Goal: Task Accomplishment & Management: Use online tool/utility

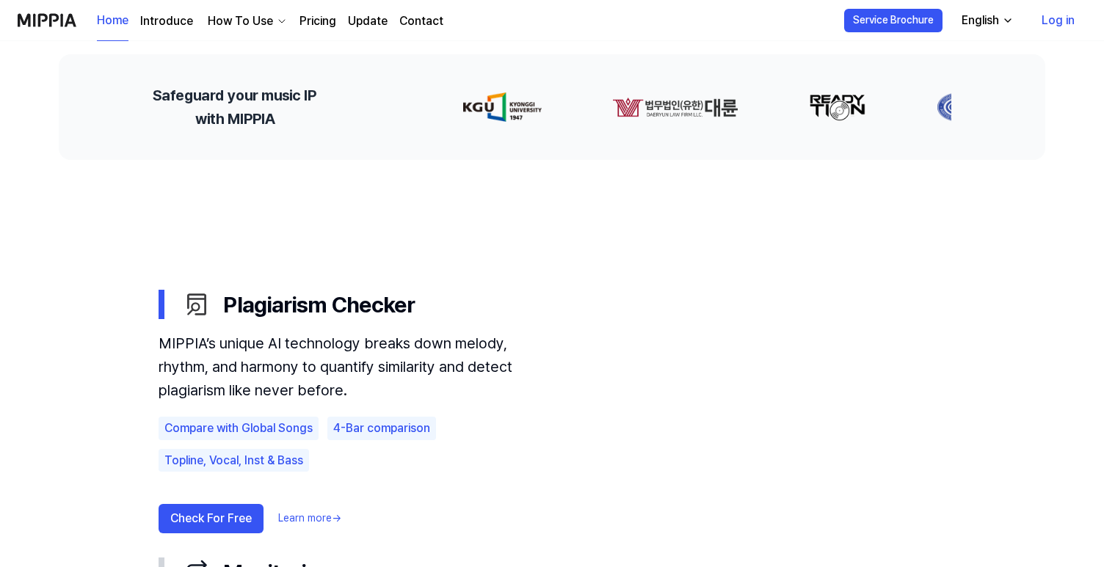
scroll to position [134, 0]
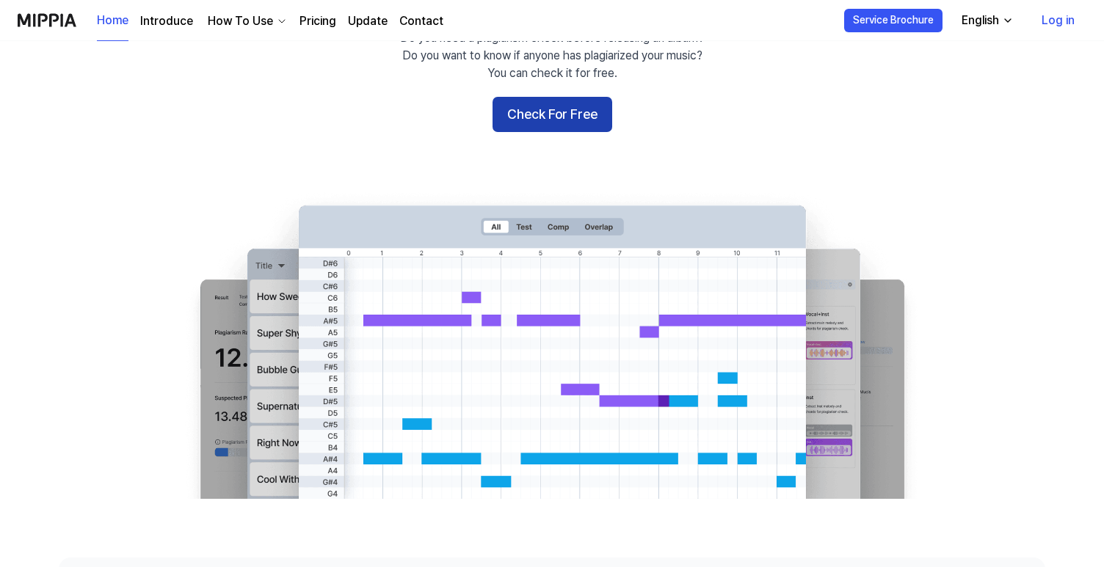
click at [537, 122] on button "Check For Free" at bounding box center [552, 114] width 120 height 35
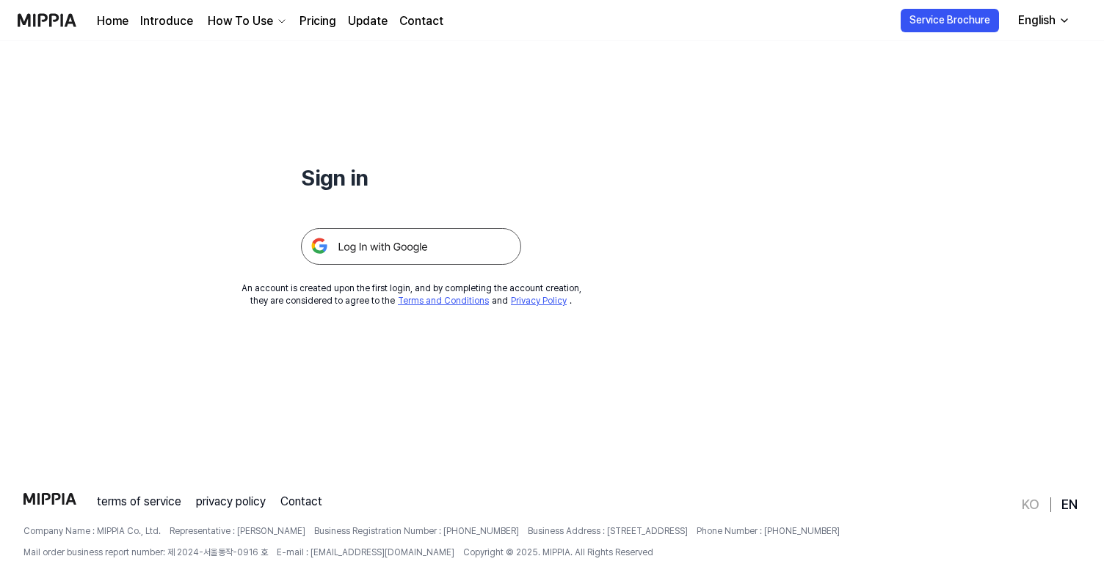
scroll to position [18, 0]
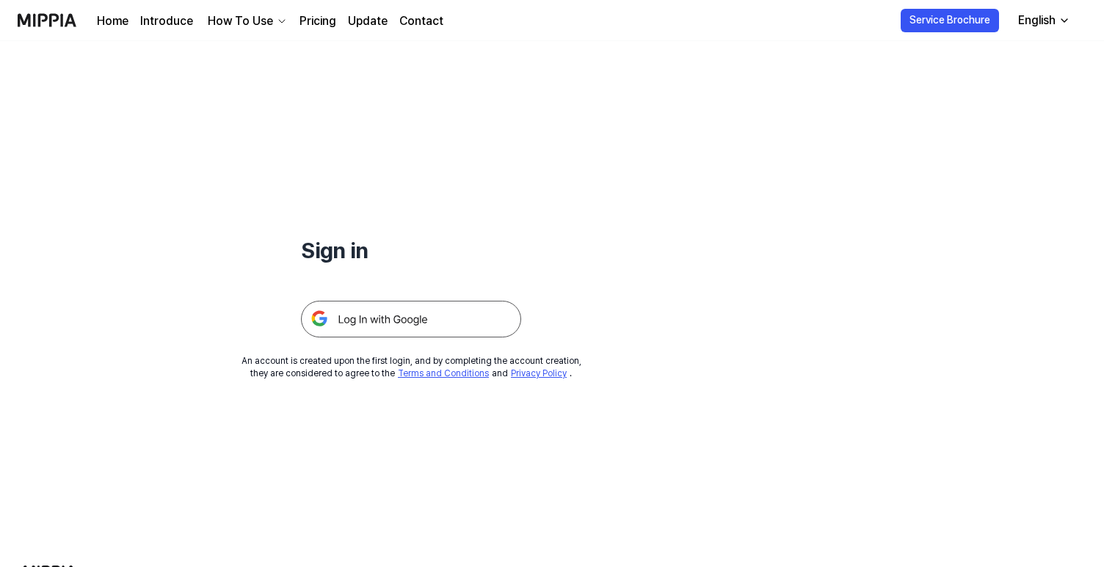
click at [434, 305] on img at bounding box center [411, 319] width 220 height 37
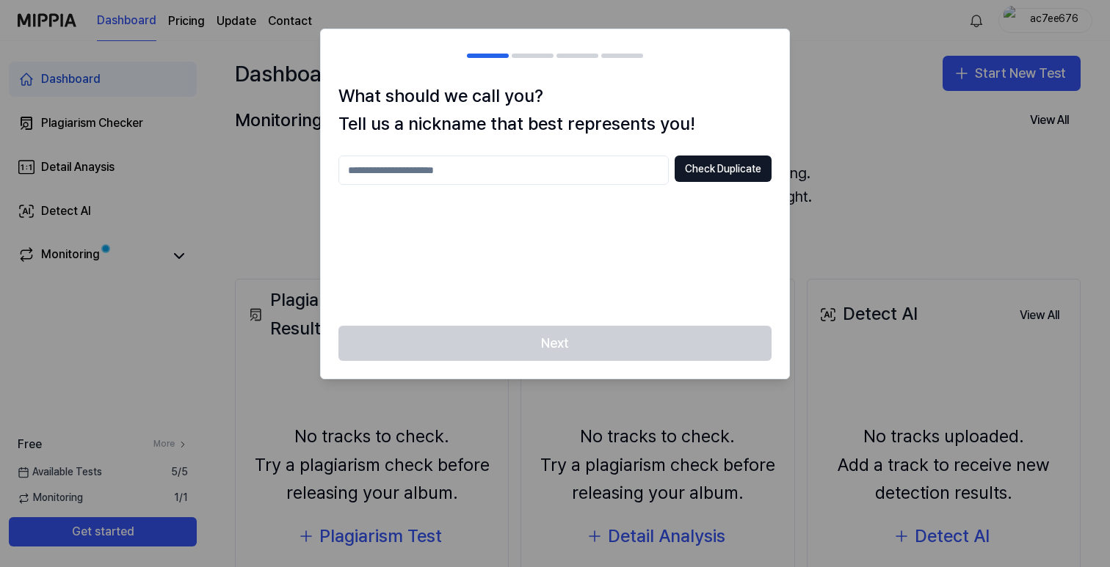
click at [492, 178] on input "text" at bounding box center [503, 170] width 330 height 29
type input "*****"
click at [723, 169] on button "Check Duplicate" at bounding box center [723, 169] width 97 height 26
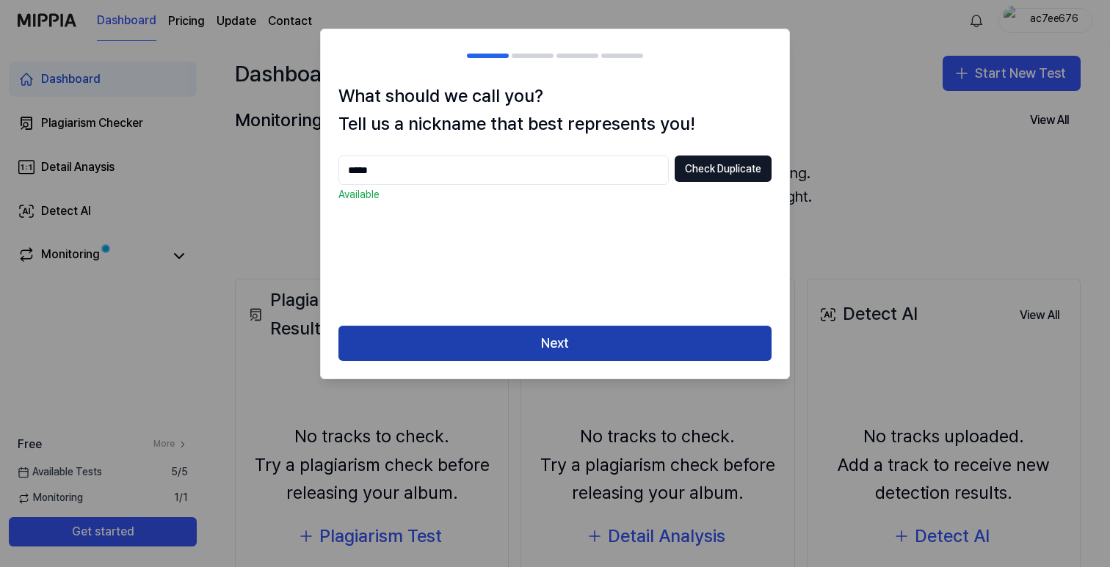
click at [585, 344] on button "Next" at bounding box center [554, 343] width 433 height 35
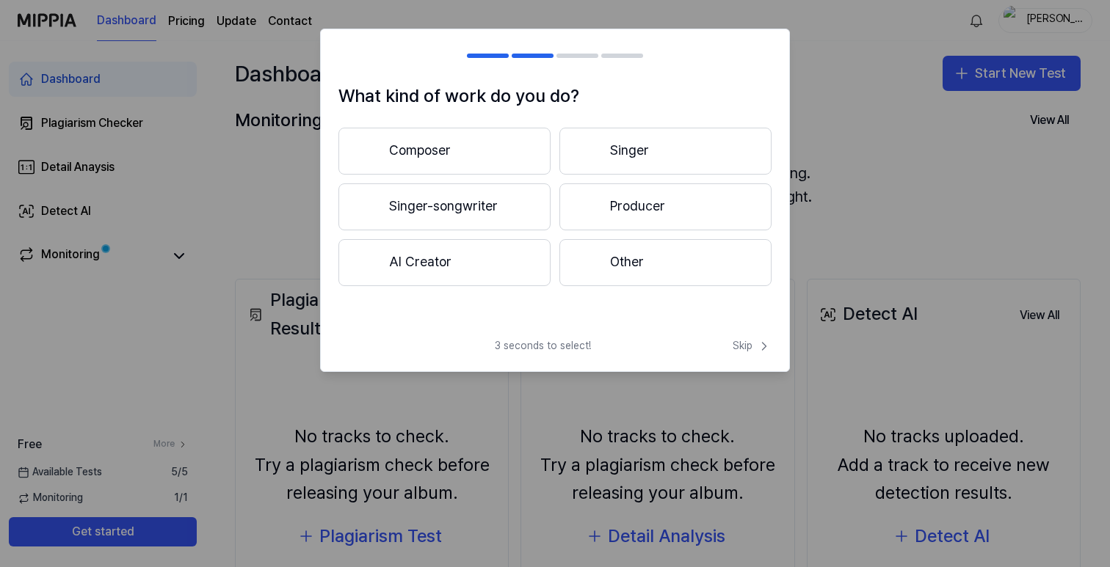
click at [619, 269] on button "Other" at bounding box center [665, 262] width 212 height 47
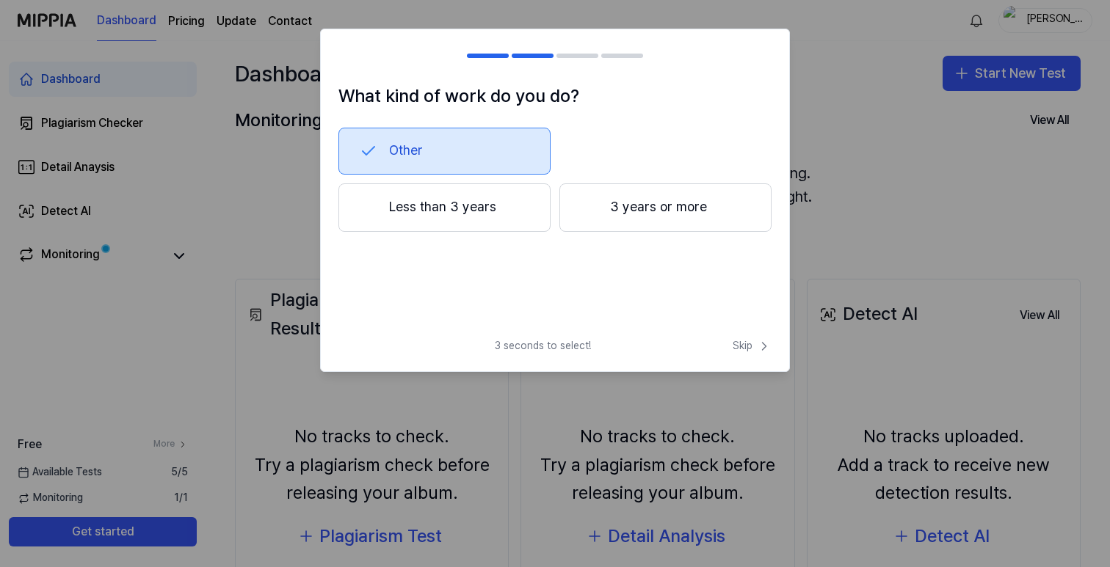
click at [513, 199] on button "Less than 3 years" at bounding box center [444, 207] width 212 height 48
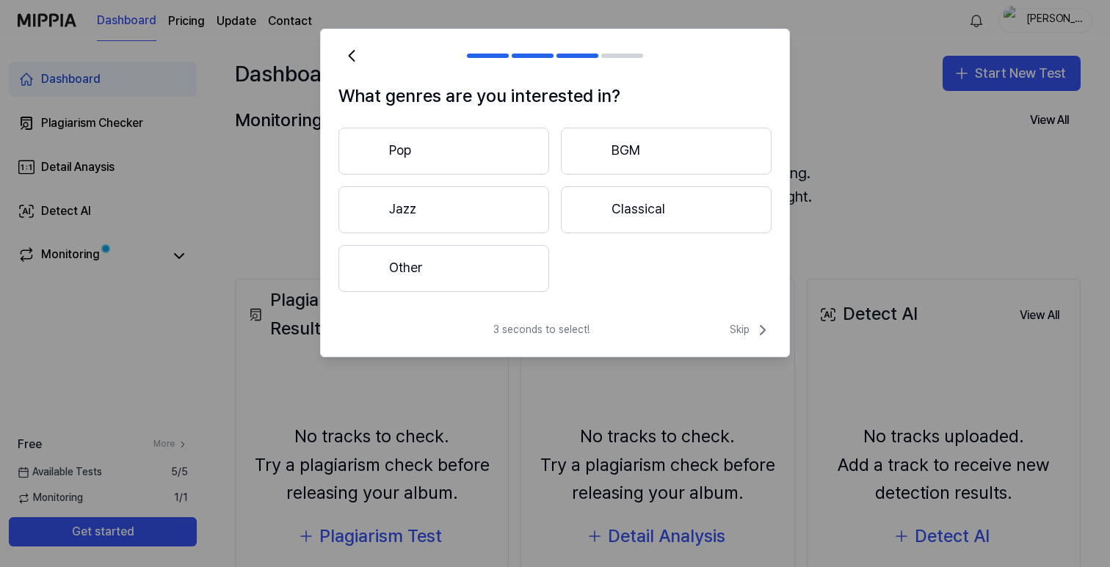
click at [503, 154] on button "Pop" at bounding box center [443, 151] width 211 height 47
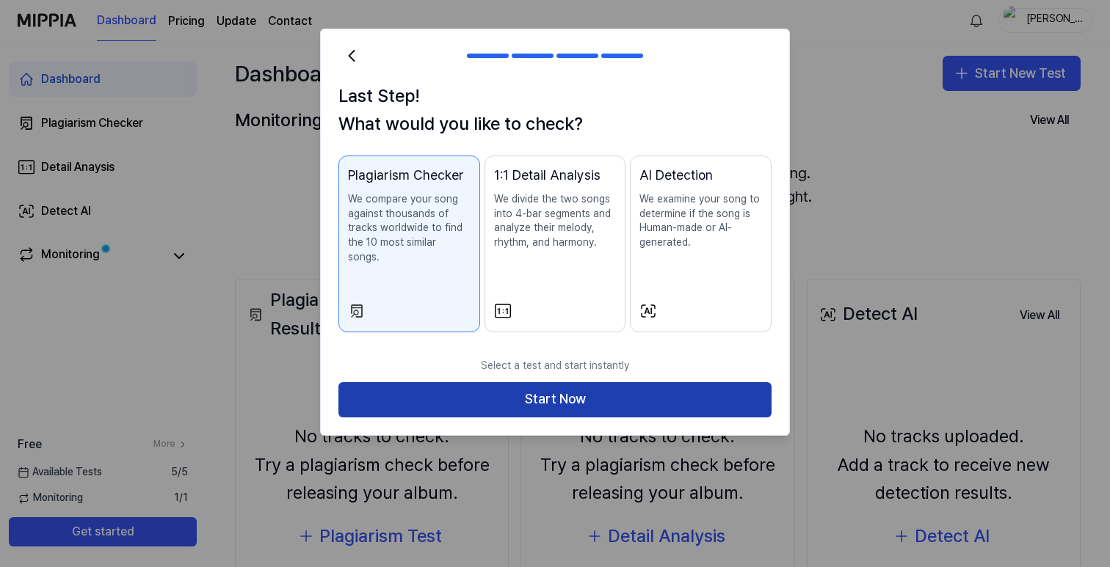
click at [572, 387] on button "Start Now" at bounding box center [554, 399] width 433 height 35
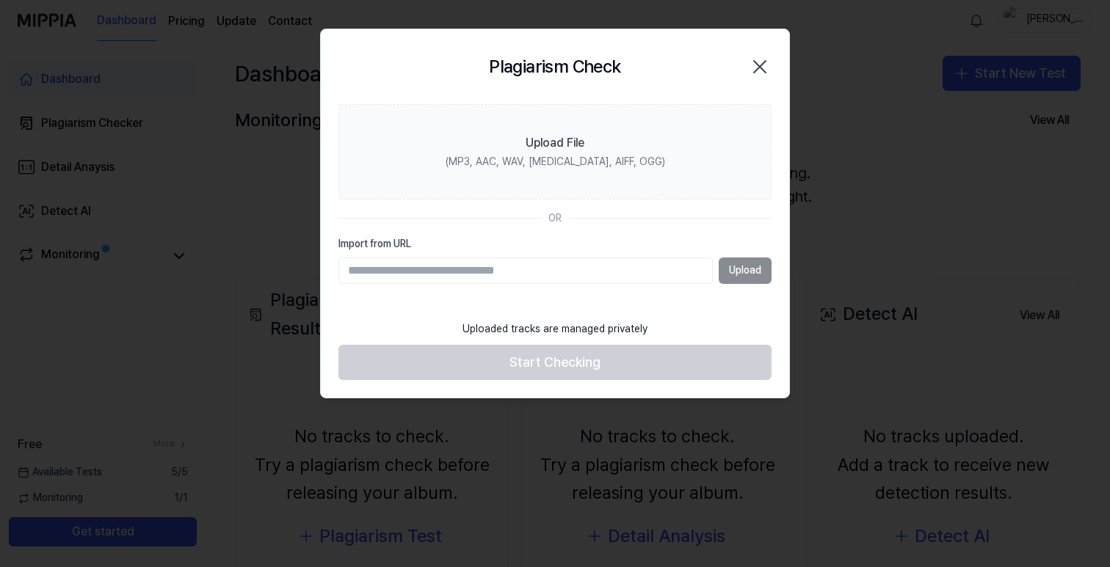
click at [435, 262] on input "Import from URL" at bounding box center [525, 271] width 374 height 26
paste input "**********"
type input "**********"
click at [746, 274] on button "Upload" at bounding box center [745, 271] width 53 height 26
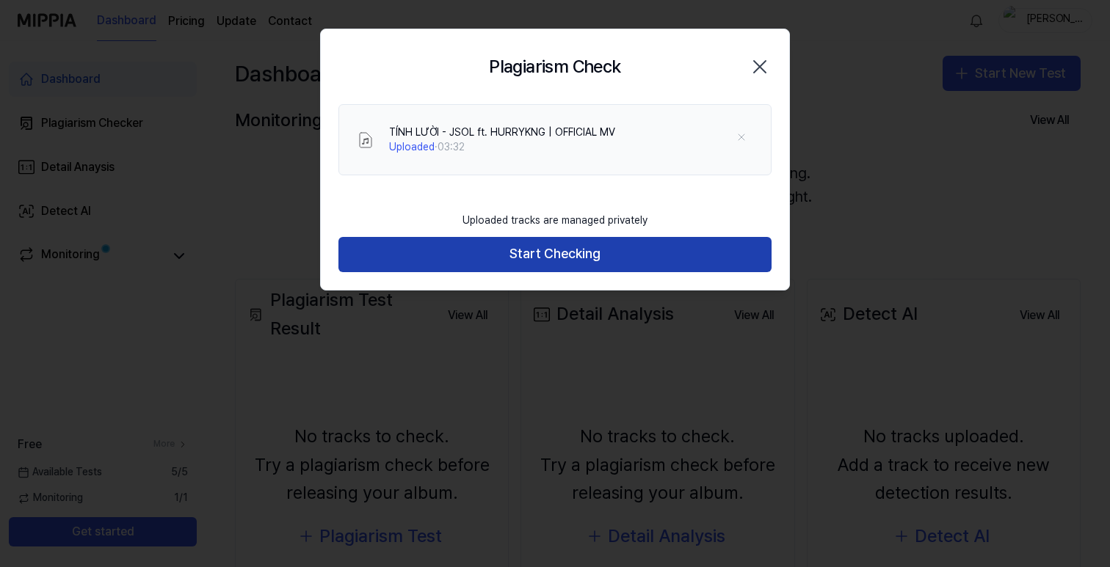
click at [691, 251] on button "Start Checking" at bounding box center [554, 254] width 433 height 35
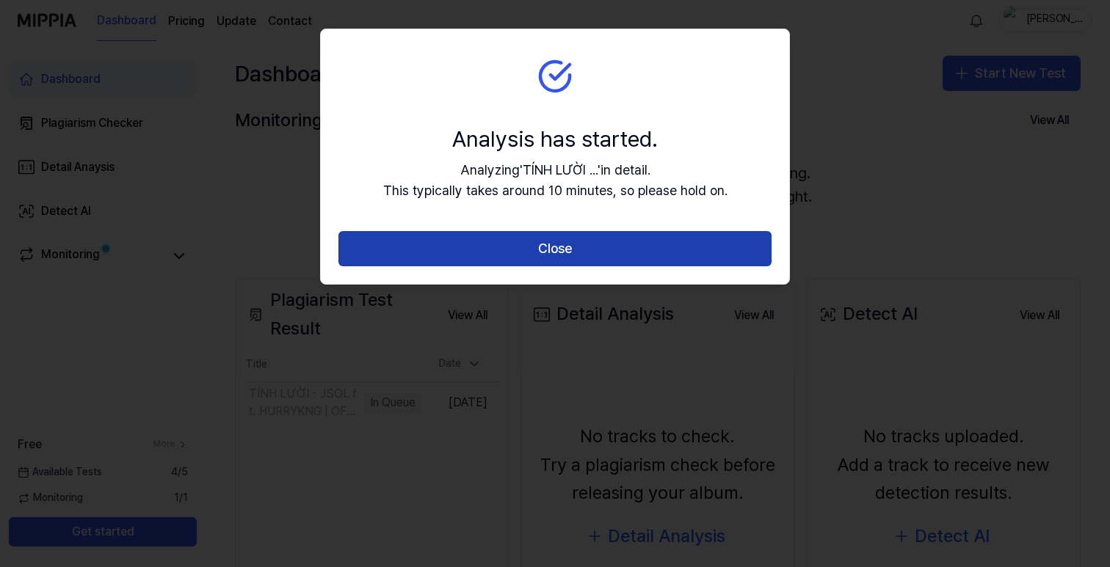
click at [676, 244] on button "Close" at bounding box center [554, 248] width 433 height 35
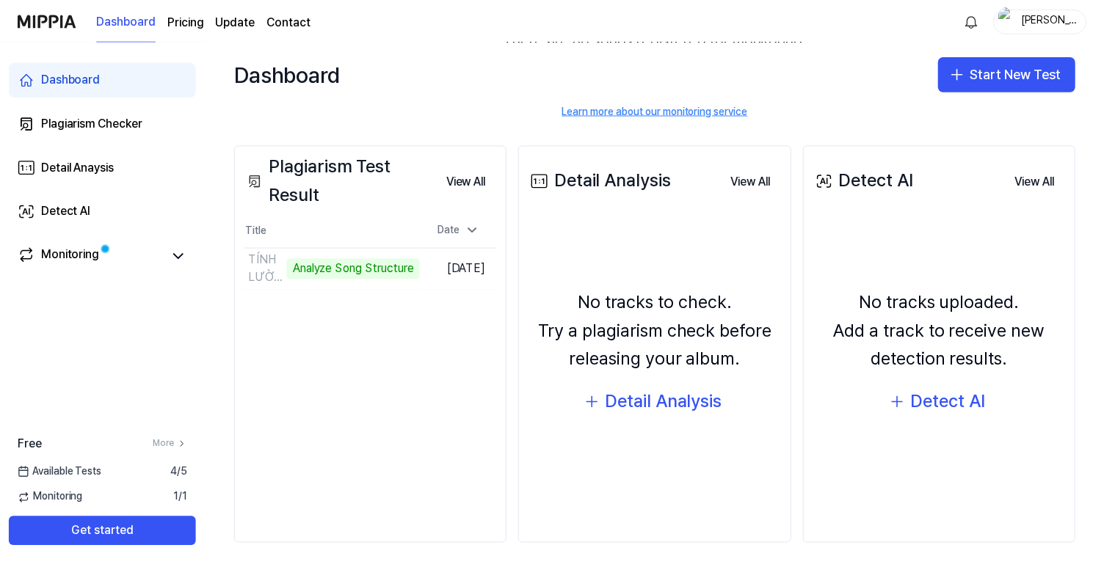
scroll to position [140, 0]
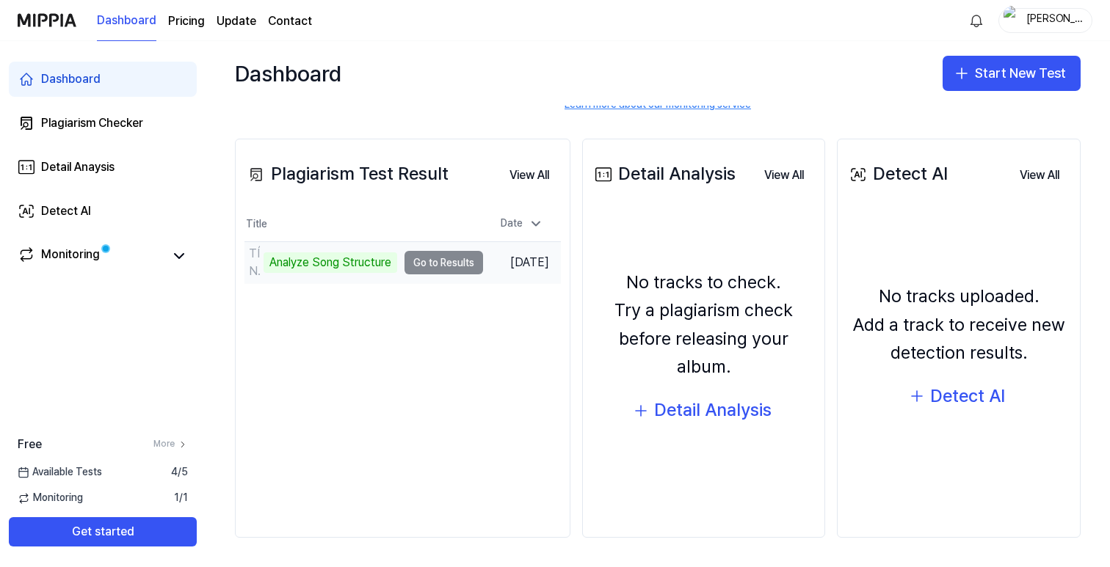
click at [436, 263] on td "TÍNH LƯỜI - JSOL ft. HURRYKNG ｜ OFFICIAL MV Analyze Song Structure Go to Results" at bounding box center [363, 262] width 239 height 41
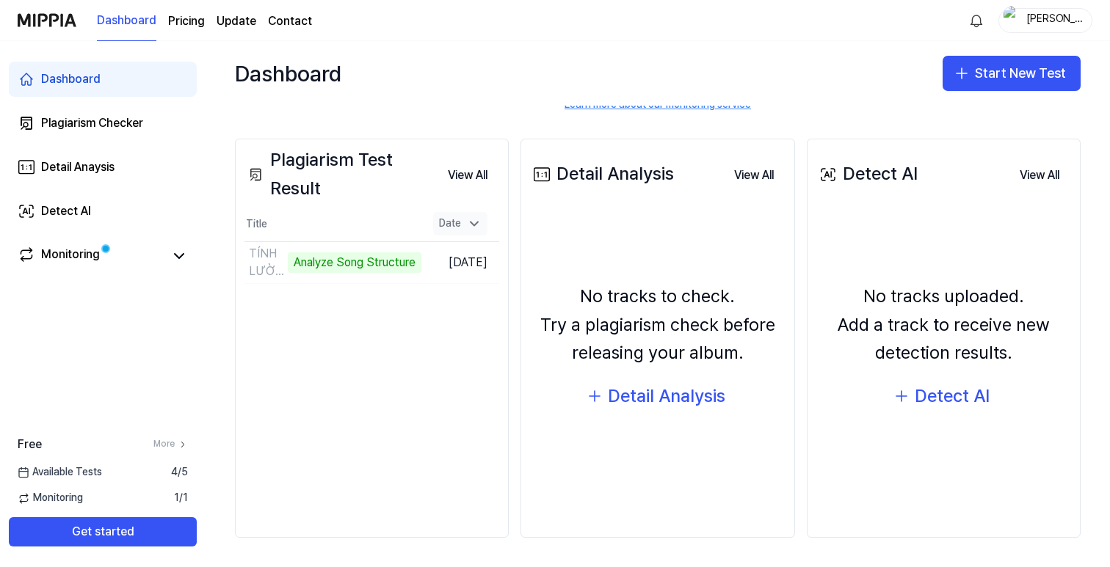
click at [481, 218] on div "Date" at bounding box center [460, 223] width 54 height 23
click at [473, 225] on icon at bounding box center [474, 224] width 15 height 15
click at [362, 264] on button "Go to Results" at bounding box center [382, 262] width 79 height 23
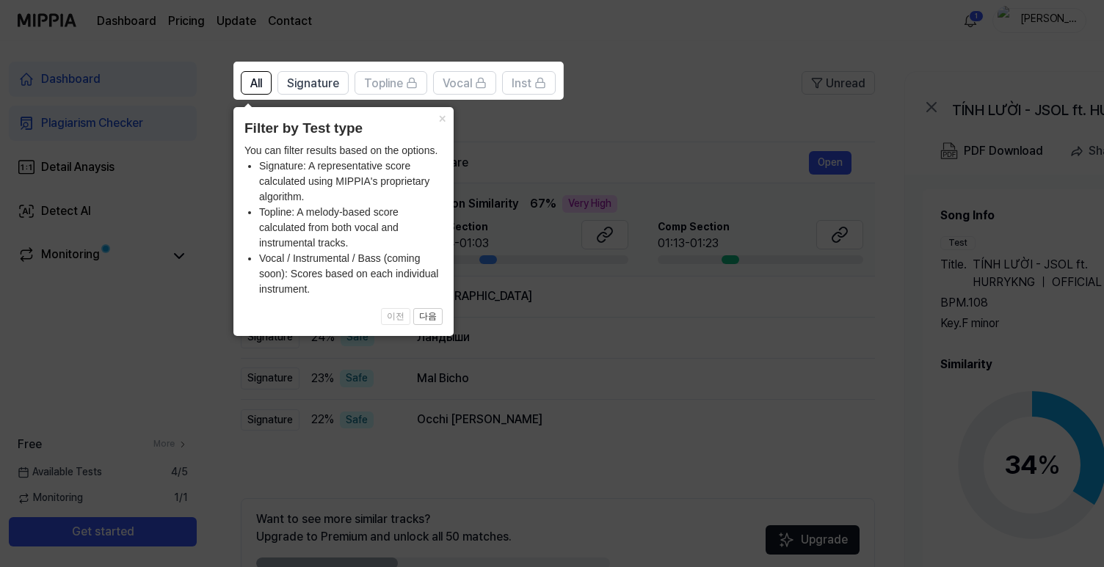
scroll to position [90, 0]
click at [312, 73] on span "Signature" at bounding box center [313, 82] width 52 height 18
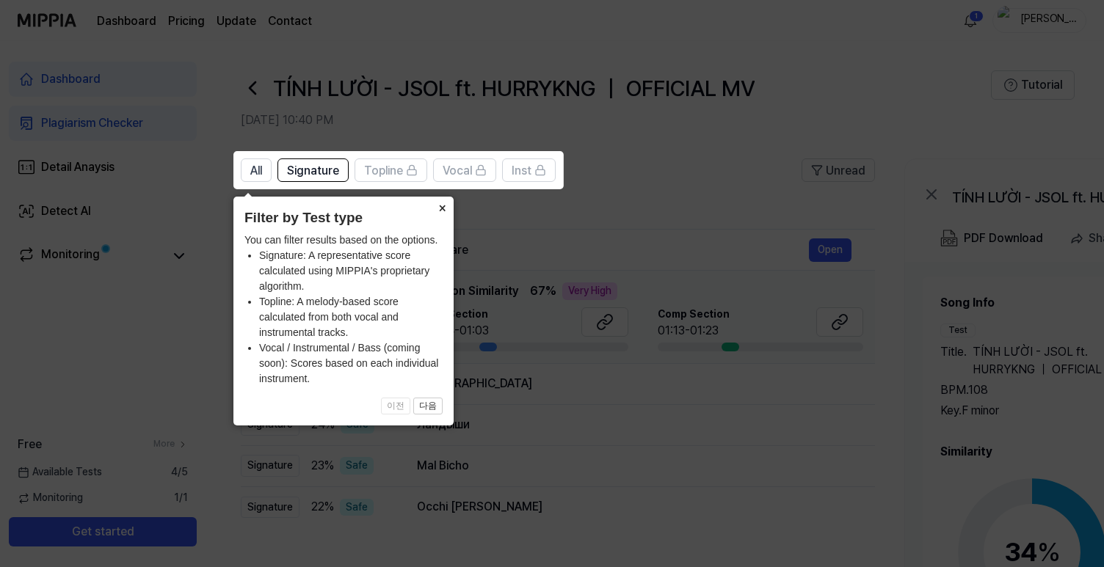
click at [437, 210] on button "×" at bounding box center [441, 207] width 23 height 21
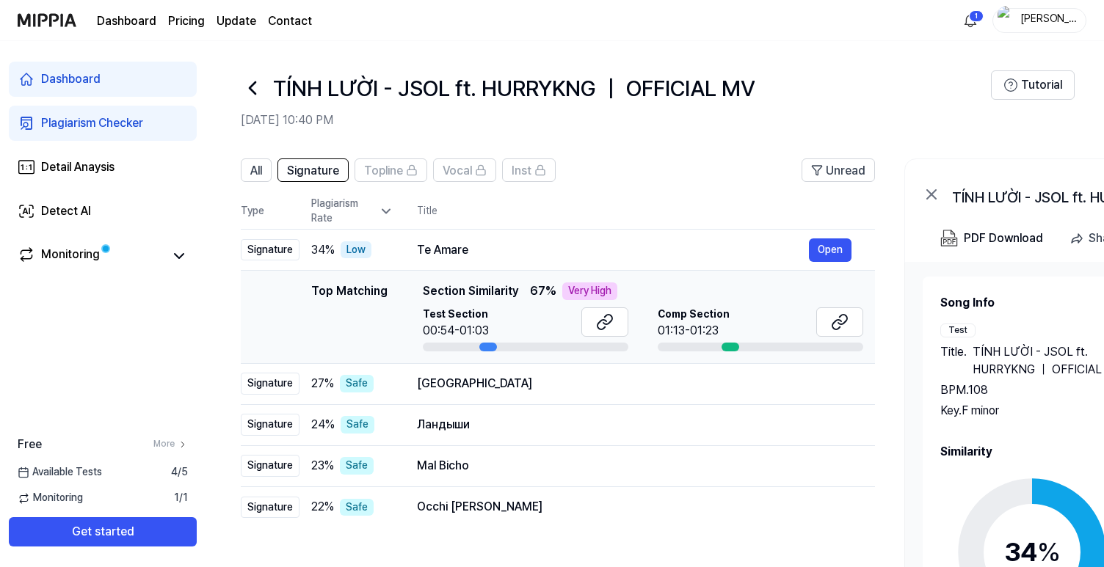
scroll to position [172, 0]
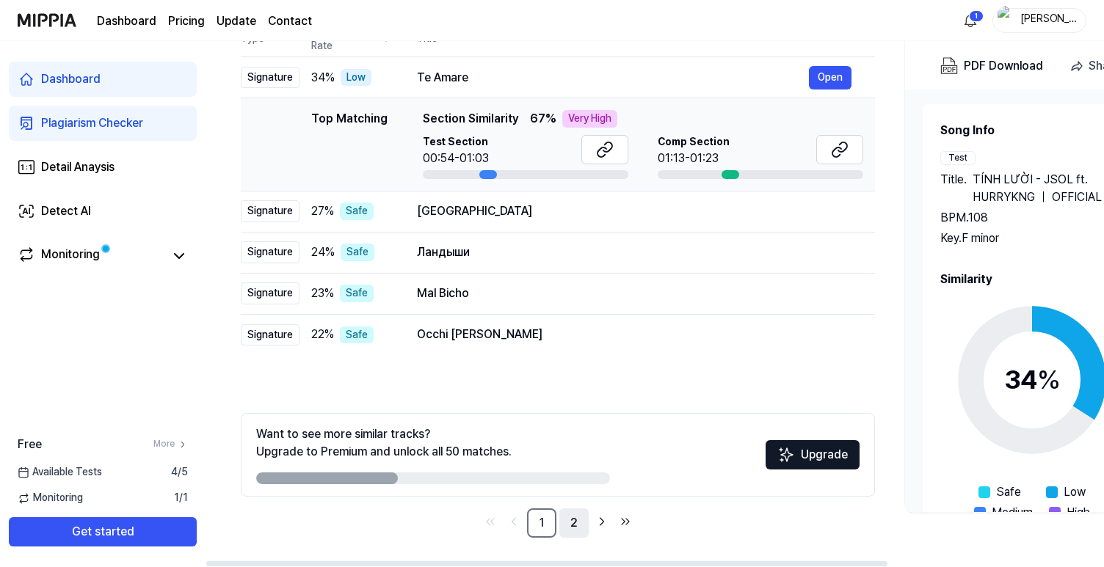
click at [574, 523] on link "2" at bounding box center [573, 523] width 29 height 29
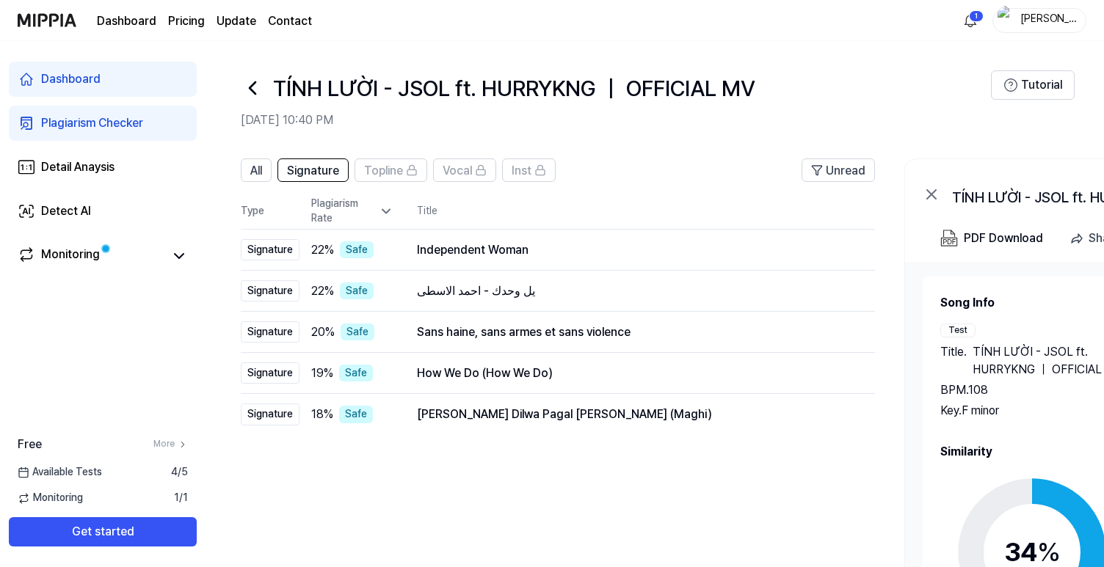
scroll to position [172, 0]
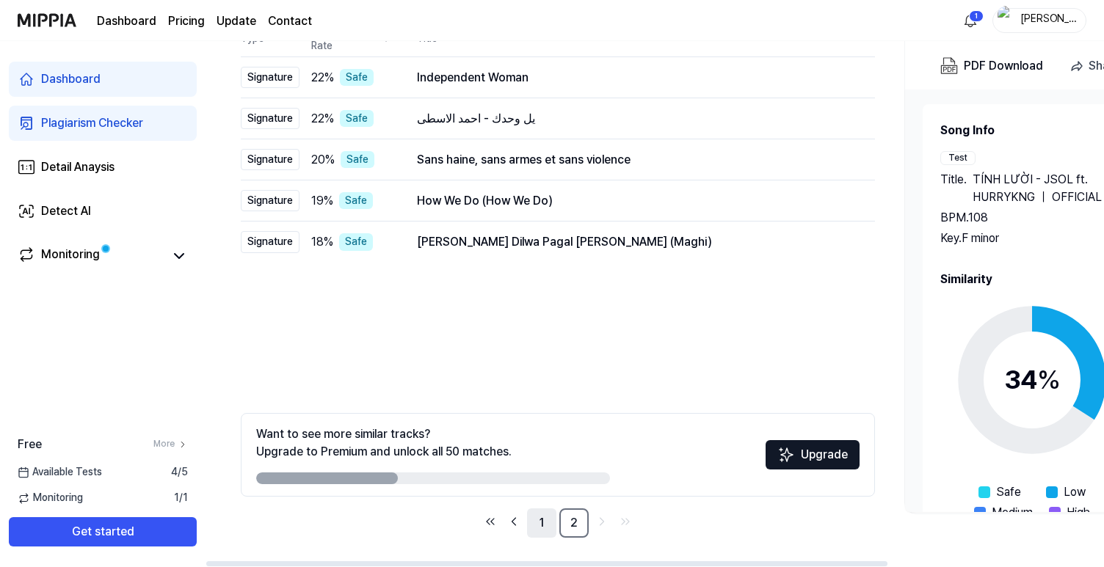
click at [542, 512] on link "1" at bounding box center [541, 523] width 29 height 29
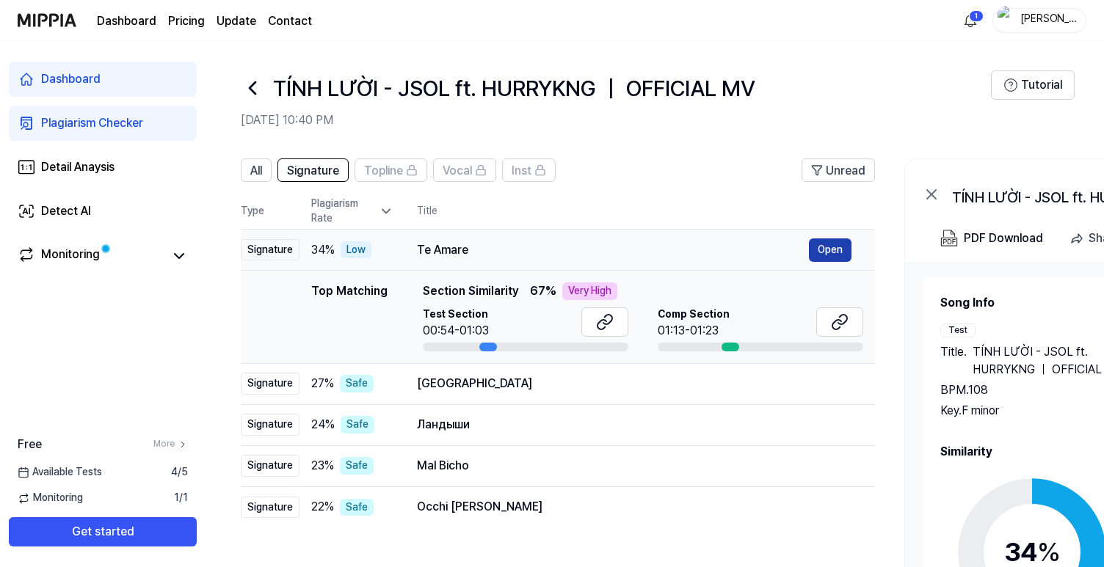
click at [829, 251] on button "Open" at bounding box center [830, 250] width 43 height 23
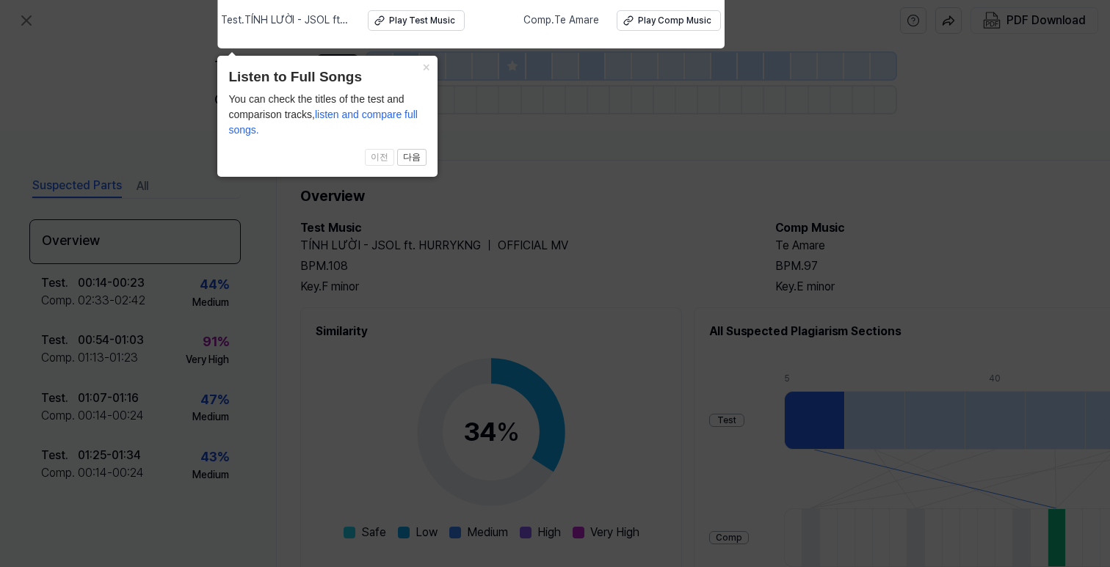
click at [266, 22] on span "Test . TÍNH LƯỜI - JSOL ft. HURRYKNG ｜ OFFICIAL MV" at bounding box center [285, 20] width 129 height 15
click at [232, 49] on div at bounding box center [231, 51] width 7 height 7
click at [428, 68] on button "×" at bounding box center [425, 66] width 23 height 21
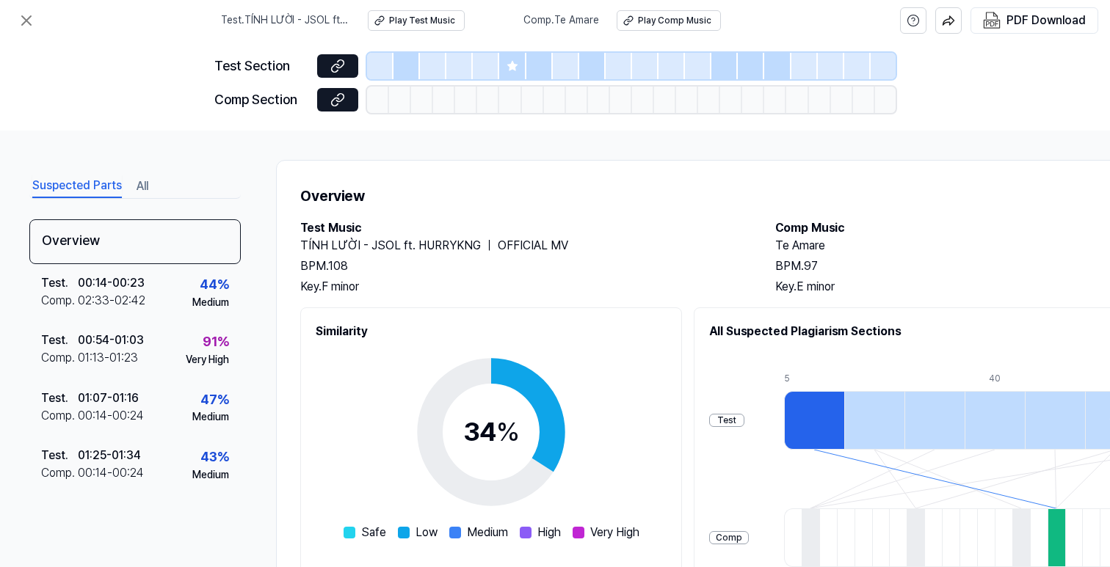
scroll to position [217, 0]
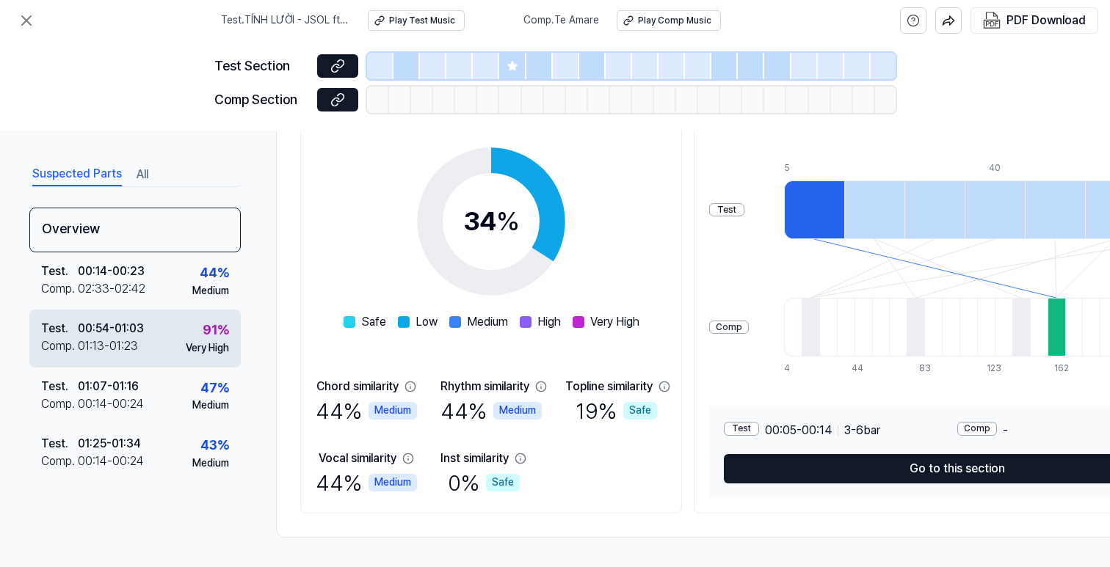
click at [186, 340] on div "91 % Very High" at bounding box center [207, 337] width 43 height 35
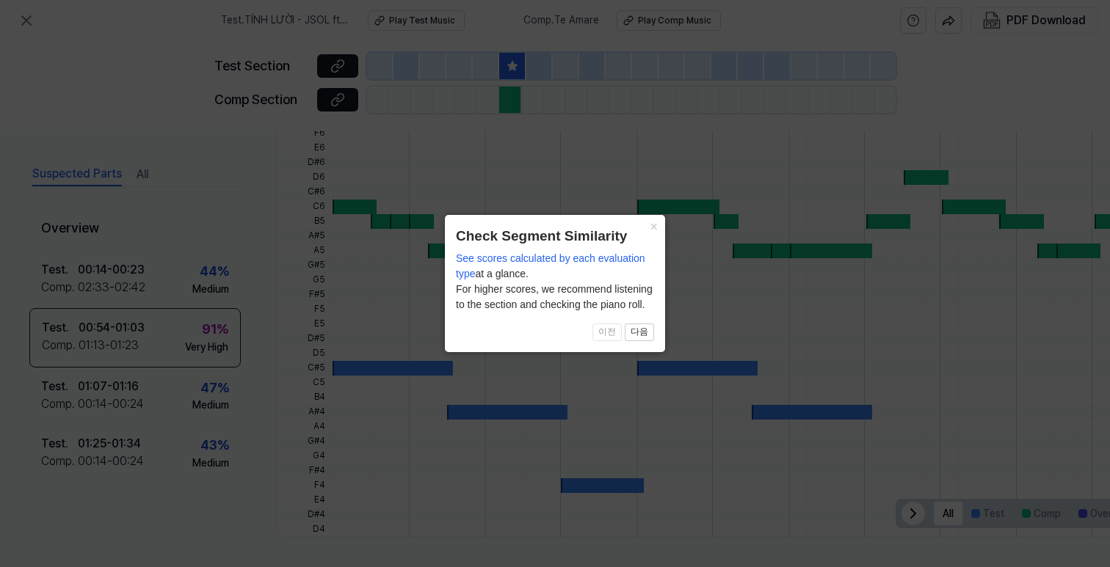
click at [621, 338] on span "이전 다음" at bounding box center [555, 333] width 198 height 18
click at [625, 328] on span "이전 다음" at bounding box center [555, 333] width 198 height 18
click at [638, 330] on button "다음" at bounding box center [639, 333] width 29 height 18
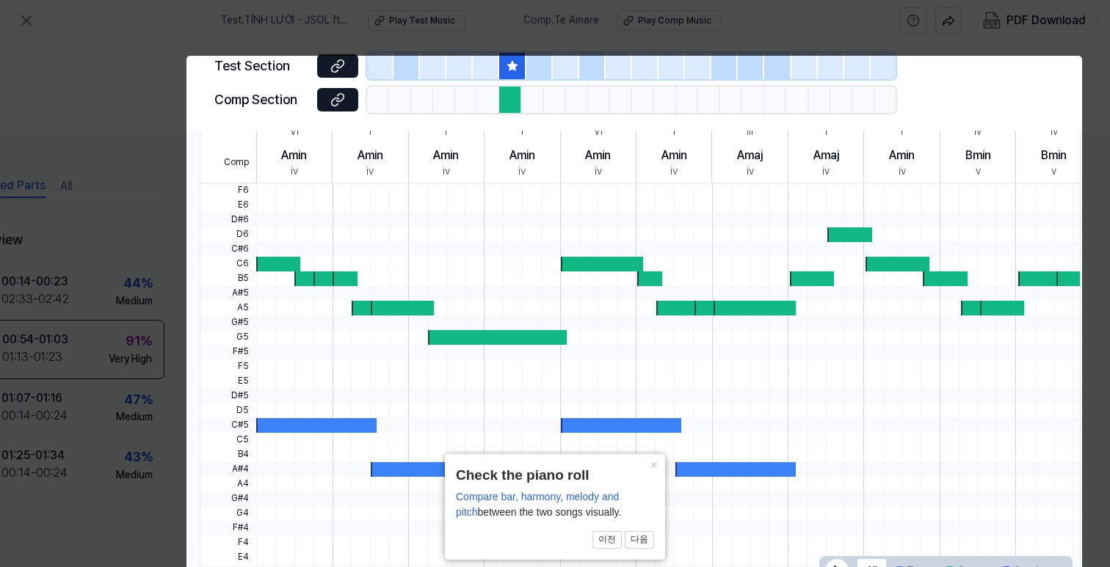
scroll to position [445, 82]
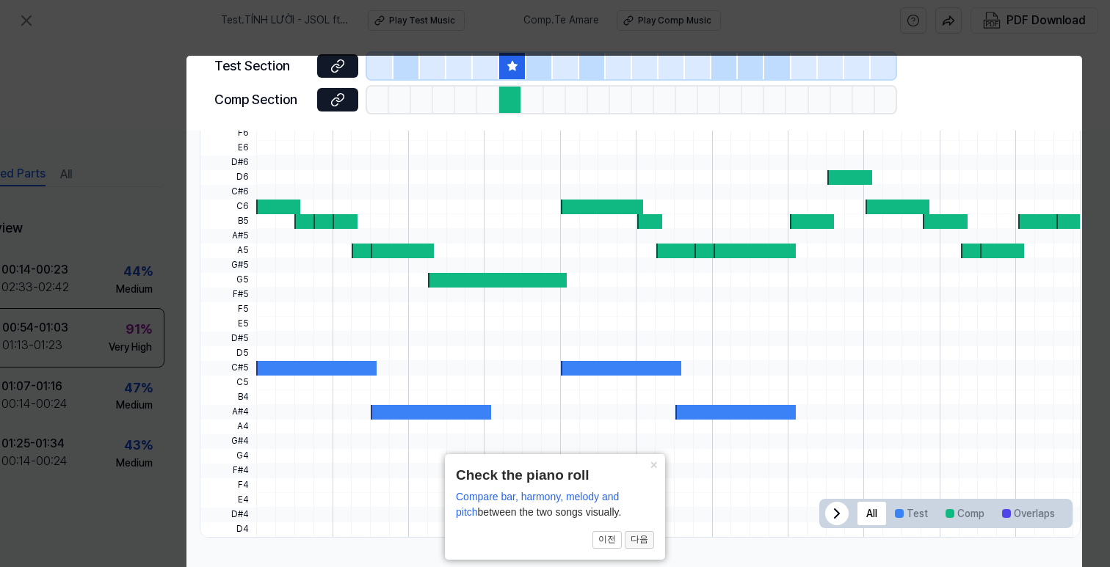
click at [643, 536] on button "다음" at bounding box center [639, 540] width 29 height 18
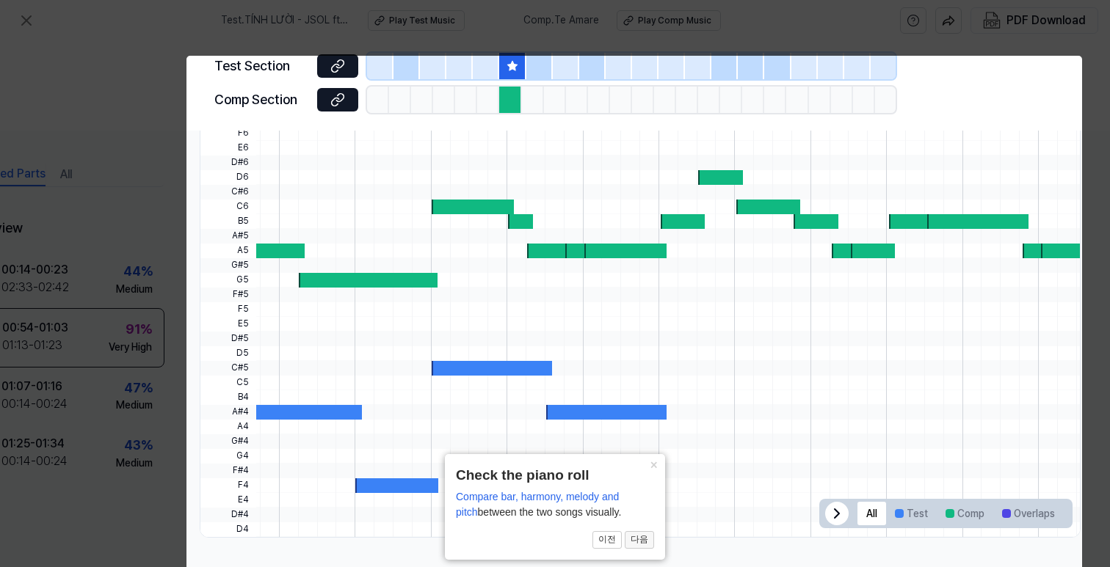
scroll to position [90, 82]
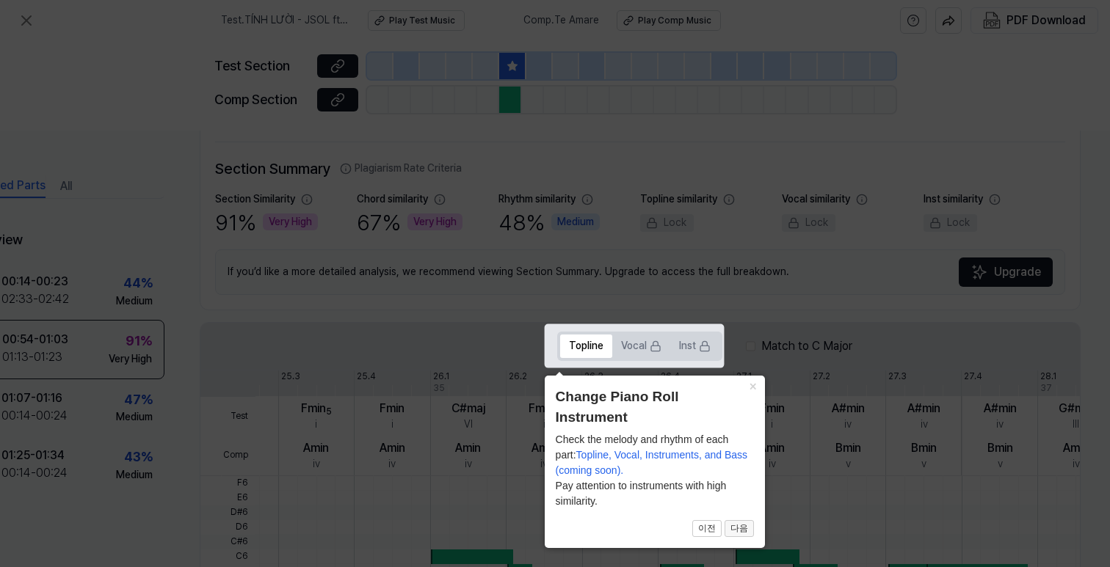
click at [741, 524] on button "다음" at bounding box center [738, 529] width 29 height 18
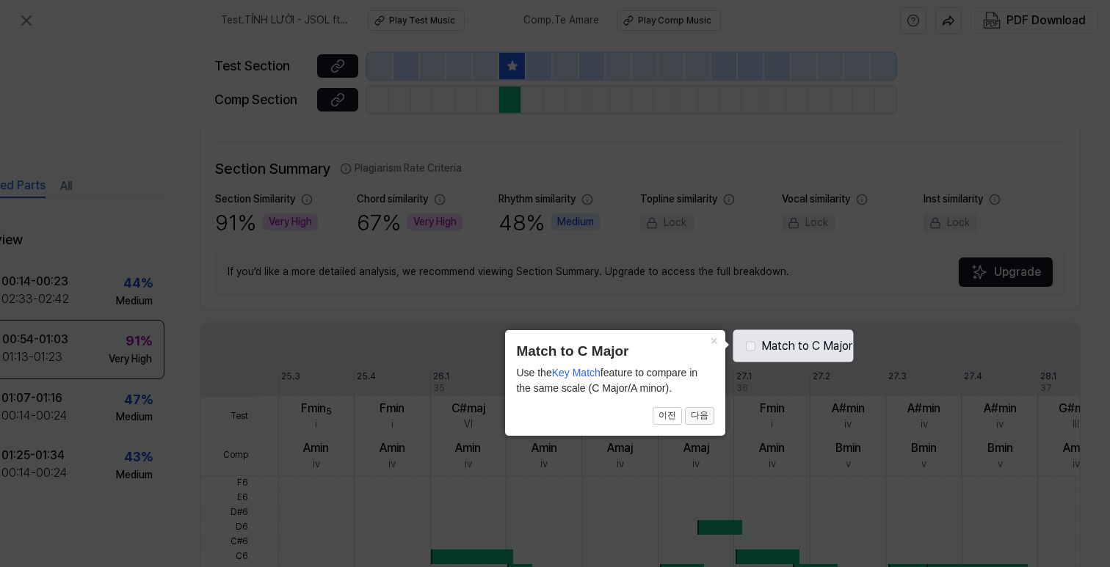
click at [696, 421] on button "다음" at bounding box center [699, 416] width 29 height 18
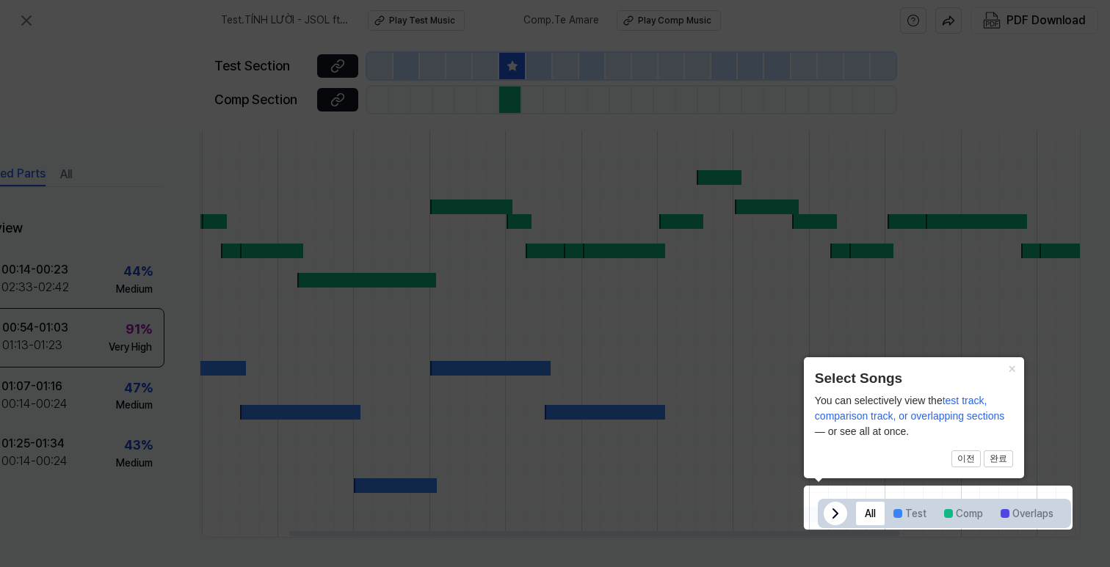
click at [836, 509] on icon at bounding box center [835, 514] width 18 height 18
click at [1044, 505] on icon at bounding box center [1053, 514] width 18 height 18
click at [860, 512] on button "All" at bounding box center [870, 513] width 29 height 23
click at [1006, 371] on button "×" at bounding box center [1011, 367] width 23 height 21
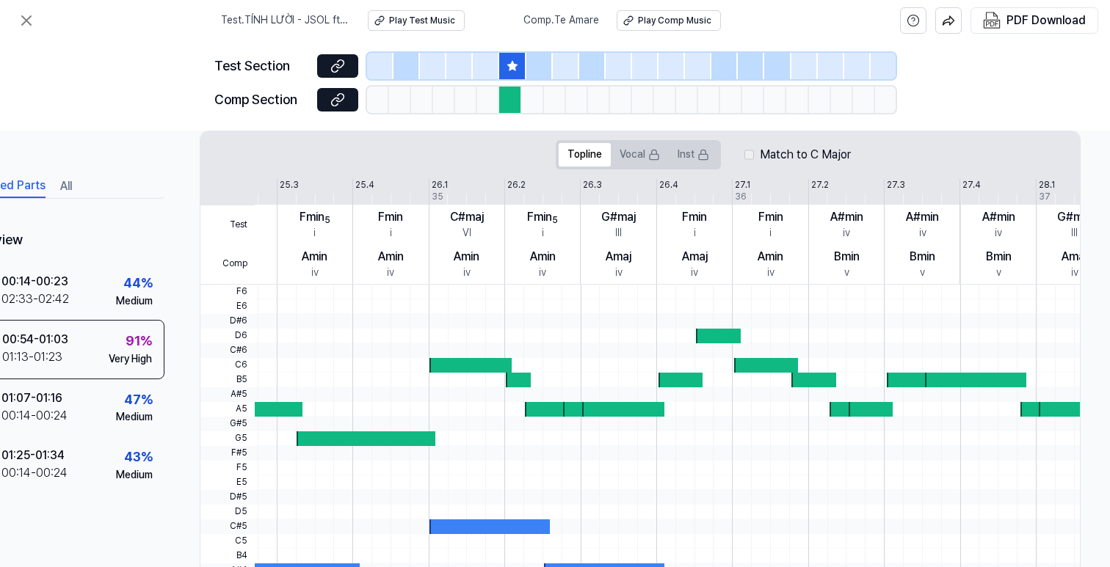
scroll to position [262, 82]
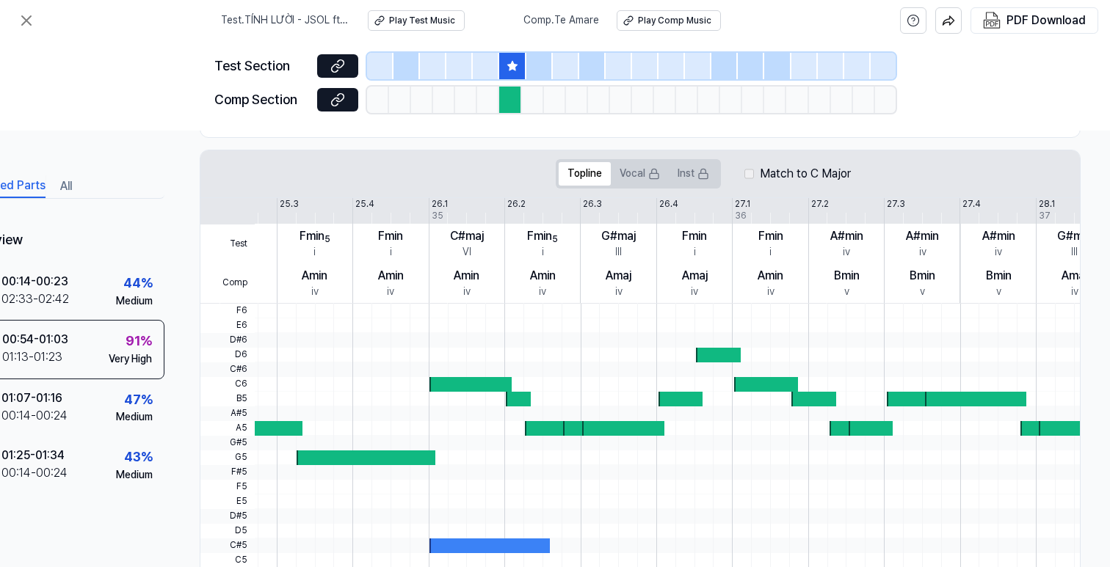
click at [429, 380] on div at bounding box center [470, 384] width 82 height 15
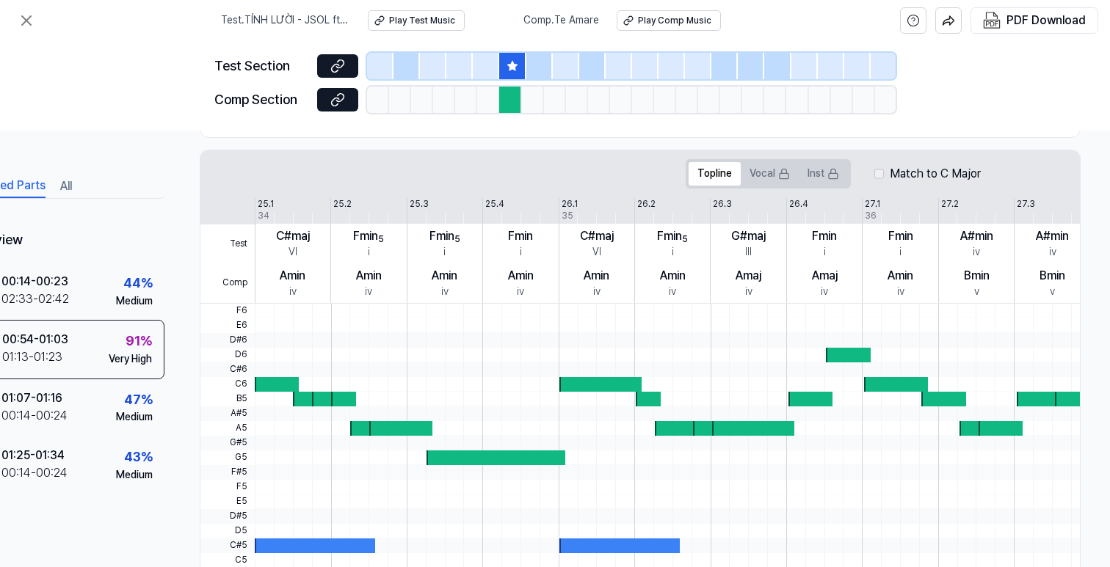
scroll to position [263, 0]
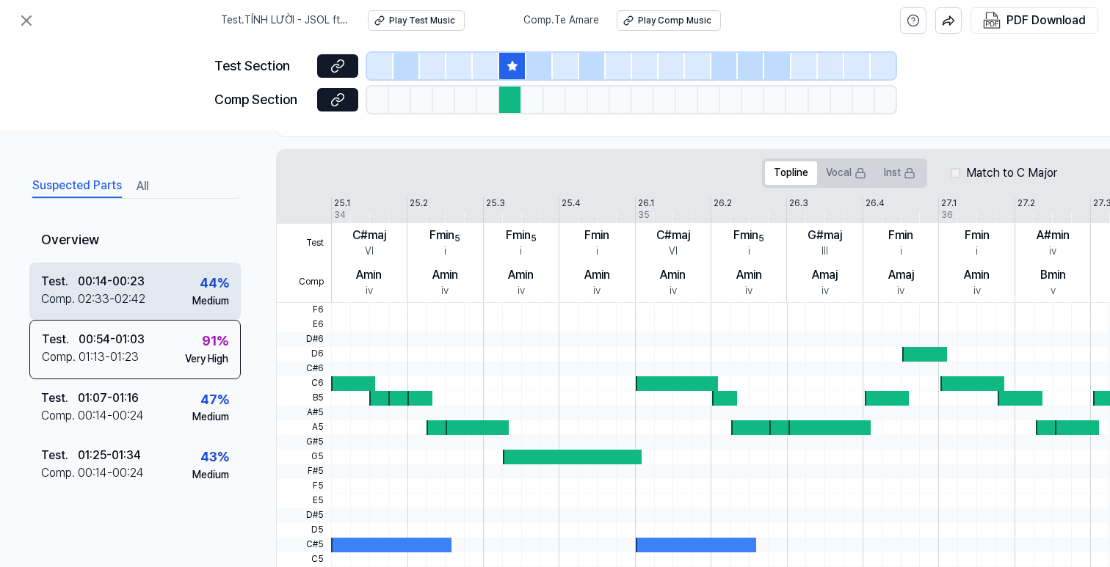
click at [153, 310] on div "Test . 00:14 - 00:23 Comp . 02:33 - 02:42 44 % Medium" at bounding box center [134, 291] width 211 height 57
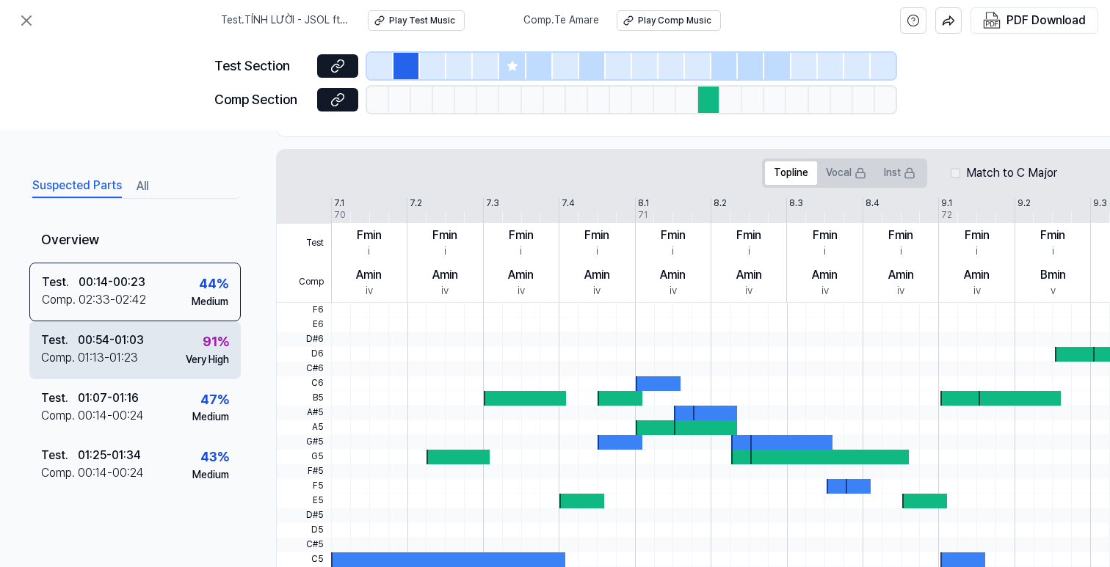
click at [153, 348] on div "Test . 00:54 - 01:03 Comp . 01:13 - 01:23 91 % Very High" at bounding box center [134, 349] width 211 height 57
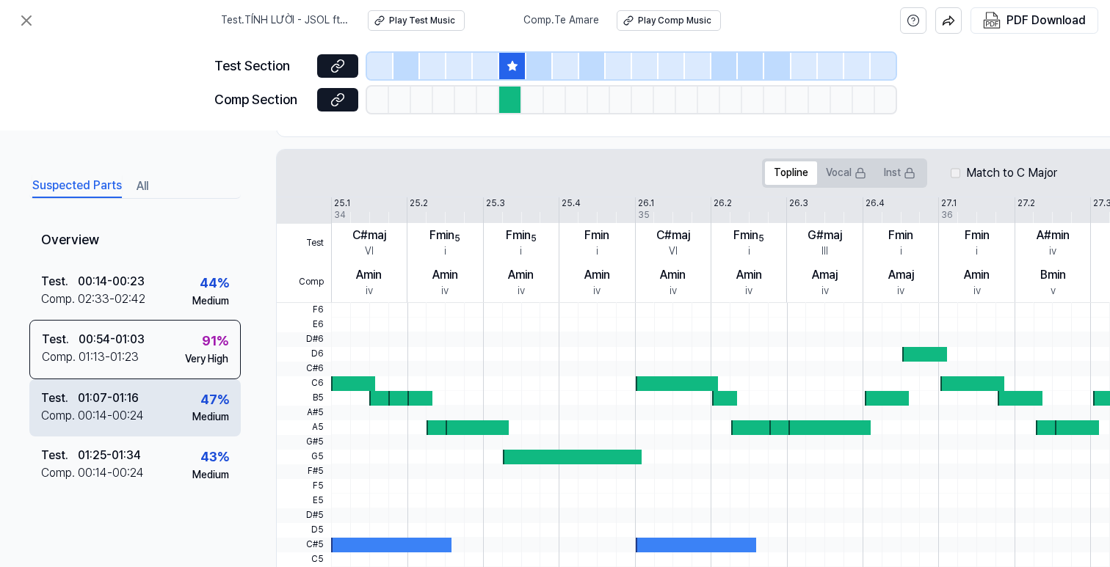
click at [153, 408] on div "Test . 01:07 - 01:16 Comp . 00:14 - 00:24 47 % Medium" at bounding box center [134, 407] width 211 height 57
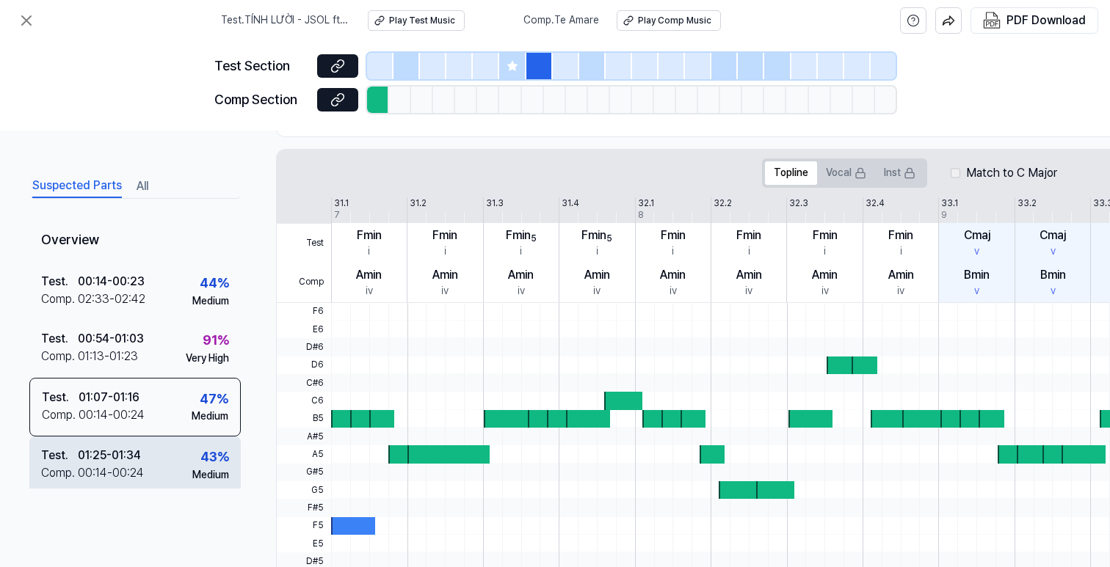
click at [153, 458] on div "Test . 01:25 - 01:34 Comp . 00:14 - 00:24 43 % Medium" at bounding box center [134, 465] width 211 height 57
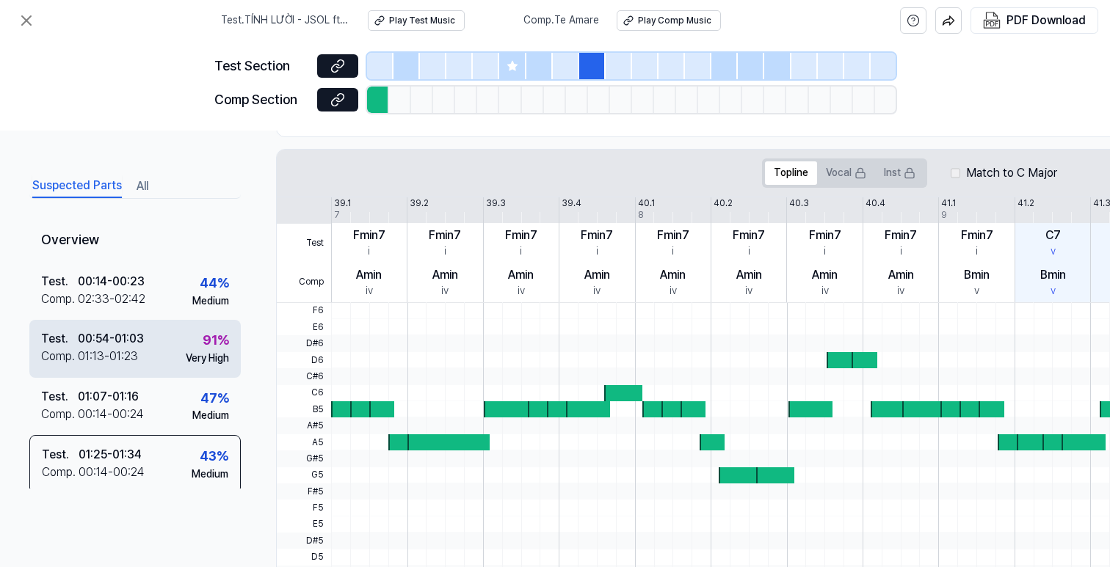
click at [148, 341] on div "Test . 00:54 - 01:03 Comp . 01:13 - 01:23 91 % Very High" at bounding box center [134, 348] width 211 height 57
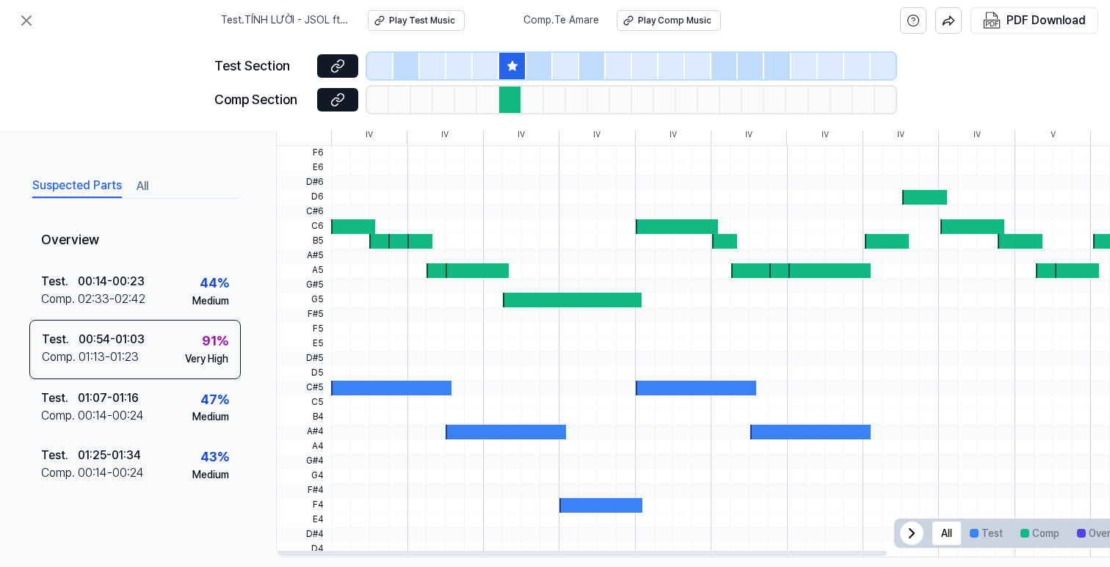
scroll to position [445, 0]
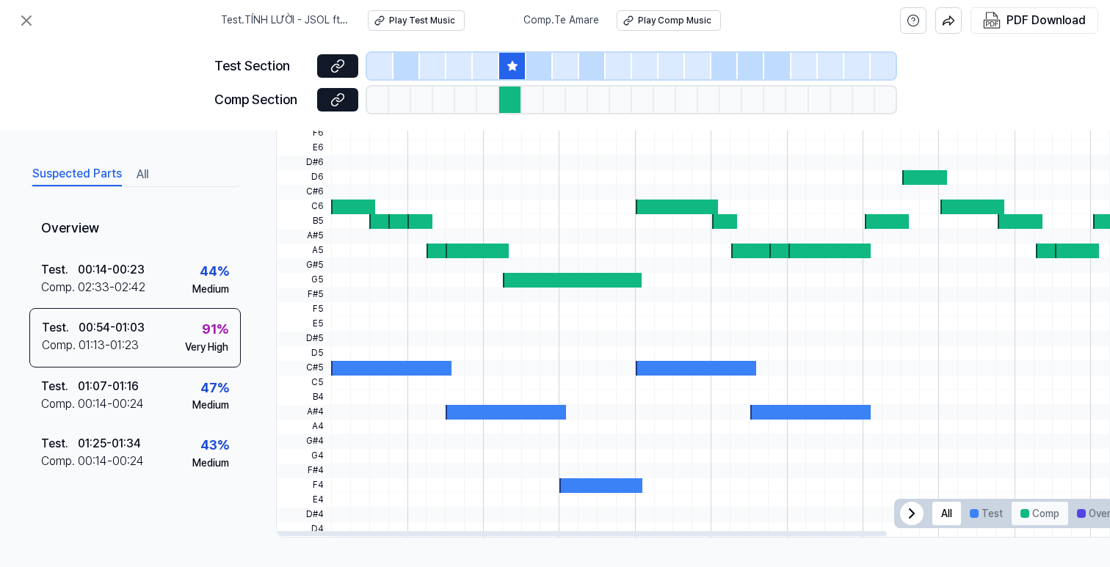
click at [1032, 512] on button "Comp" at bounding box center [1039, 513] width 57 height 23
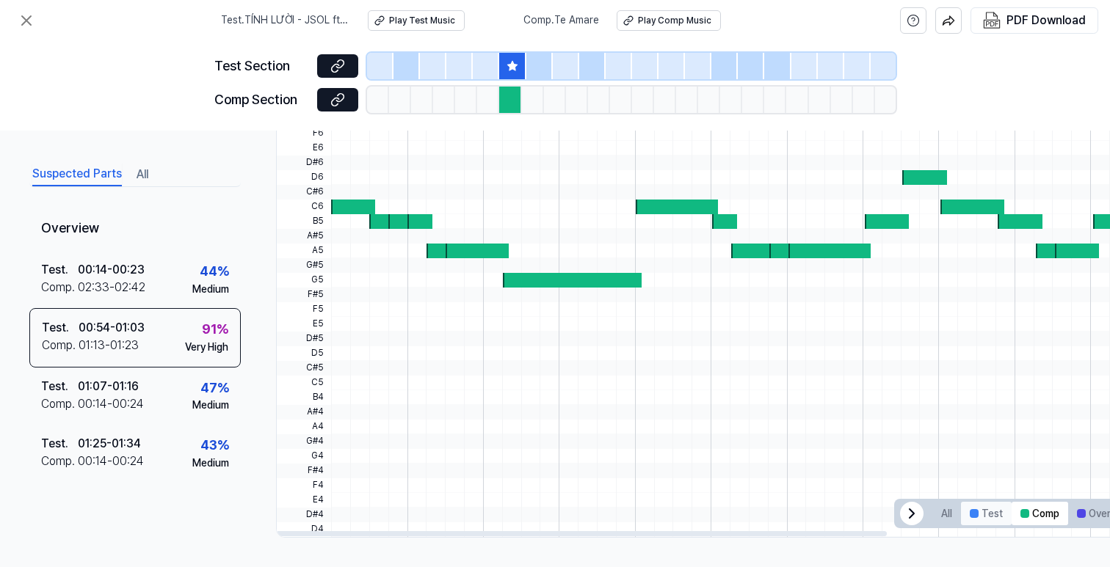
click at [989, 512] on button "Test" at bounding box center [986, 513] width 51 height 23
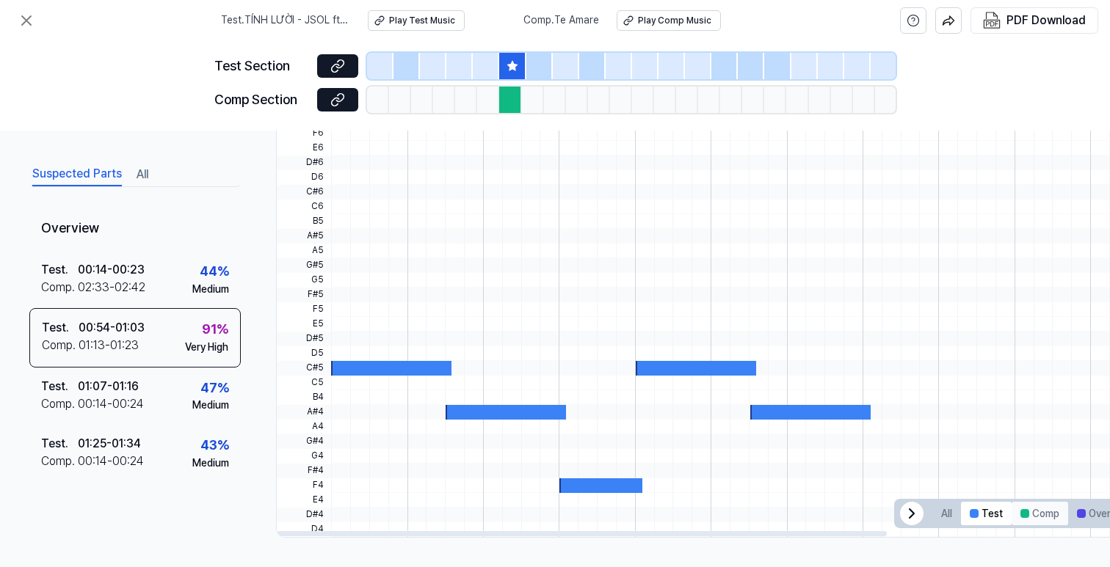
click at [1064, 505] on button "Comp" at bounding box center [1039, 513] width 57 height 23
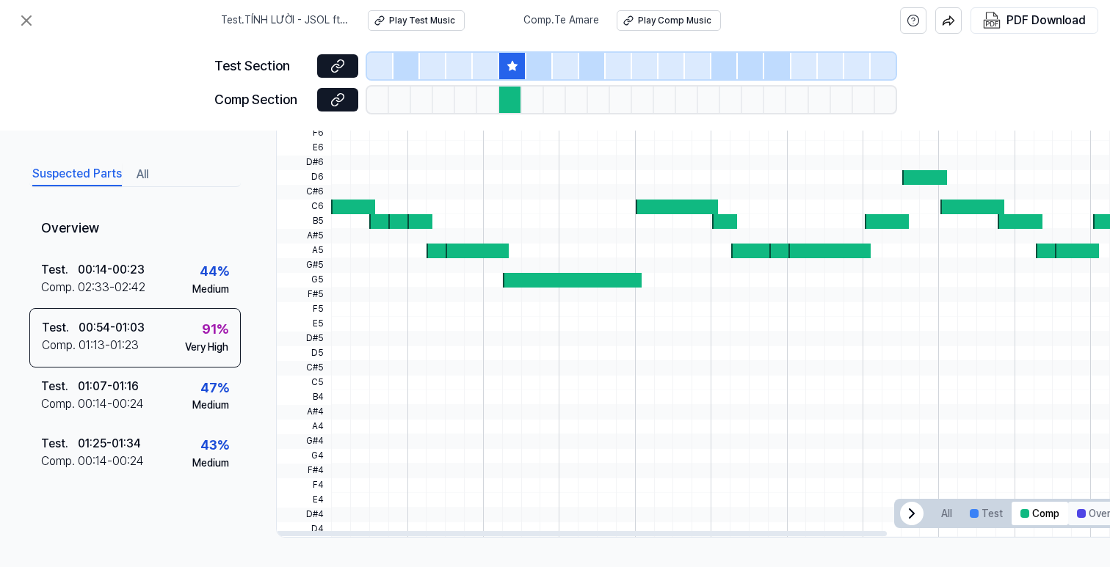
click at [1084, 509] on div at bounding box center [1081, 513] width 9 height 9
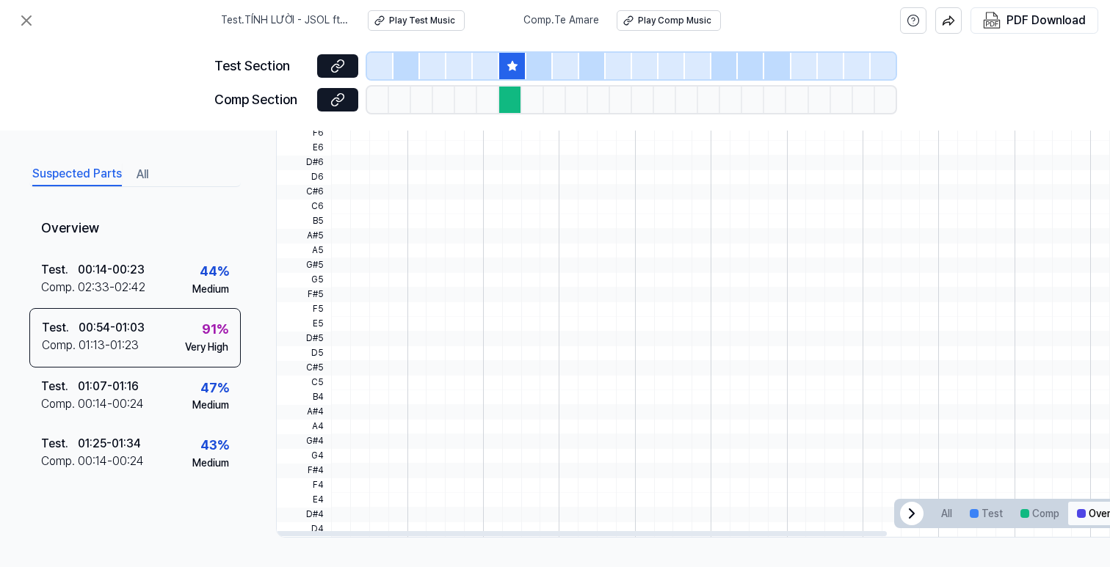
click at [1094, 507] on button "Overlaps" at bounding box center [1103, 513] width 70 height 23
click at [940, 517] on button "All" at bounding box center [946, 513] width 29 height 23
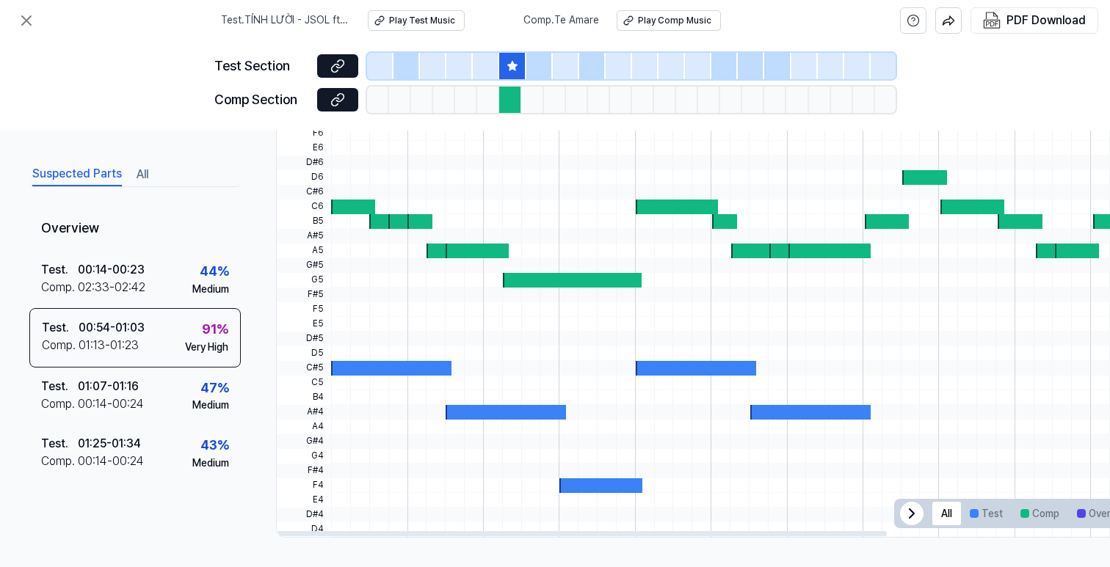
click at [674, 376] on div at bounding box center [937, 383] width 1213 height 15
click at [659, 366] on div at bounding box center [696, 368] width 120 height 15
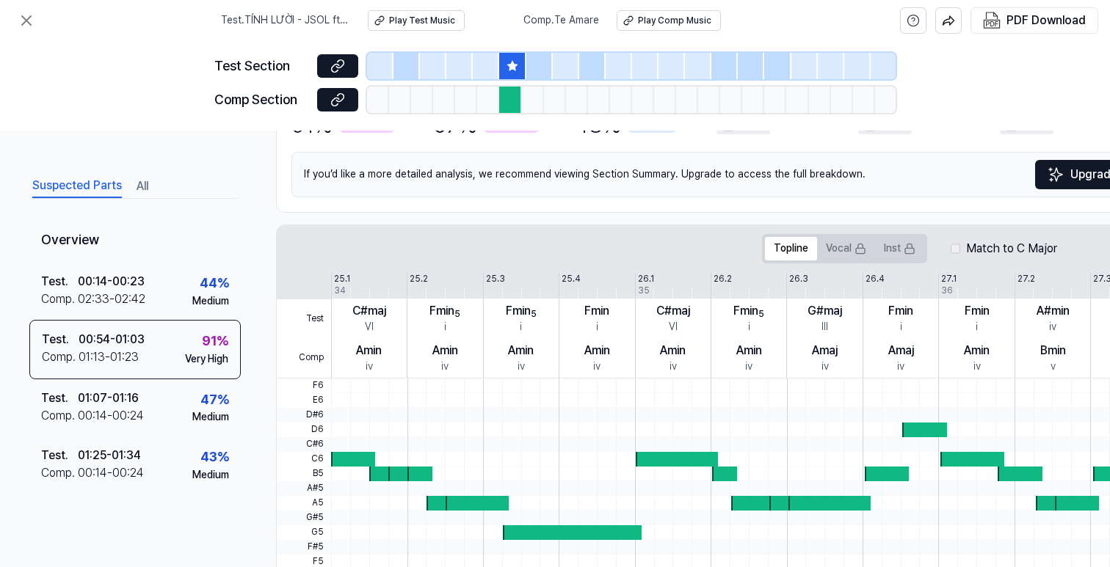
scroll to position [153, 0]
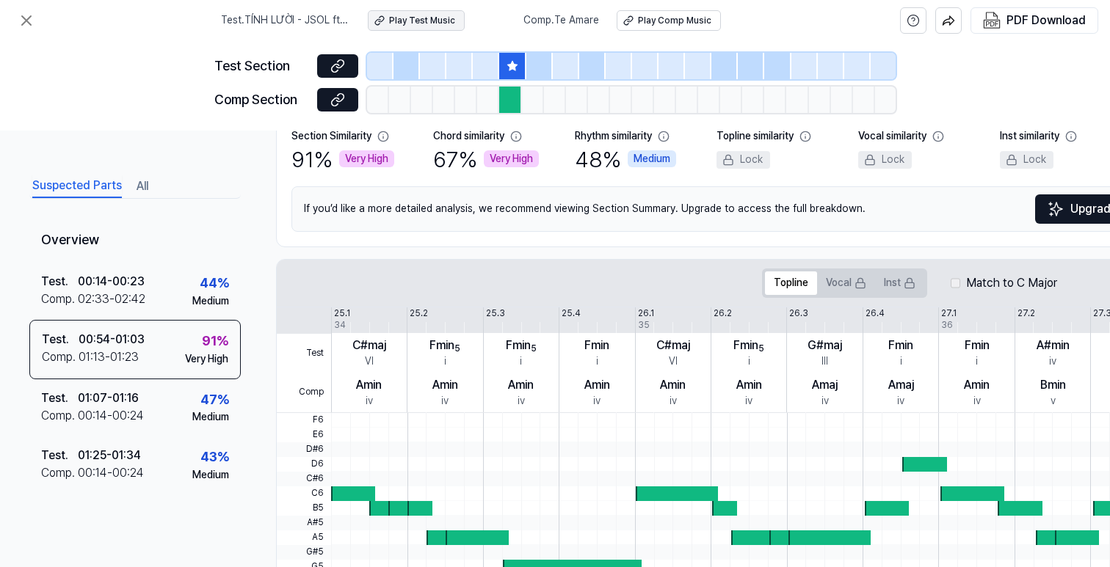
click at [424, 17] on div "Play Test Music" at bounding box center [422, 21] width 66 height 12
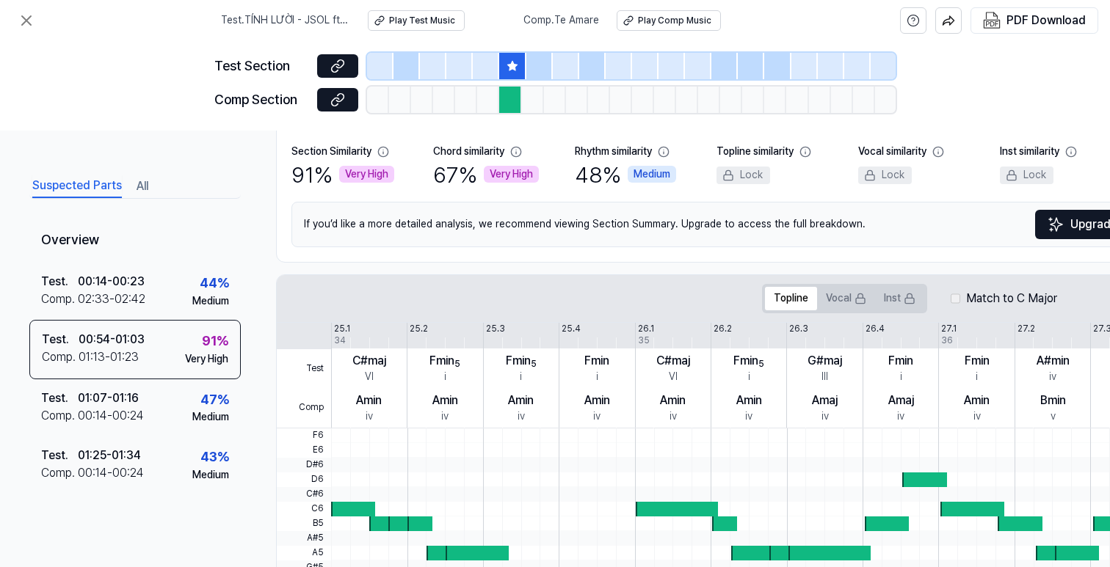
scroll to position [135, 0]
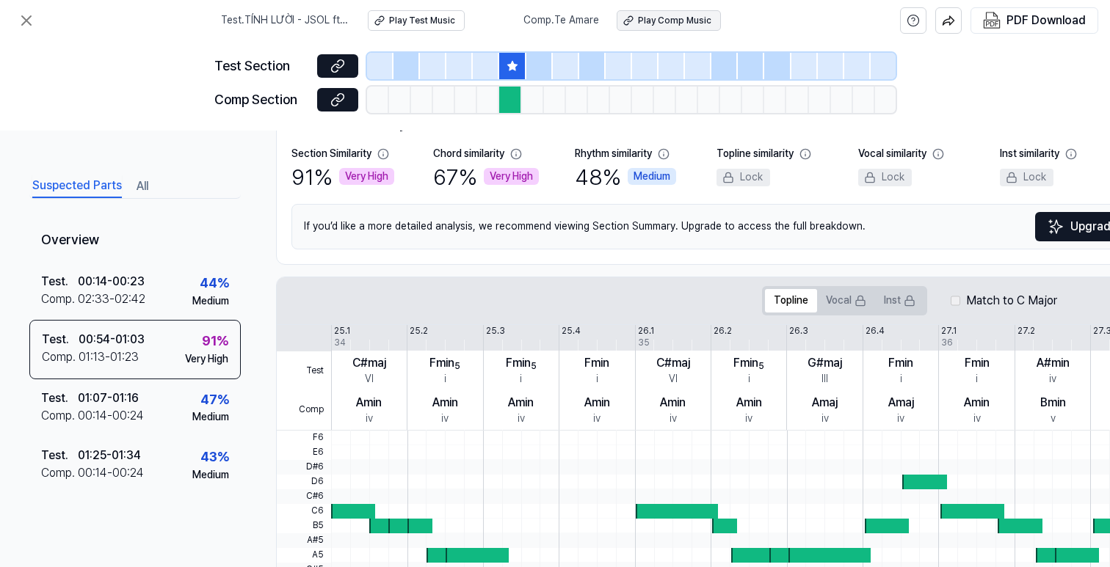
click at [660, 23] on div "Play Comp Music" at bounding box center [674, 21] width 73 height 12
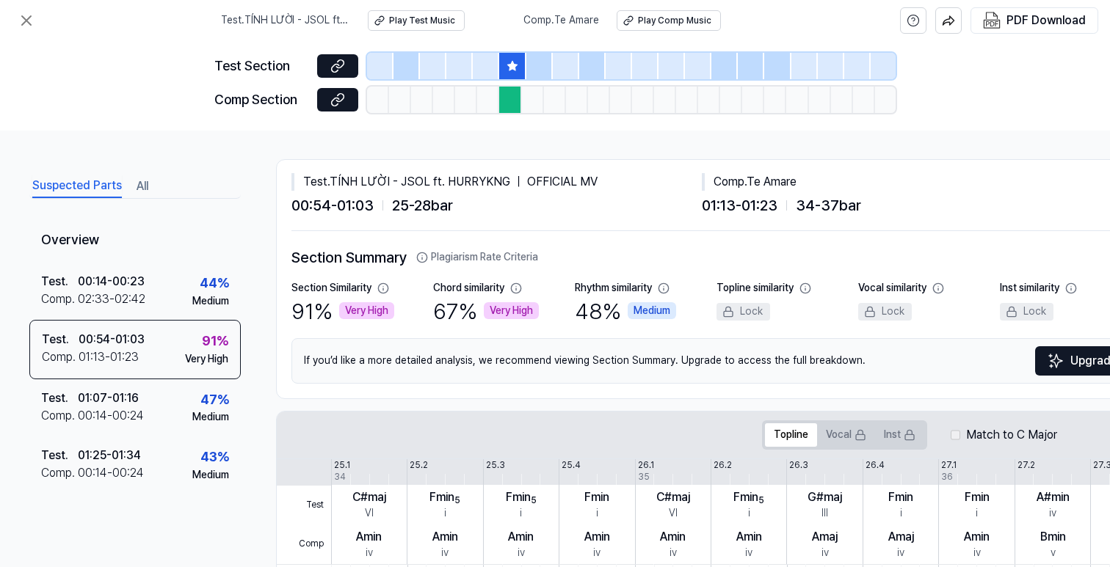
scroll to position [0, 0]
click at [382, 291] on icon at bounding box center [383, 289] width 12 height 12
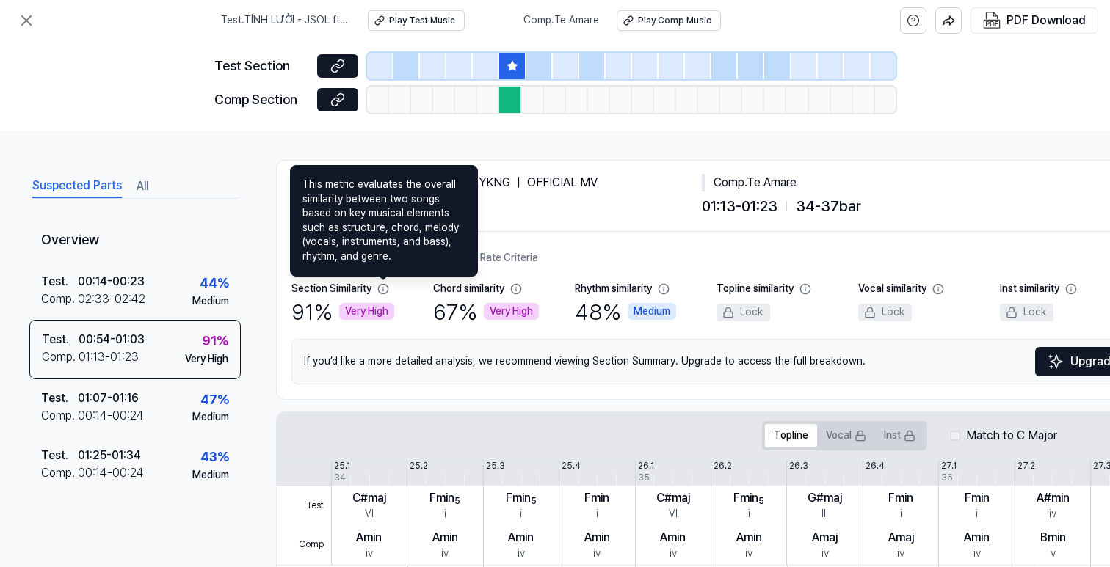
click at [382, 290] on icon at bounding box center [383, 289] width 12 height 12
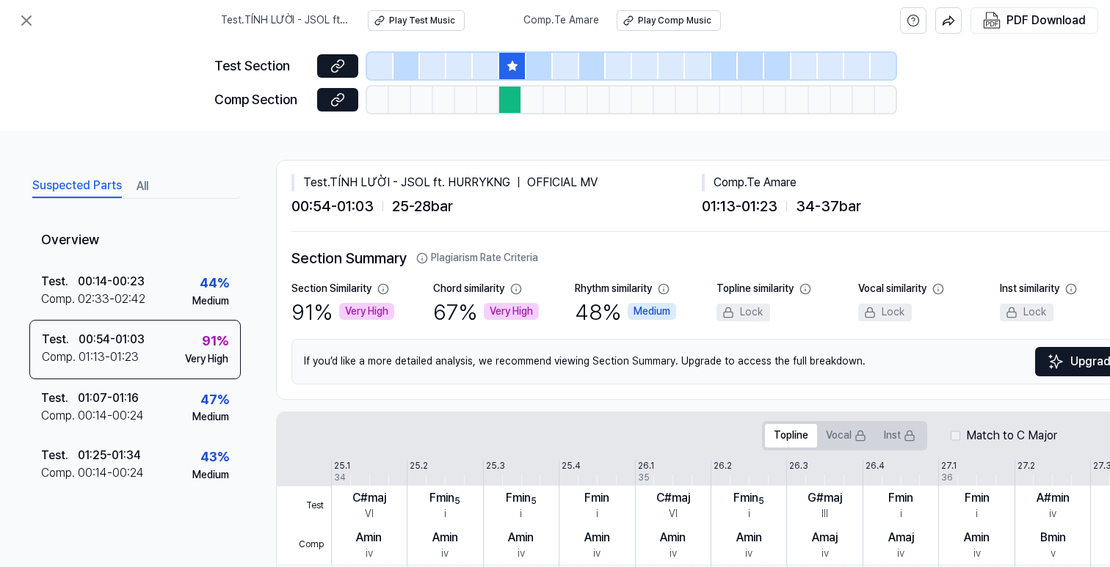
click at [520, 291] on icon at bounding box center [516, 289] width 12 height 12
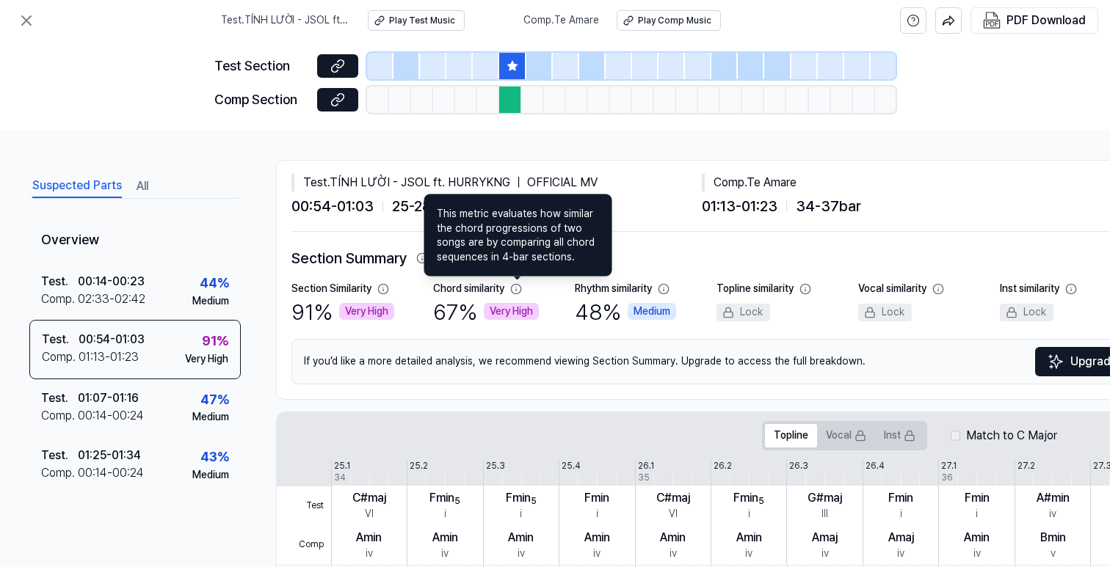
click at [520, 291] on icon at bounding box center [516, 289] width 12 height 12
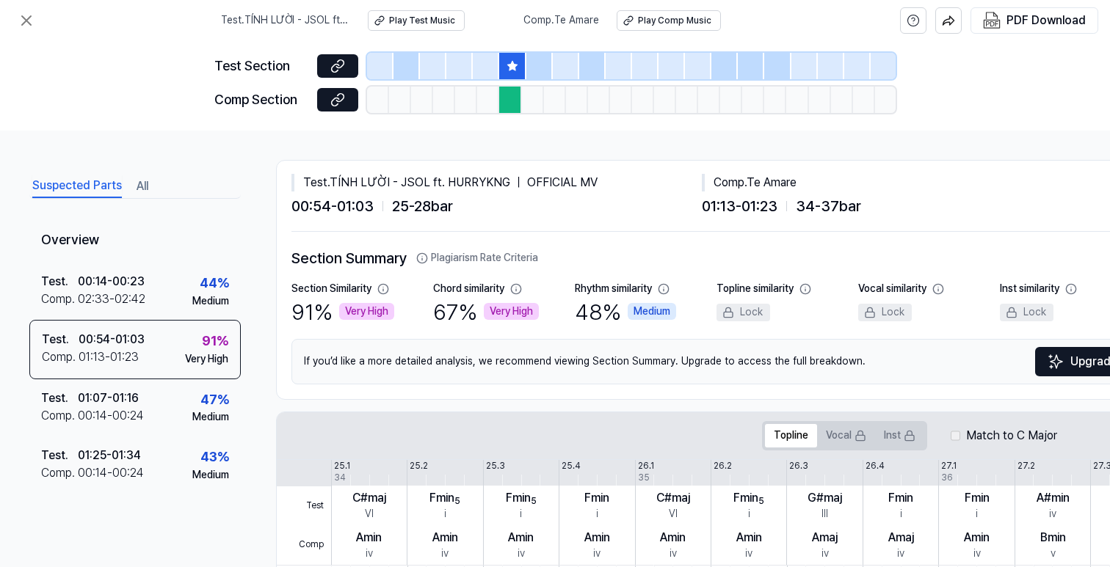
click at [665, 294] on icon at bounding box center [664, 289] width 12 height 12
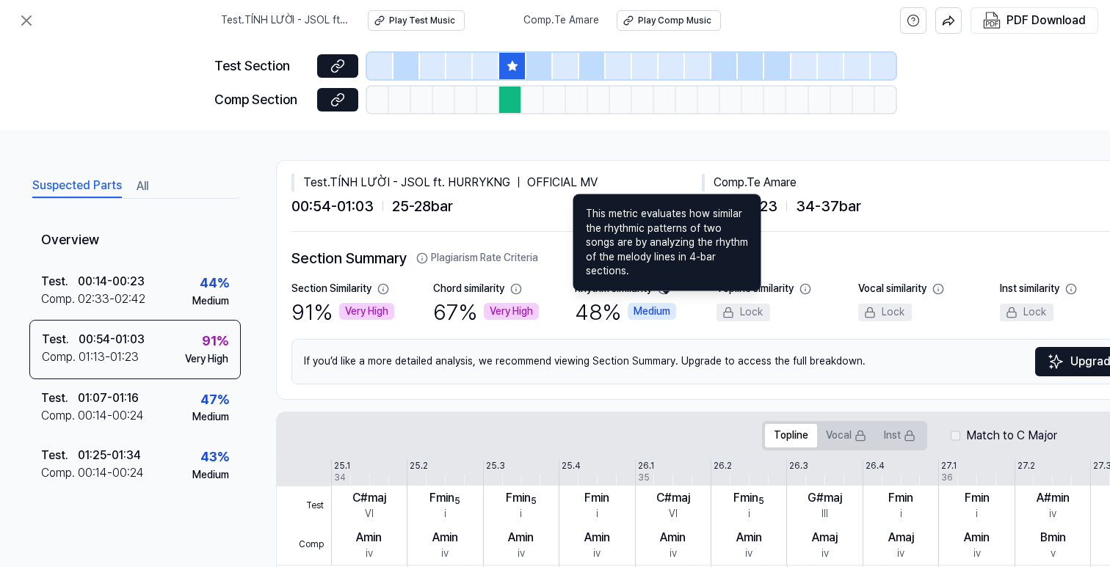
click at [665, 292] on icon at bounding box center [664, 289] width 12 height 12
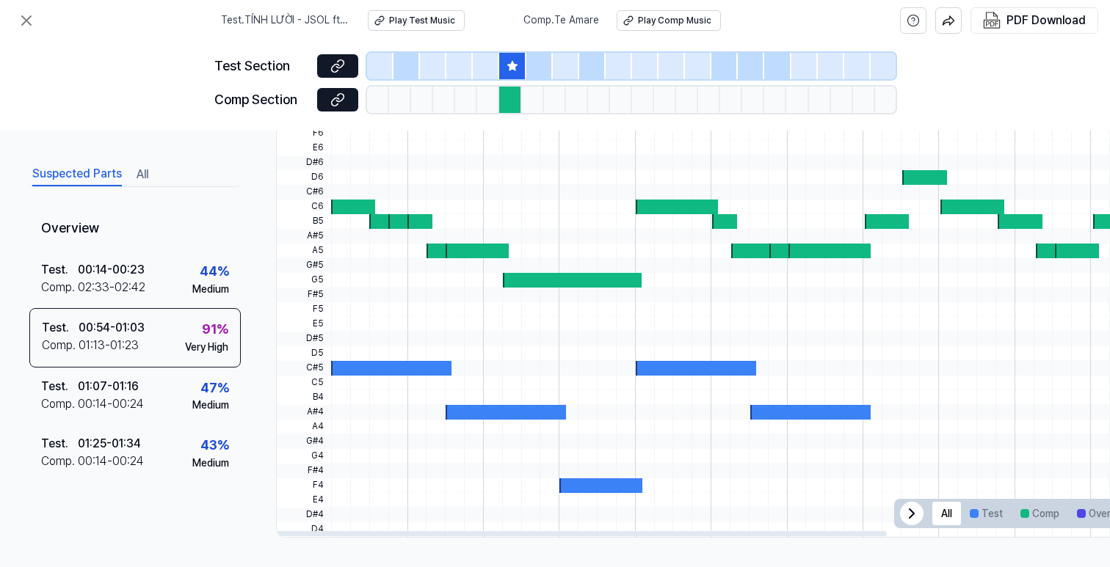
scroll to position [0, 1]
click at [404, 361] on div at bounding box center [390, 368] width 120 height 15
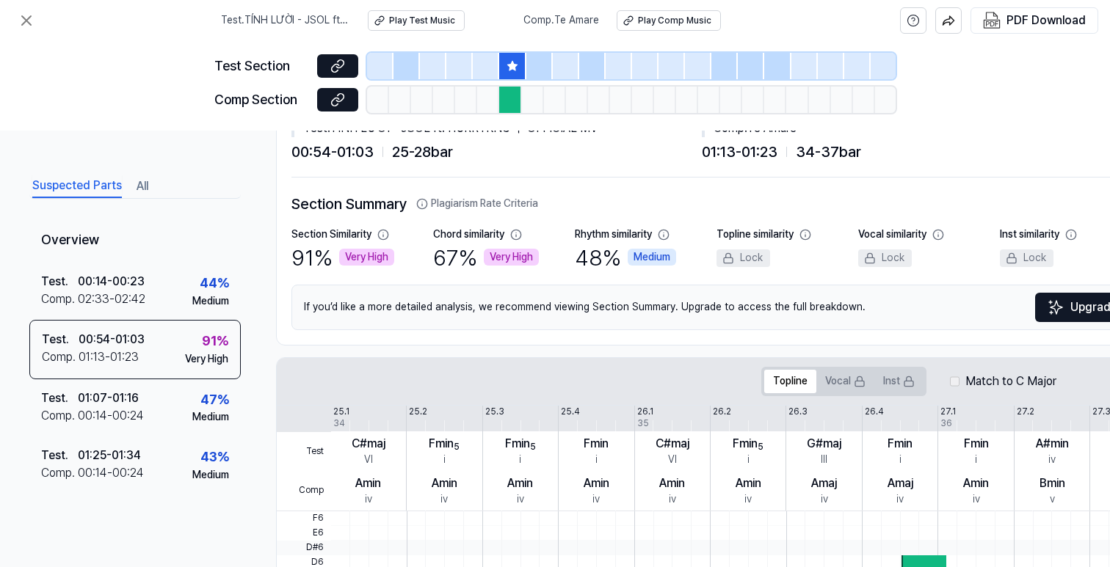
scroll to position [0, 0]
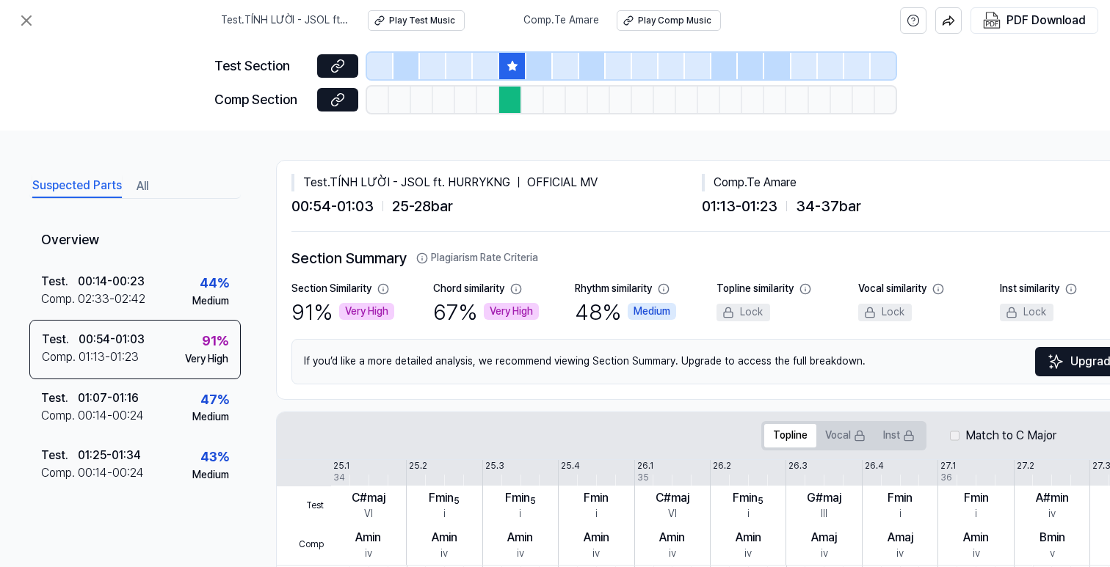
click at [515, 60] on icon at bounding box center [512, 66] width 12 height 12
click at [513, 101] on div at bounding box center [510, 100] width 22 height 26
click at [554, 98] on div at bounding box center [555, 100] width 22 height 26
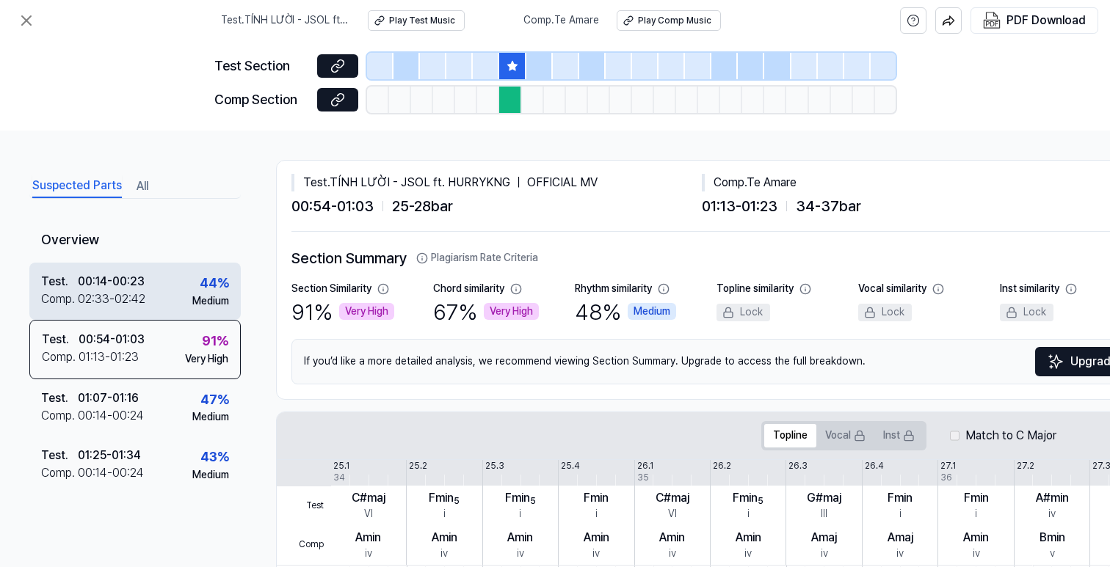
click at [147, 268] on div "Test . 00:14 - 00:23 Comp . 02:33 - 02:42 44 % Medium" at bounding box center [134, 291] width 211 height 57
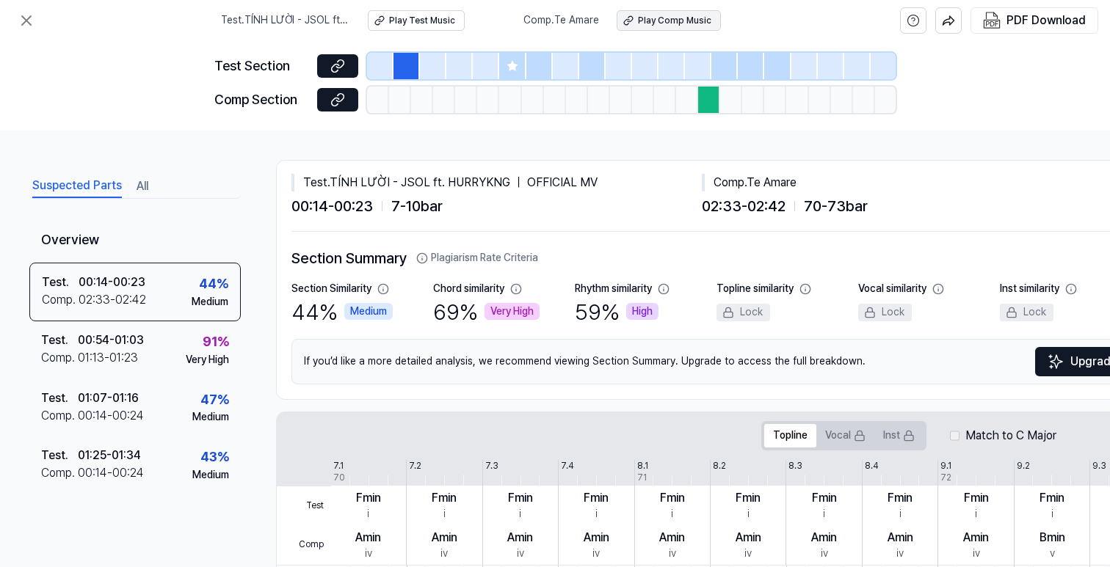
click at [684, 15] on div "Play Comp Music" at bounding box center [674, 21] width 73 height 12
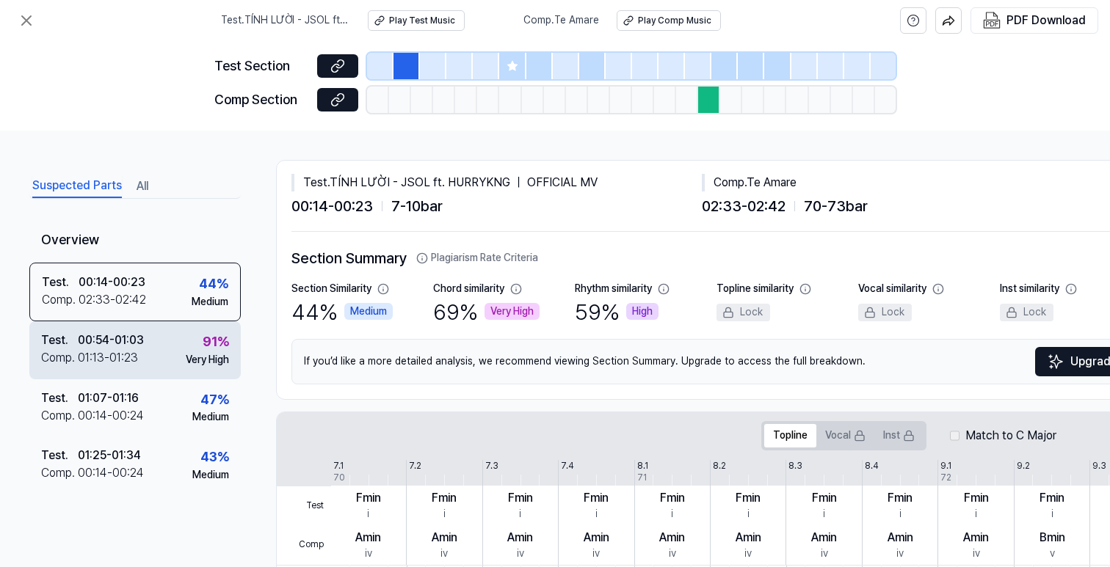
click at [163, 330] on div "Test . 00:54 - 01:03 Comp . 01:13 - 01:23 91 % Very High" at bounding box center [134, 349] width 211 height 57
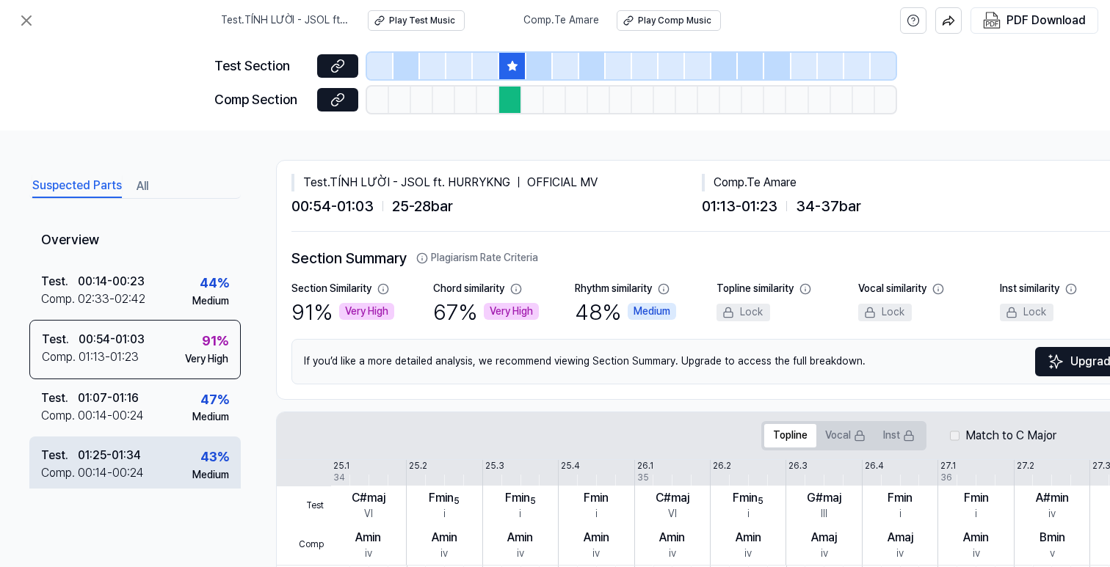
click at [159, 437] on div "Test . 01:25 - 01:34 Comp . 00:14 - 00:24 43 % Medium" at bounding box center [134, 465] width 211 height 57
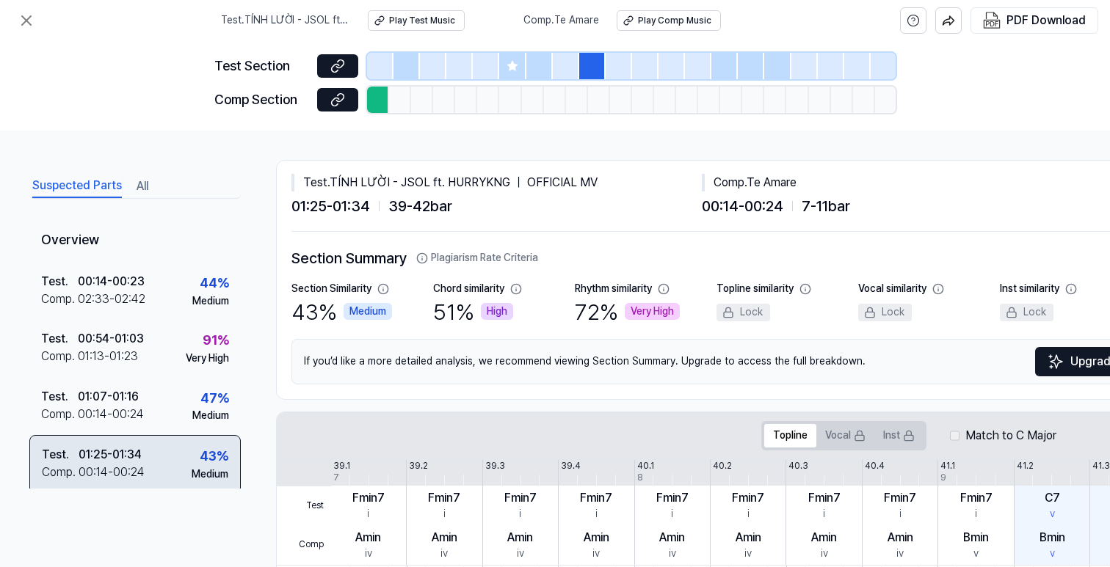
click at [157, 464] on div "Test . 01:25 - 01:34 Comp . 00:14 - 00:24 43 % Medium" at bounding box center [134, 464] width 211 height 59
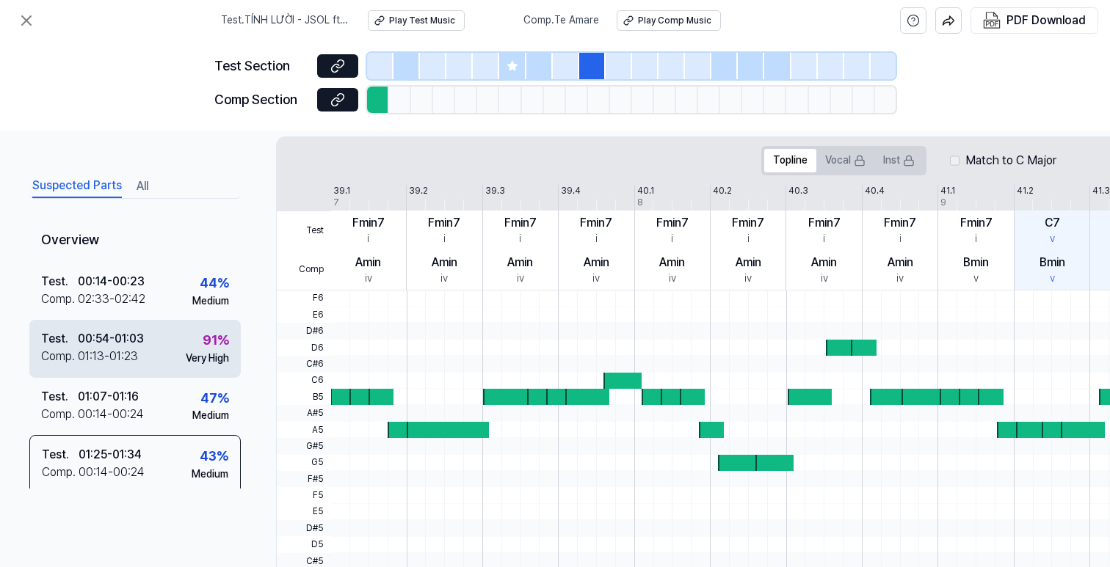
click at [189, 342] on div "91 % Very High" at bounding box center [207, 347] width 43 height 35
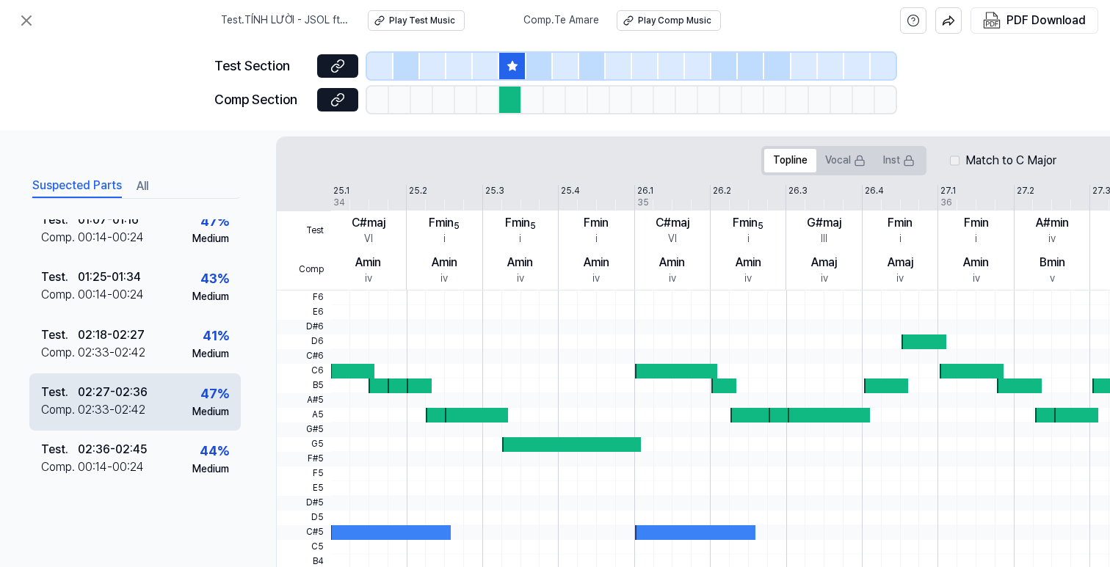
click at [193, 407] on div "Medium" at bounding box center [210, 412] width 37 height 15
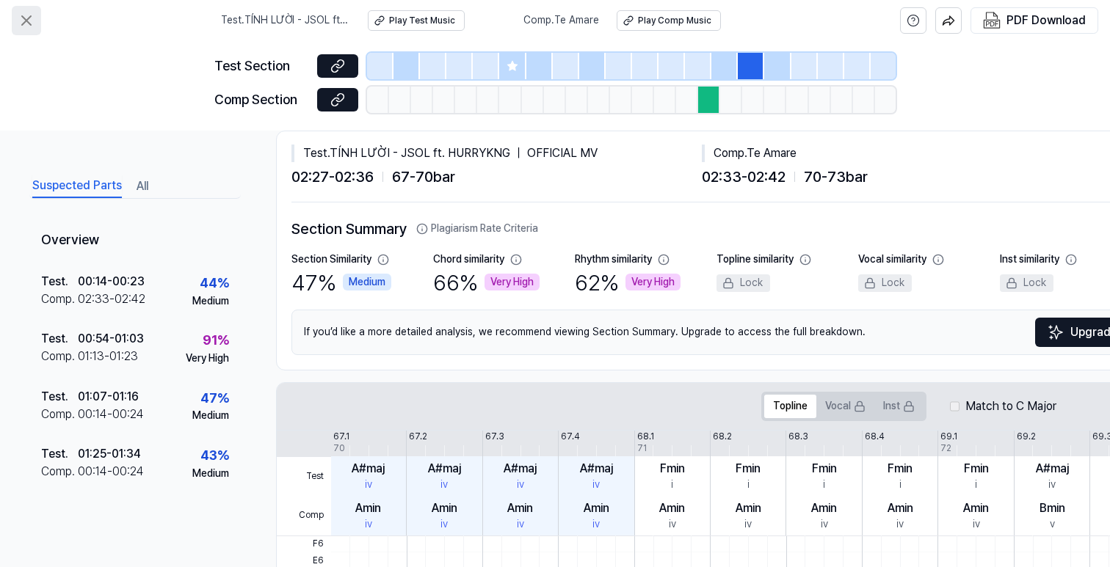
click at [18, 24] on icon at bounding box center [27, 21] width 18 height 18
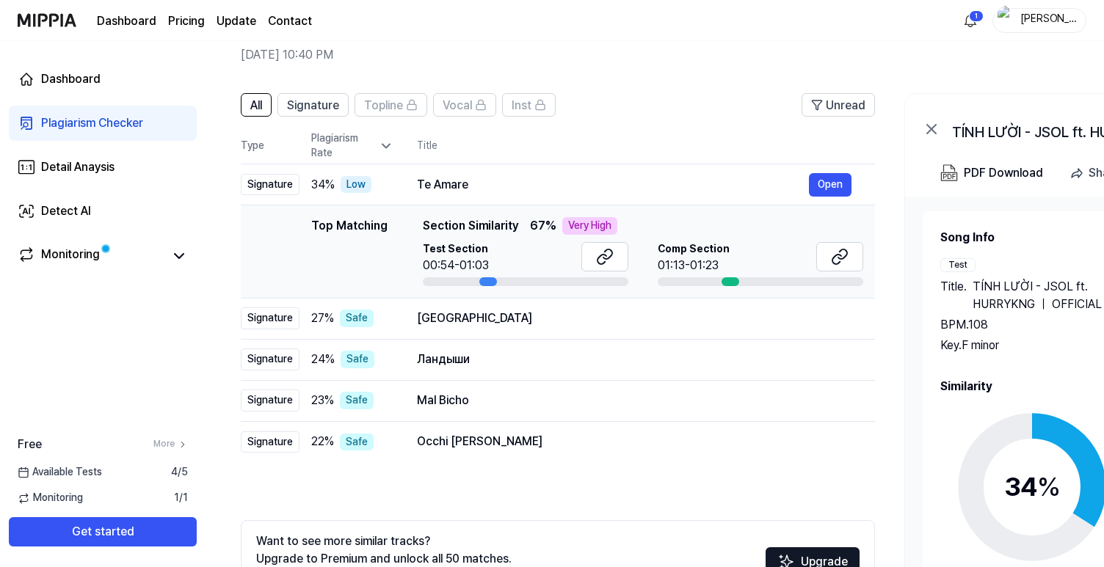
scroll to position [69, 0]
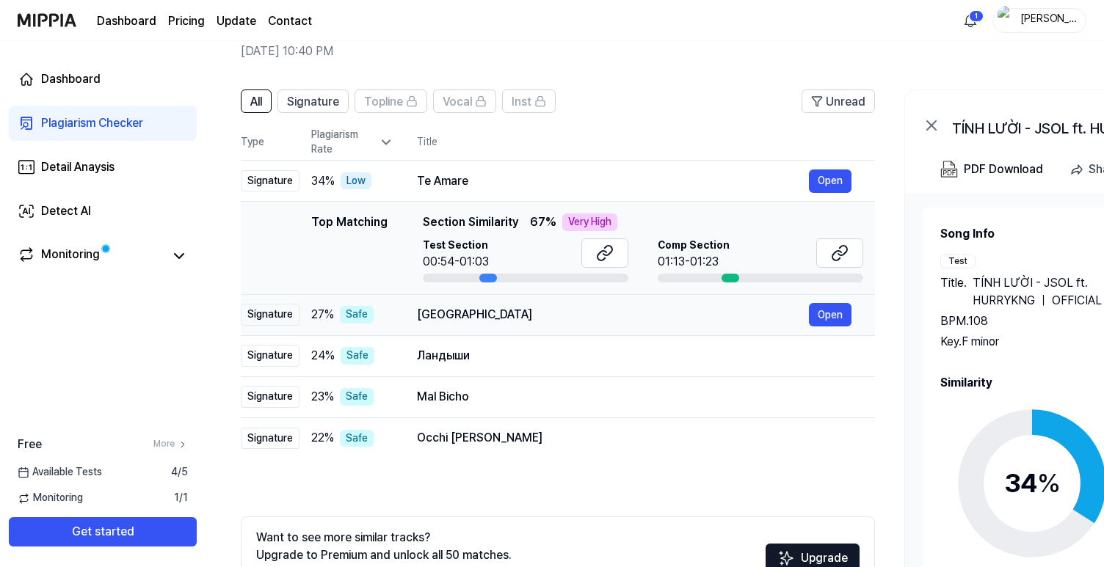
click at [420, 324] on div "Украина Open" at bounding box center [634, 314] width 435 height 23
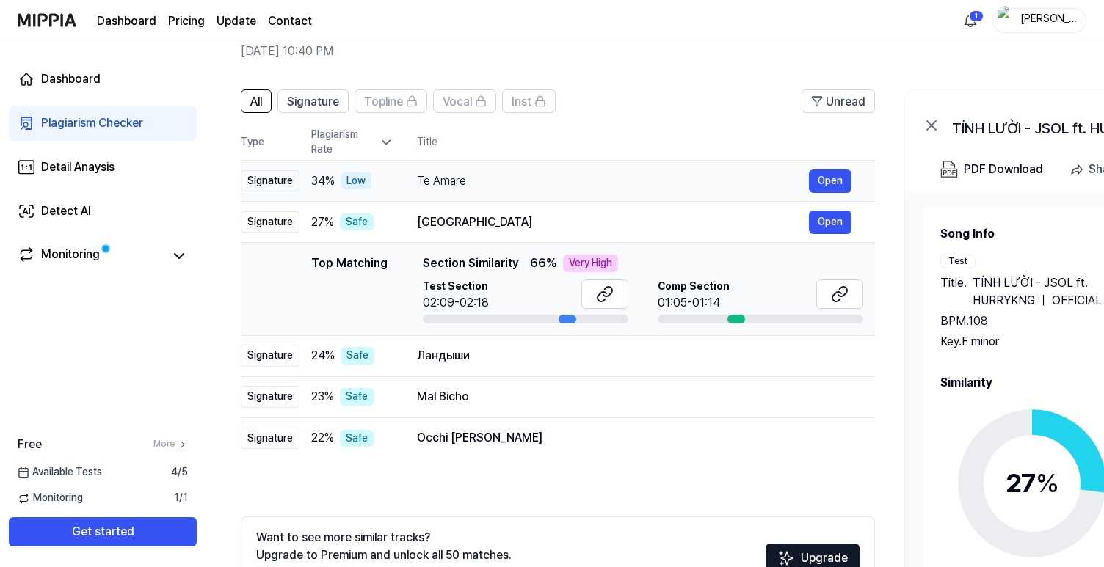
click at [425, 172] on div "Te Amare" at bounding box center [613, 181] width 392 height 18
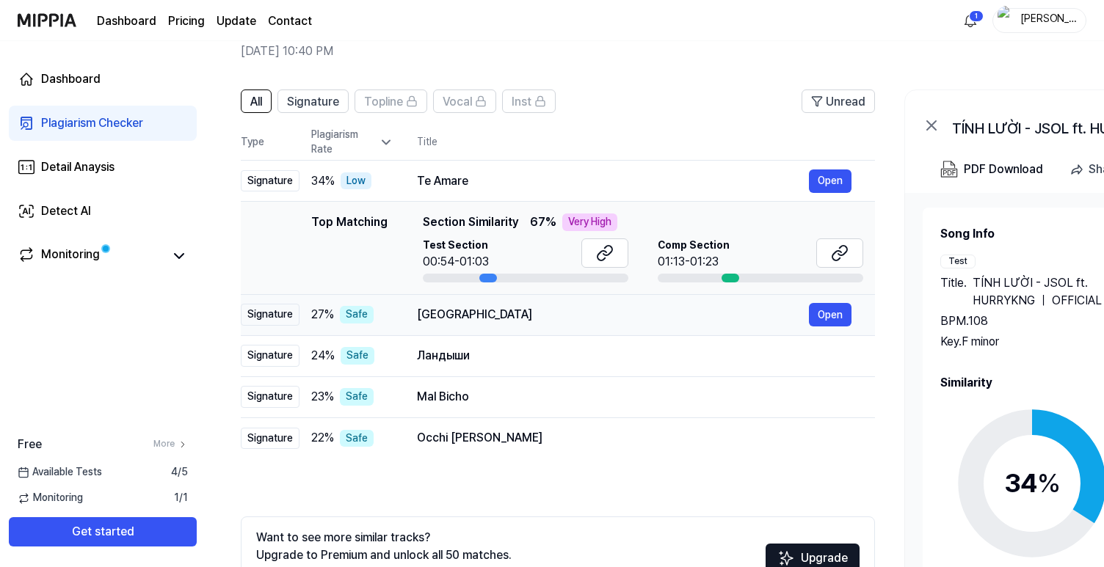
click at [484, 327] on td "Украина Open" at bounding box center [633, 314] width 481 height 41
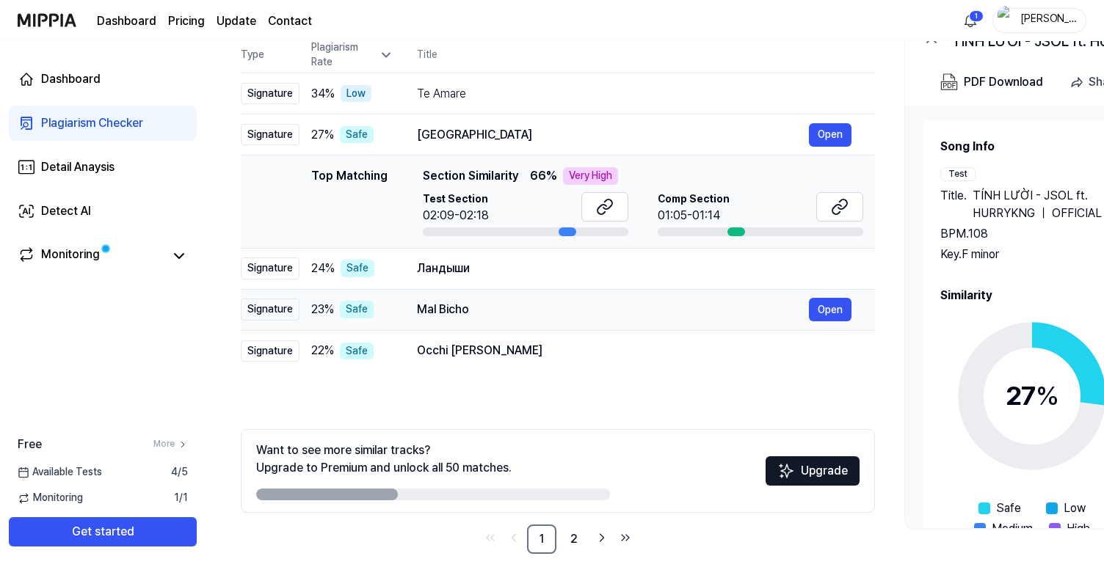
scroll to position [172, 0]
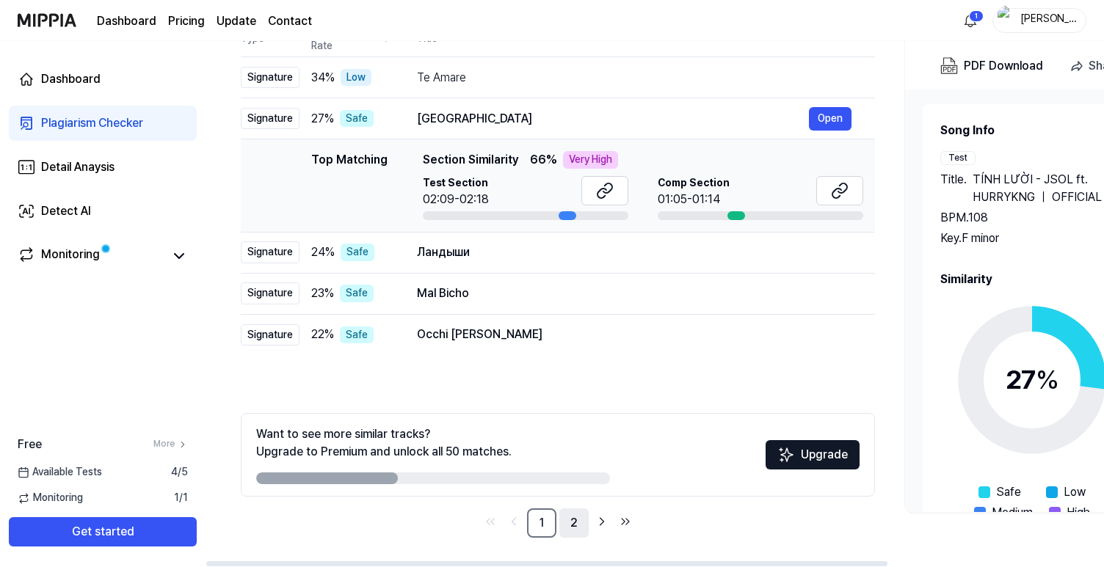
click at [575, 521] on link "2" at bounding box center [573, 523] width 29 height 29
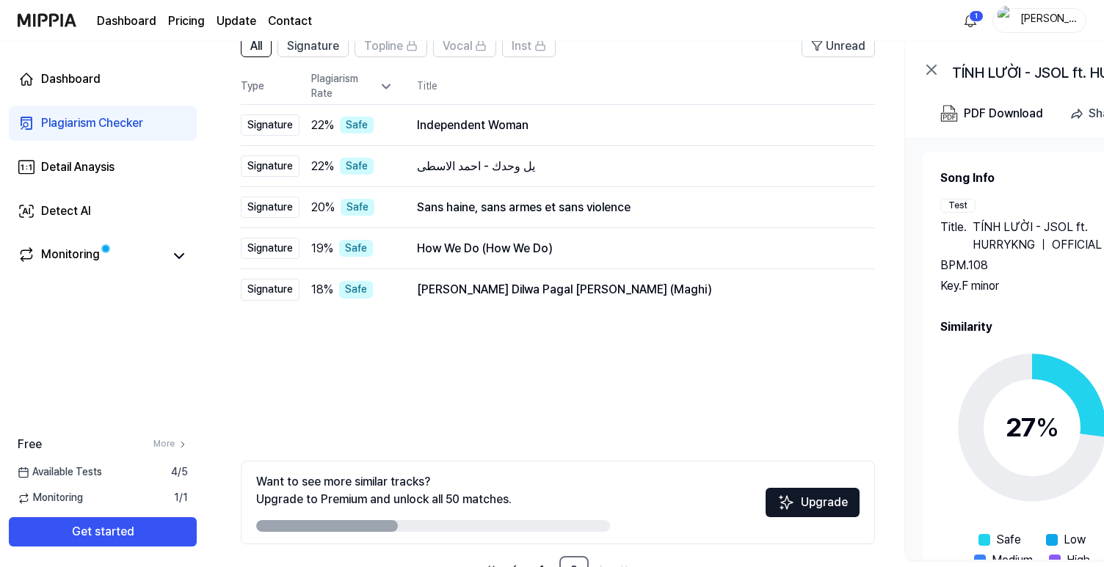
scroll to position [172, 0]
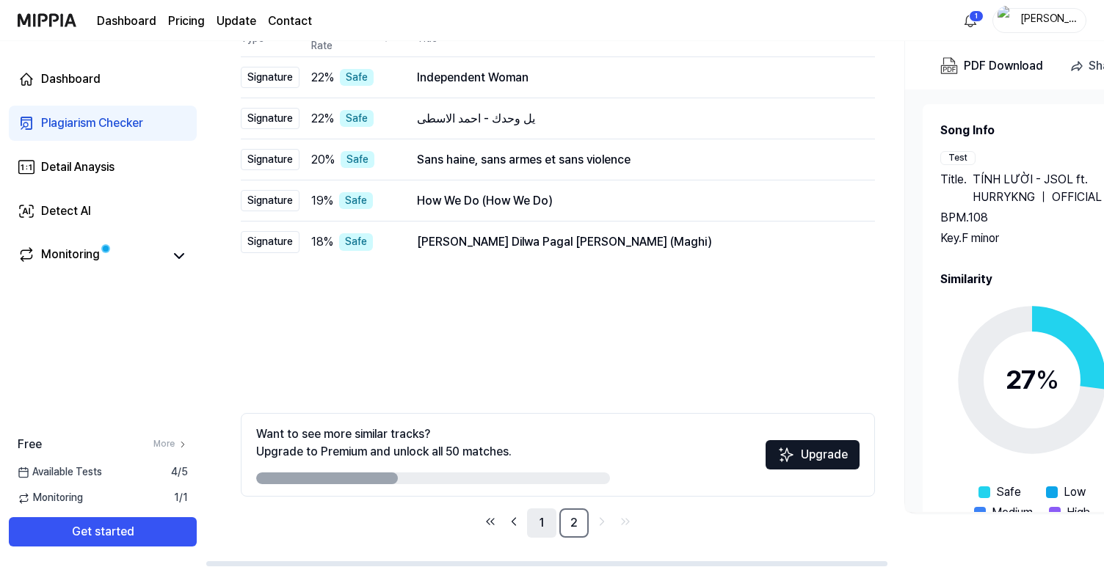
click at [537, 517] on link "1" at bounding box center [541, 523] width 29 height 29
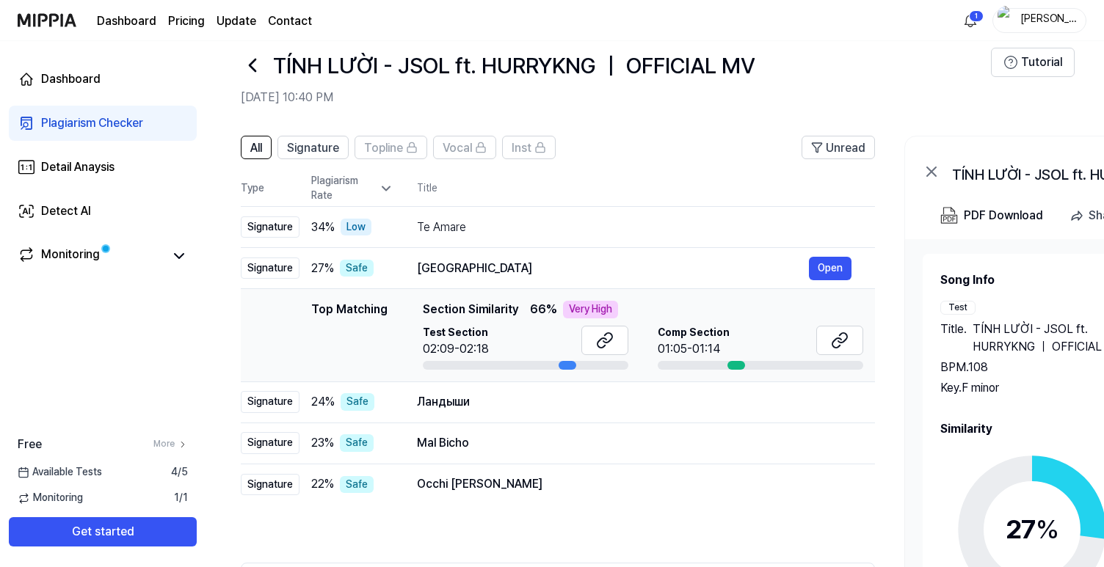
scroll to position [26, 0]
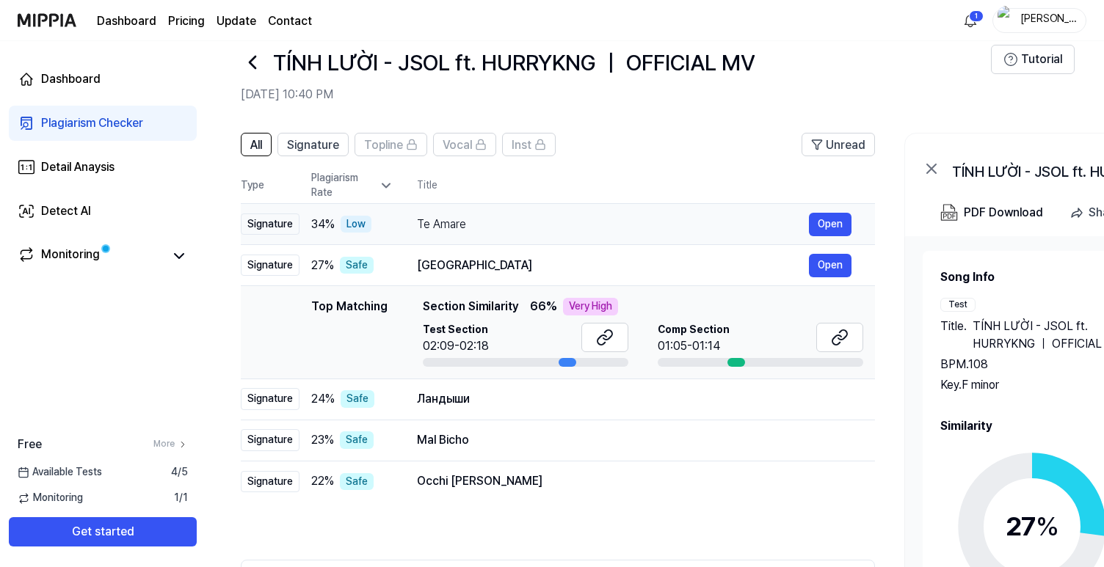
click at [545, 230] on div "Te Amare" at bounding box center [613, 225] width 392 height 18
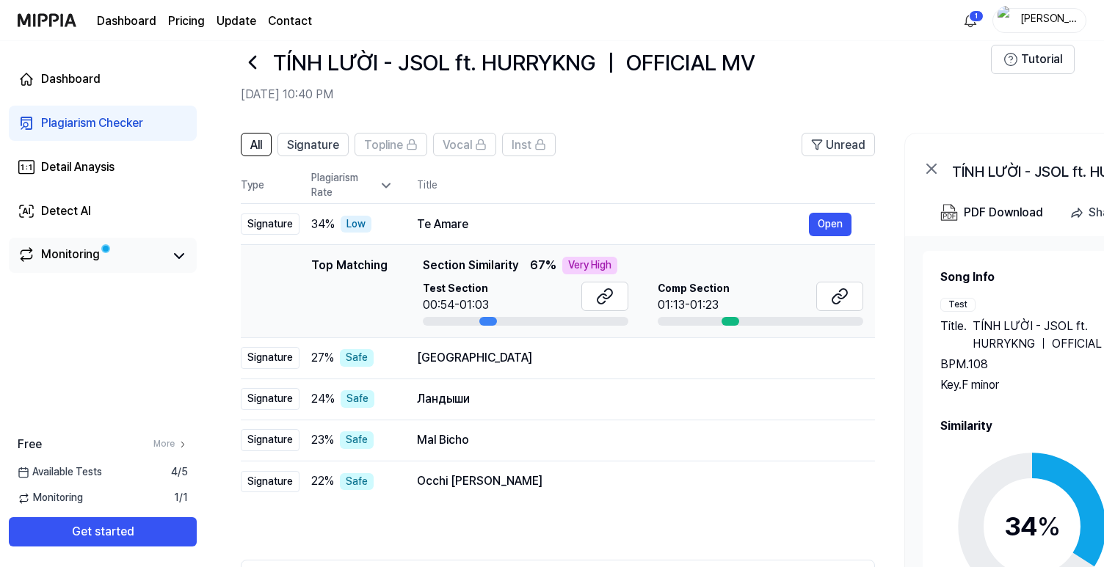
click at [109, 259] on link "Monitoring" at bounding box center [91, 256] width 147 height 21
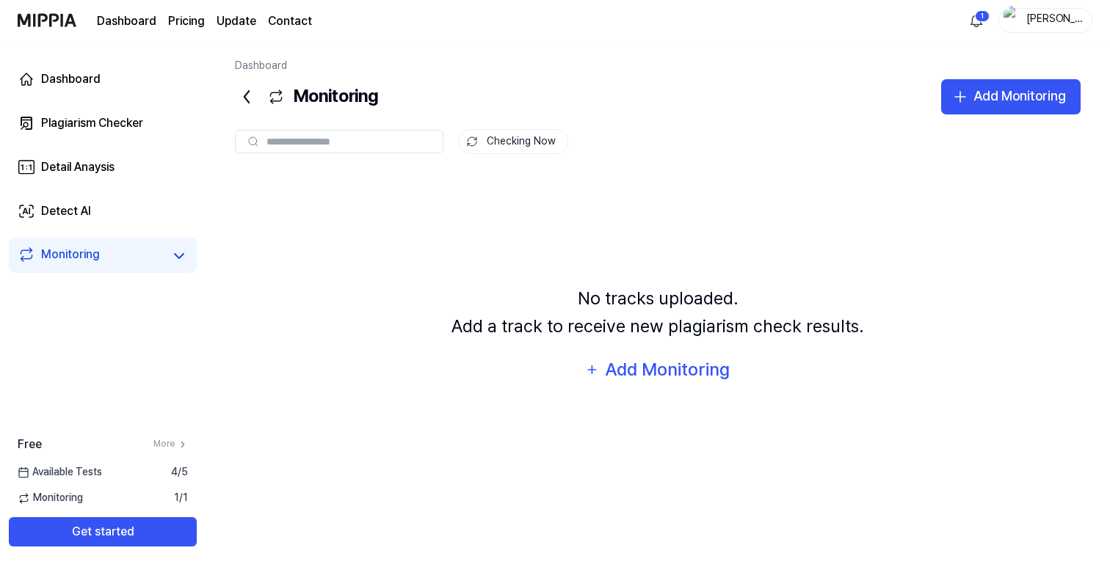
click at [250, 98] on icon at bounding box center [246, 96] width 23 height 23
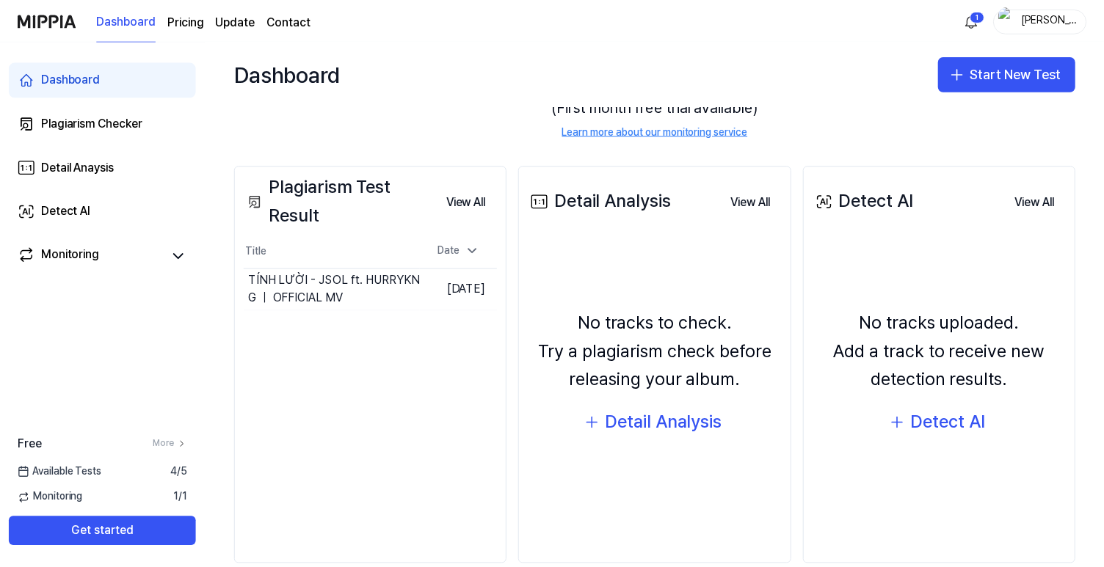
scroll to position [140, 0]
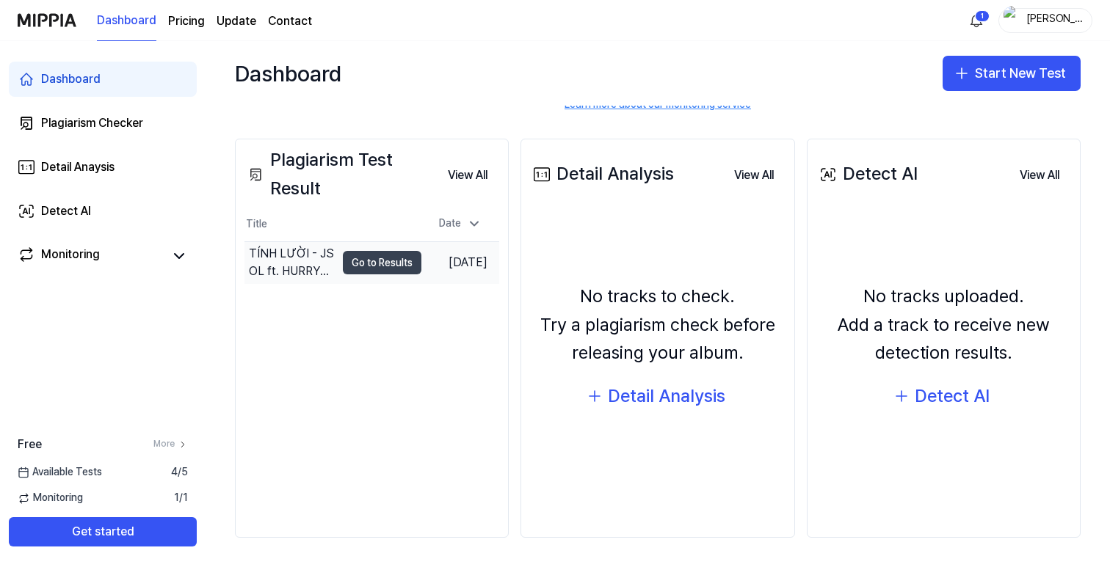
click at [381, 261] on button "Go to Results" at bounding box center [382, 262] width 79 height 23
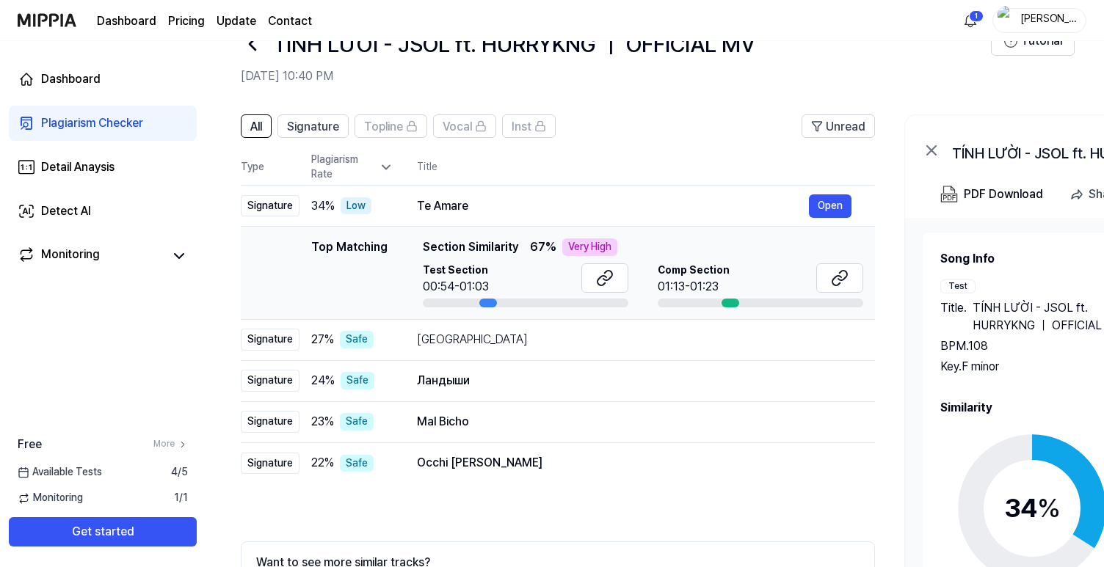
scroll to position [46, 0]
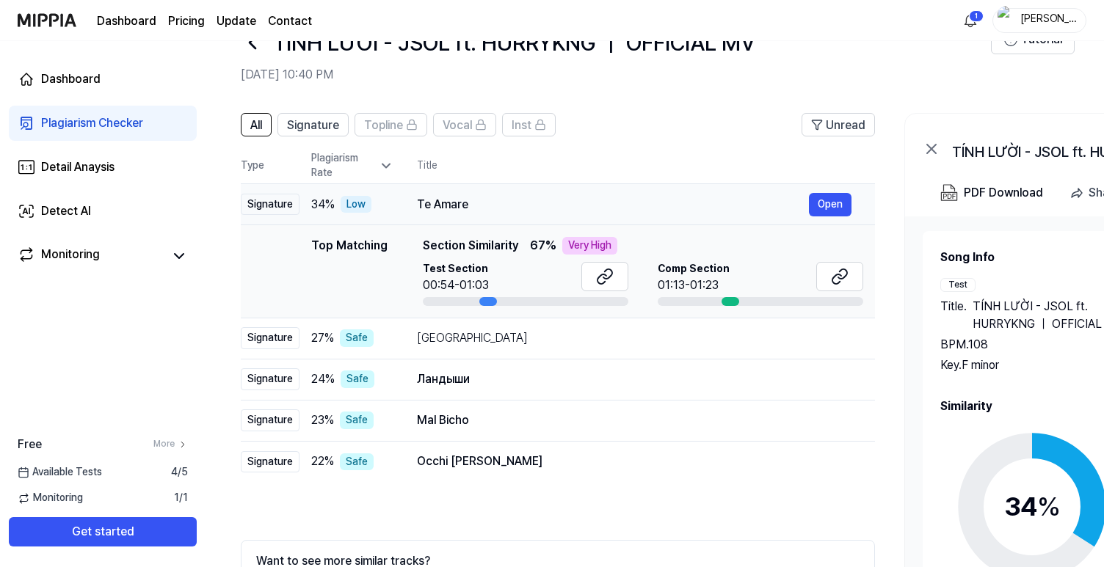
click at [576, 204] on div "Te Amare" at bounding box center [613, 205] width 392 height 18
click at [545, 195] on div "Te Amare Open" at bounding box center [634, 204] width 435 height 23
click at [446, 203] on div "Te Amare" at bounding box center [613, 205] width 392 height 18
click at [421, 168] on th "Title" at bounding box center [646, 165] width 458 height 35
click at [388, 168] on icon at bounding box center [386, 166] width 15 height 15
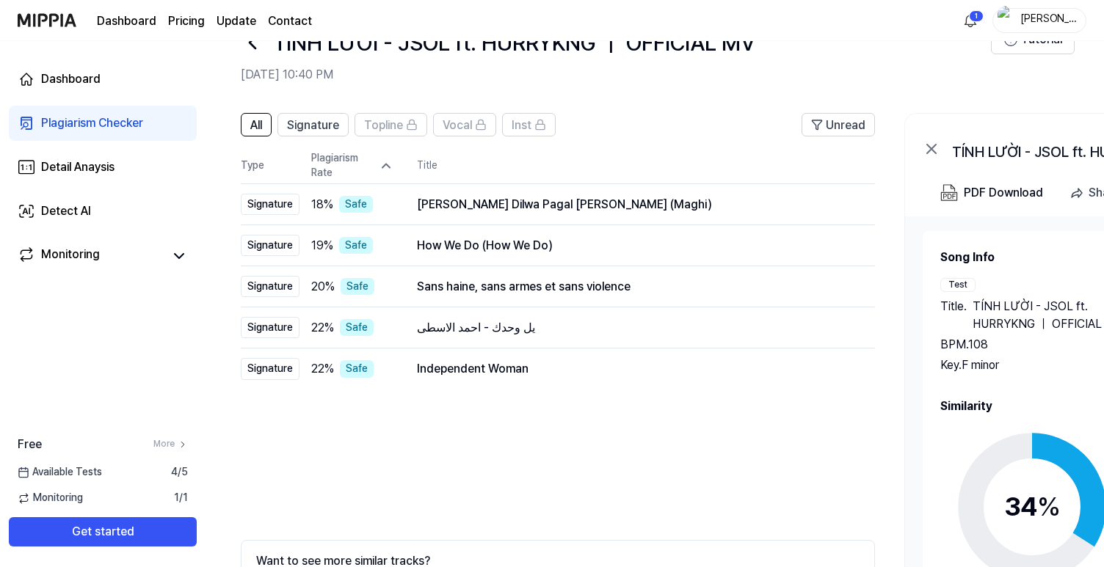
click at [388, 167] on icon at bounding box center [386, 166] width 15 height 15
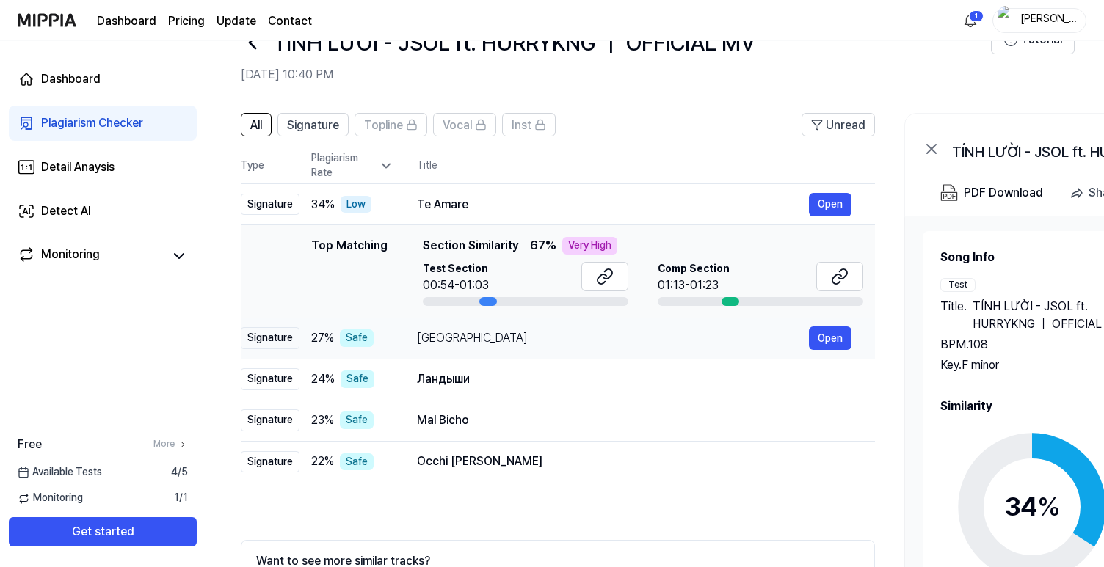
click at [390, 348] on td "27 % Safe" at bounding box center [346, 338] width 94 height 41
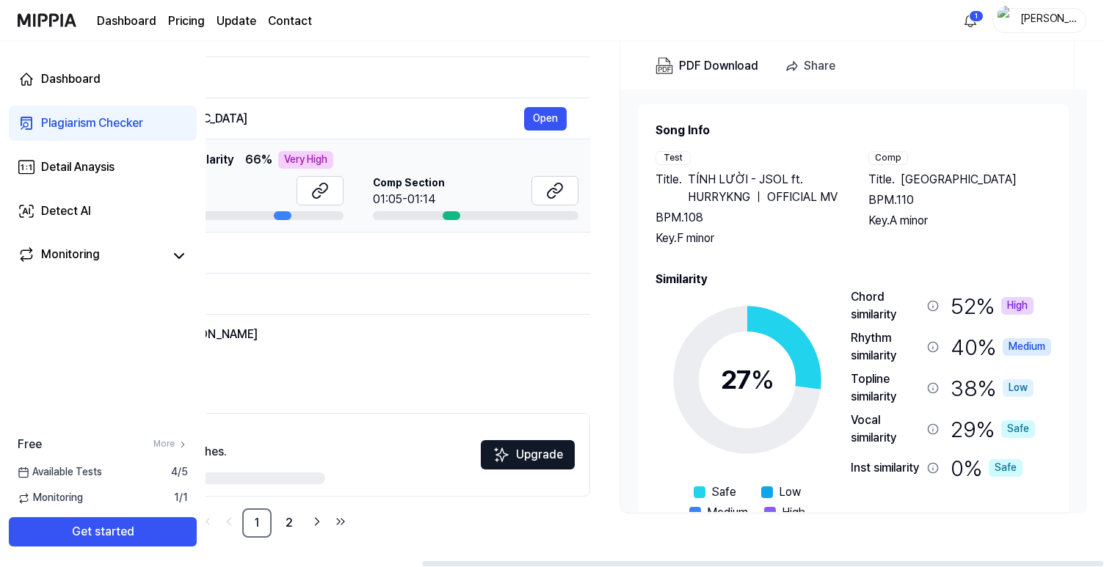
scroll to position [62, 0]
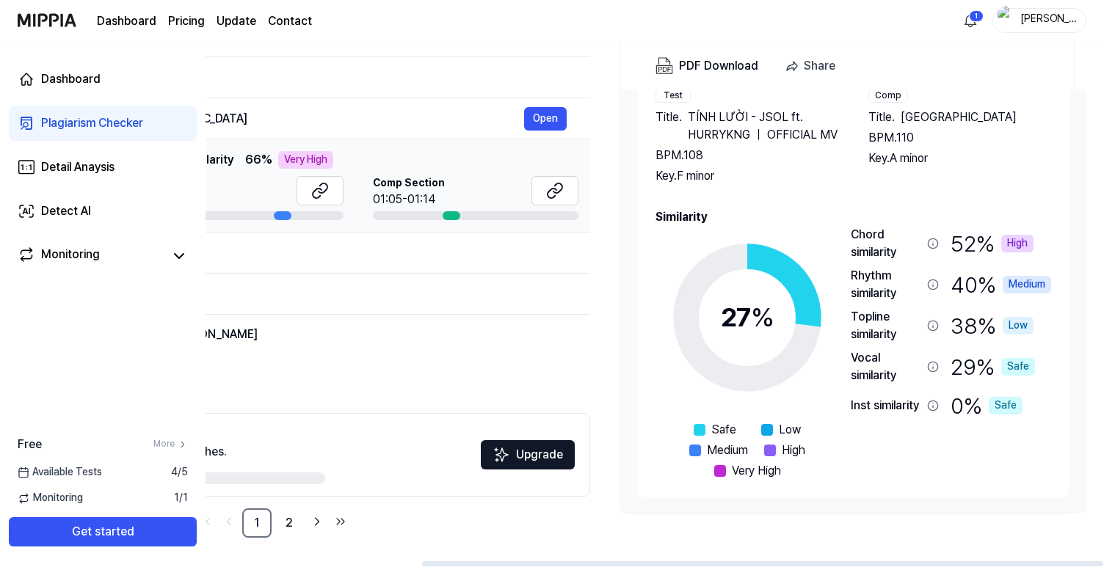
click at [1014, 241] on div "High" at bounding box center [1017, 244] width 32 height 18
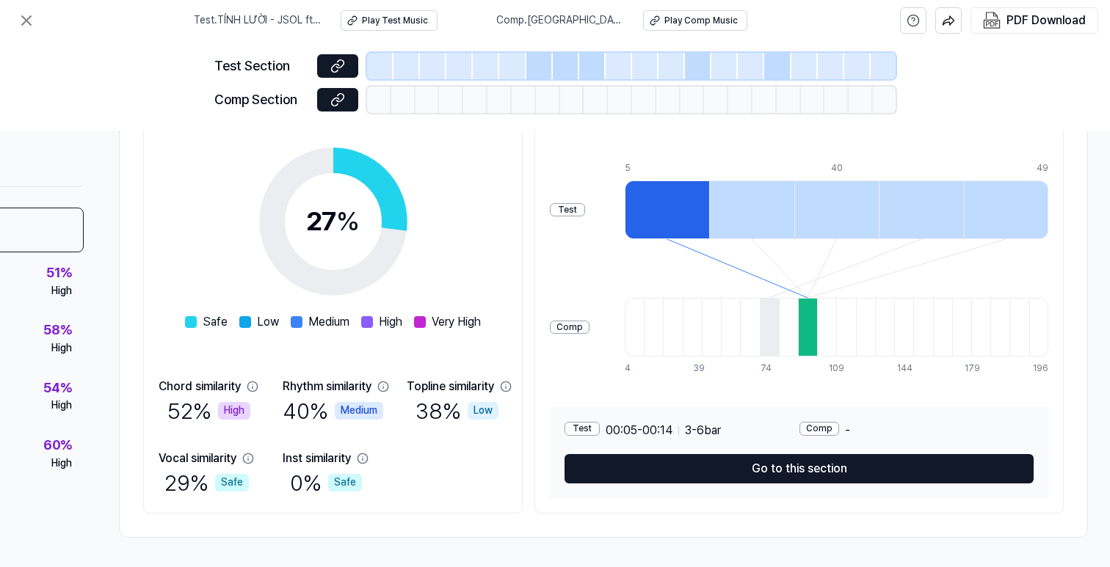
scroll to position [214, 170]
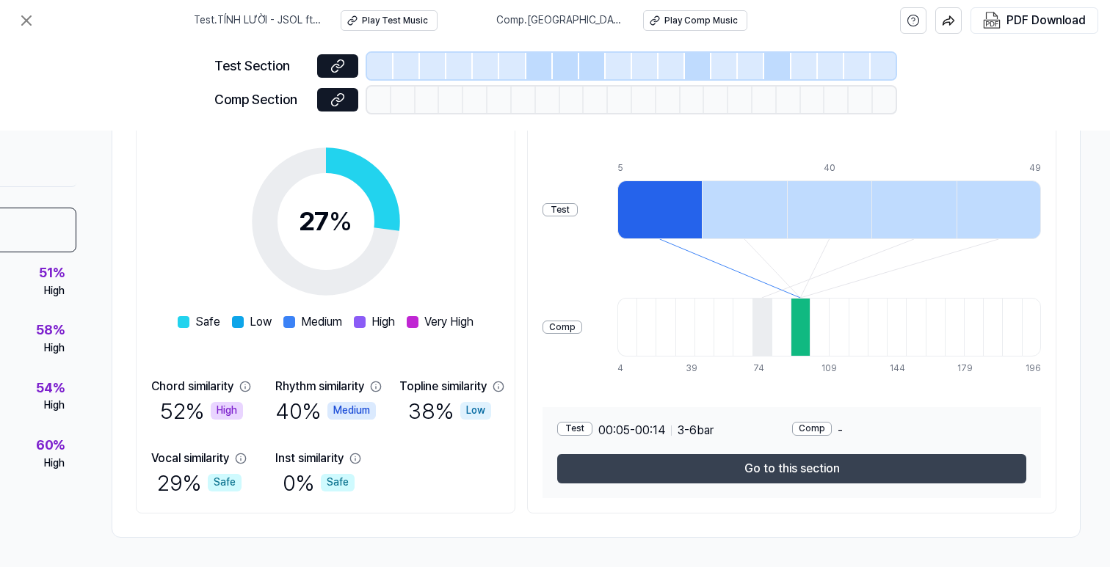
click at [817, 467] on button "Go to this section" at bounding box center [791, 468] width 469 height 29
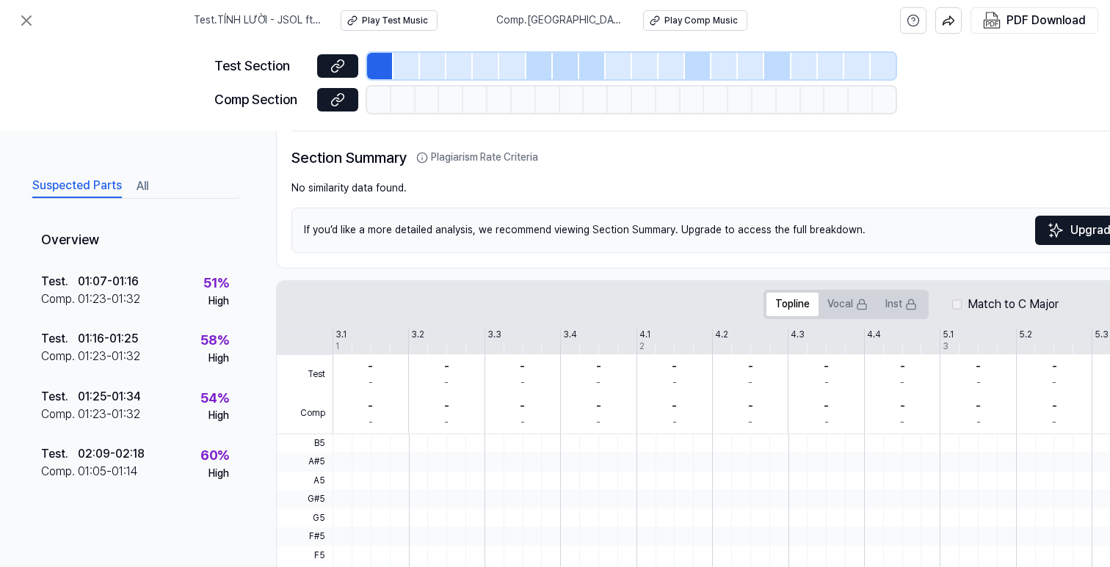
scroll to position [0, 0]
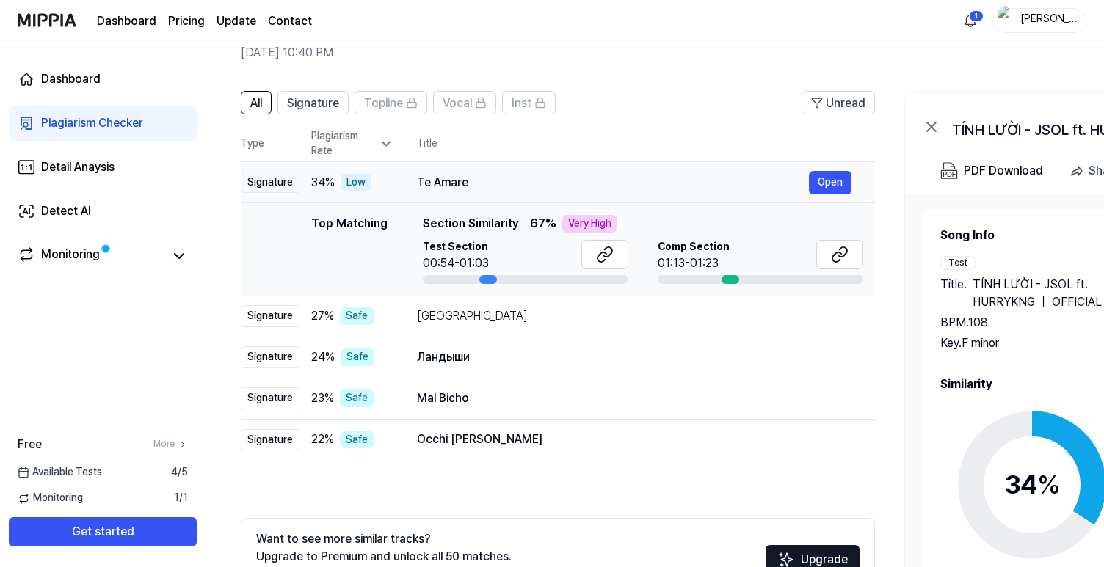
click at [481, 185] on div "Te Amare" at bounding box center [613, 183] width 392 height 18
click at [285, 188] on div "Signature" at bounding box center [270, 183] width 59 height 22
click at [426, 136] on th "Title" at bounding box center [646, 143] width 458 height 35
click at [425, 161] on th "Title" at bounding box center [646, 143] width 458 height 35
click at [425, 172] on div "Te Amare Open" at bounding box center [634, 182] width 435 height 23
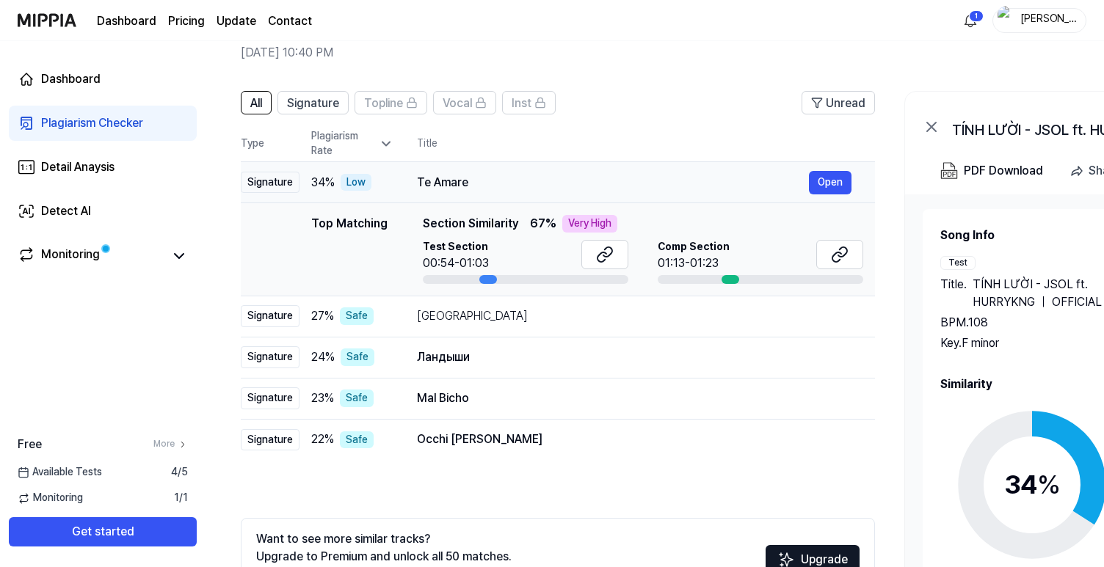
click at [570, 186] on div "Te Amare" at bounding box center [613, 183] width 392 height 18
click at [556, 235] on div "Top Matching Section Similarity 67 % Very High Test Section 00:54-01:03 Comp Se…" at bounding box center [643, 249] width 440 height 69
click at [514, 317] on div "Украина" at bounding box center [613, 317] width 392 height 18
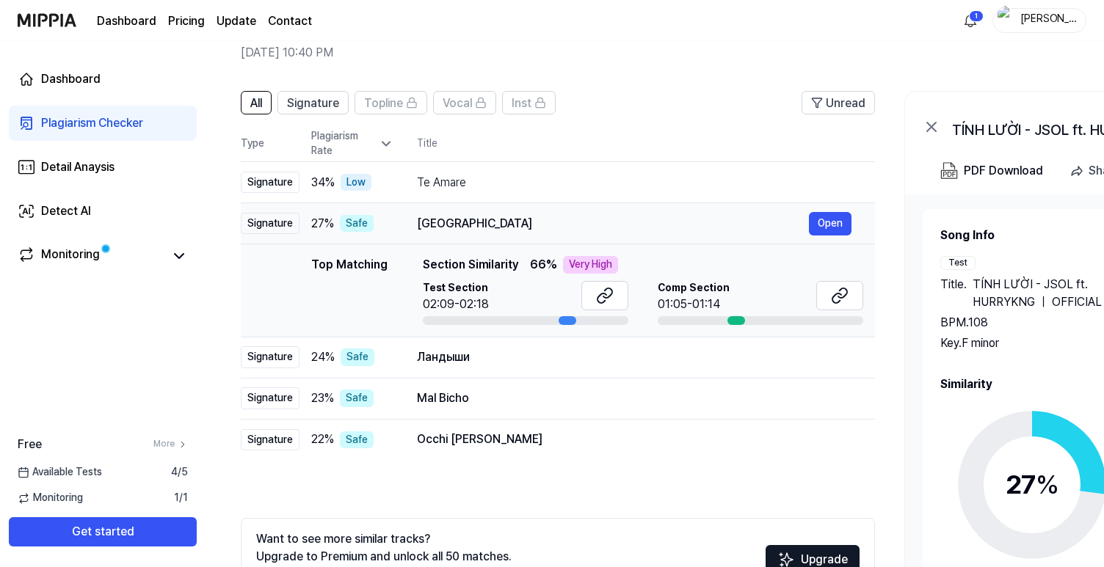
click at [531, 227] on div "Украина" at bounding box center [613, 224] width 392 height 18
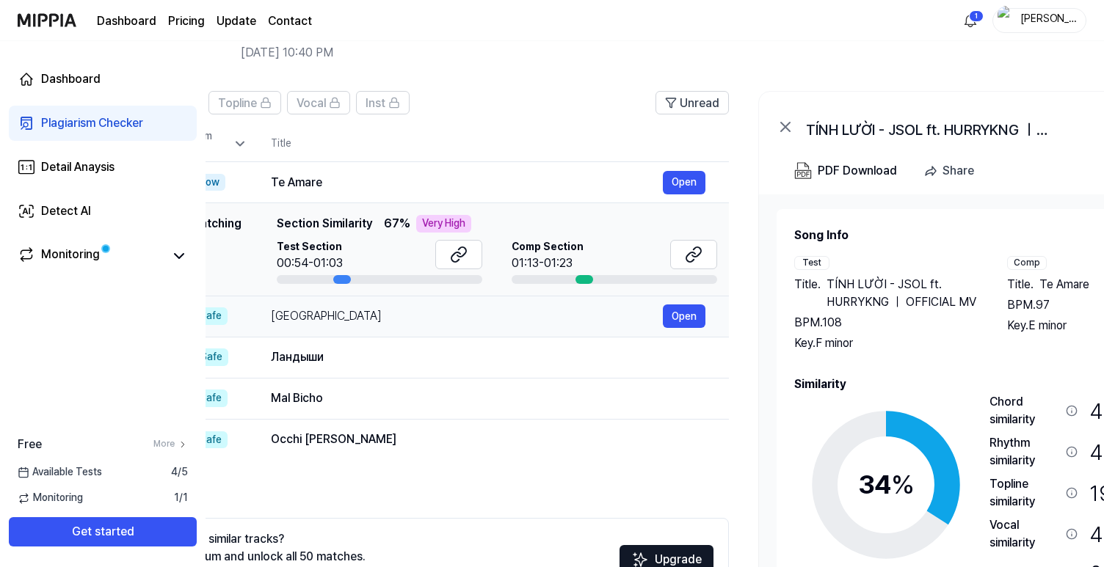
scroll to position [0, 285]
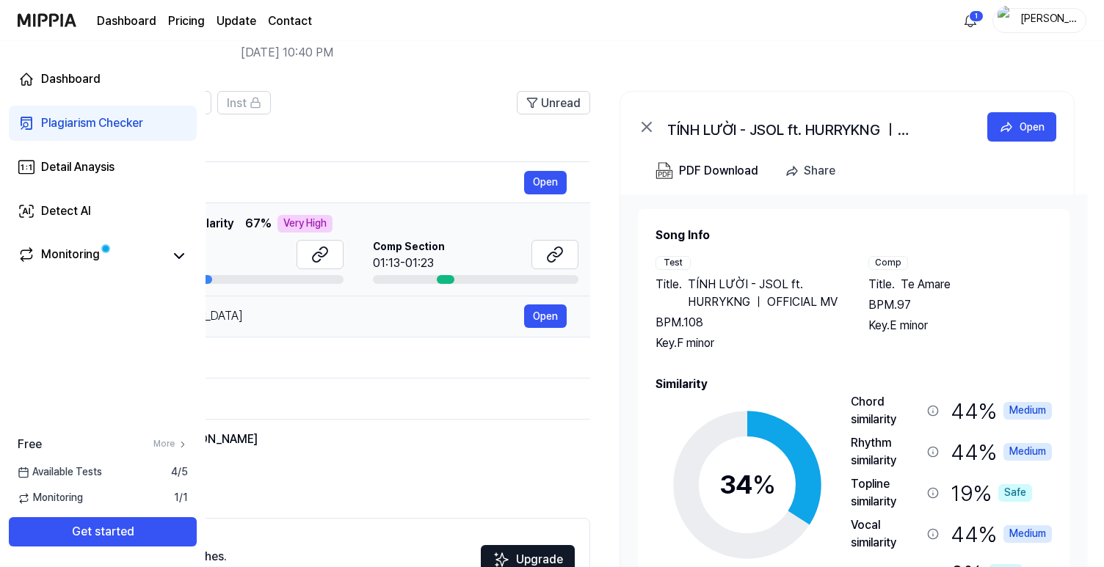
click at [470, 312] on div "Украина" at bounding box center [328, 317] width 392 height 18
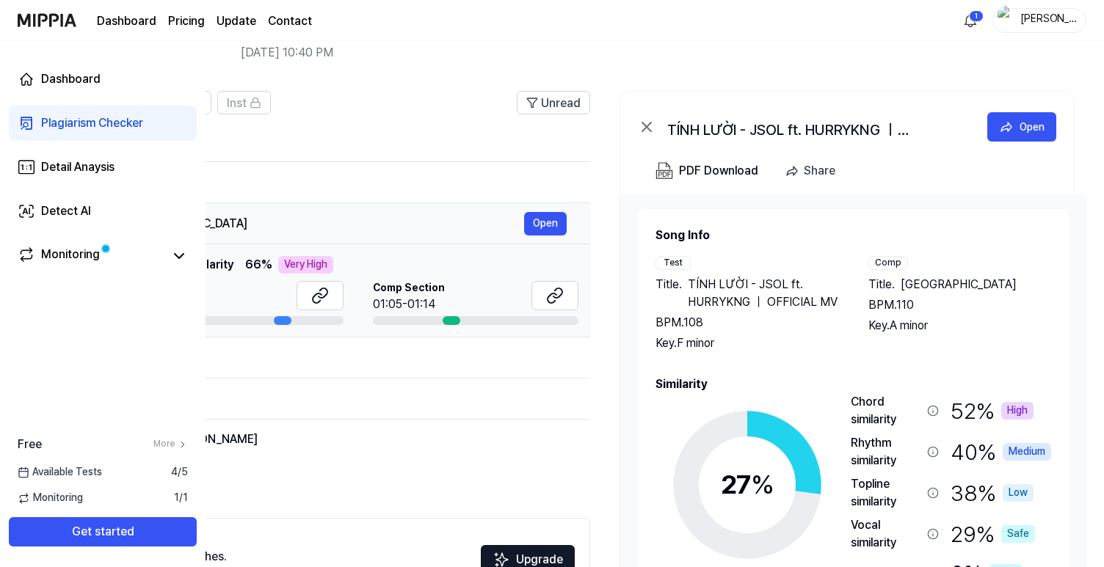
click at [469, 228] on div "Украина" at bounding box center [328, 224] width 392 height 18
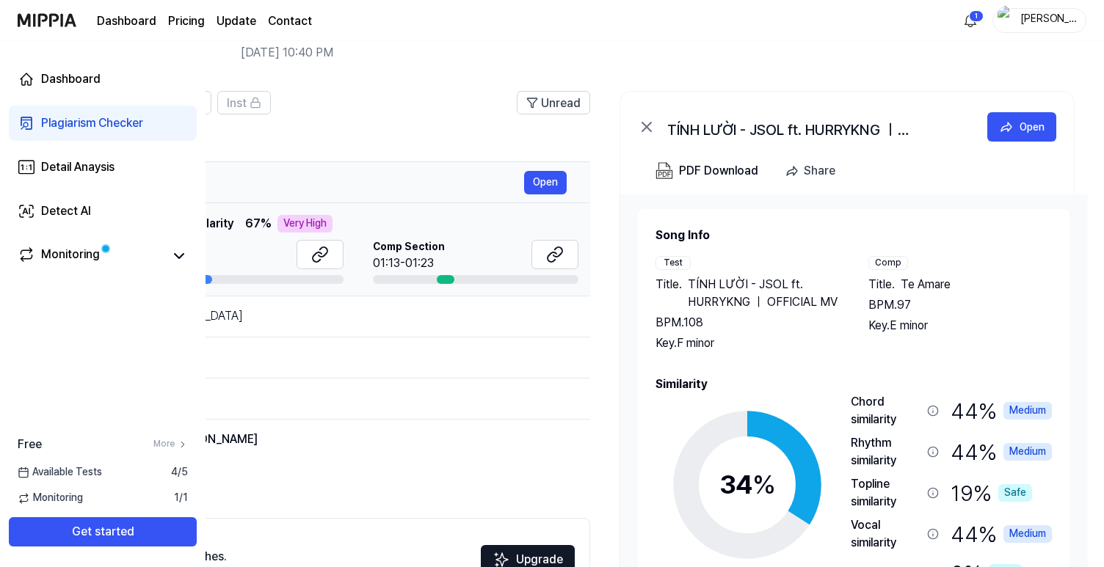
click at [470, 162] on td "Te Amare Open" at bounding box center [349, 182] width 481 height 41
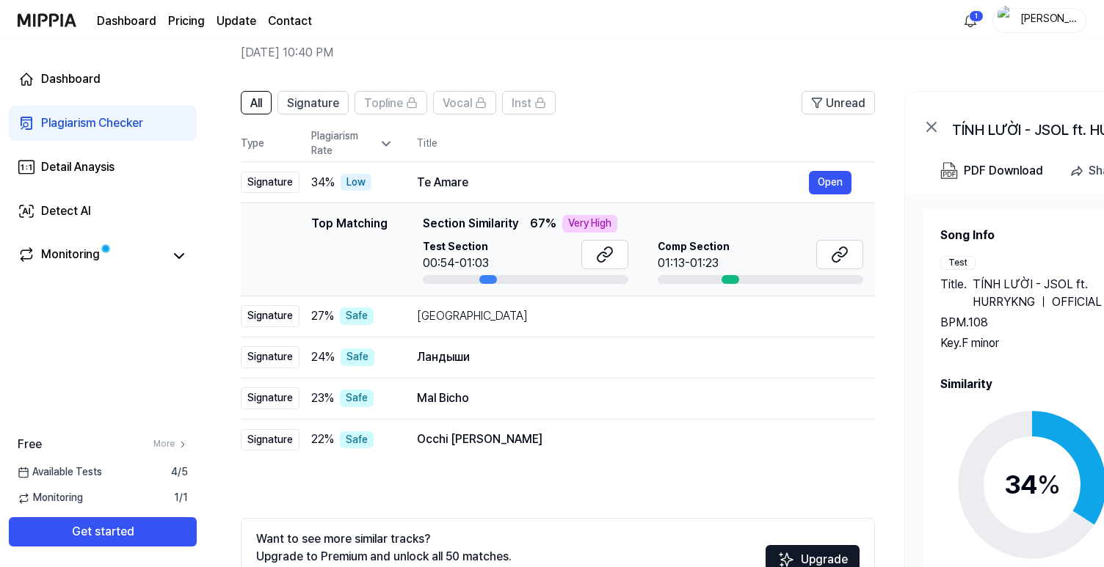
click at [430, 143] on th "Title" at bounding box center [646, 143] width 458 height 35
click at [404, 357] on td "Ландыши Open" at bounding box center [633, 357] width 481 height 41
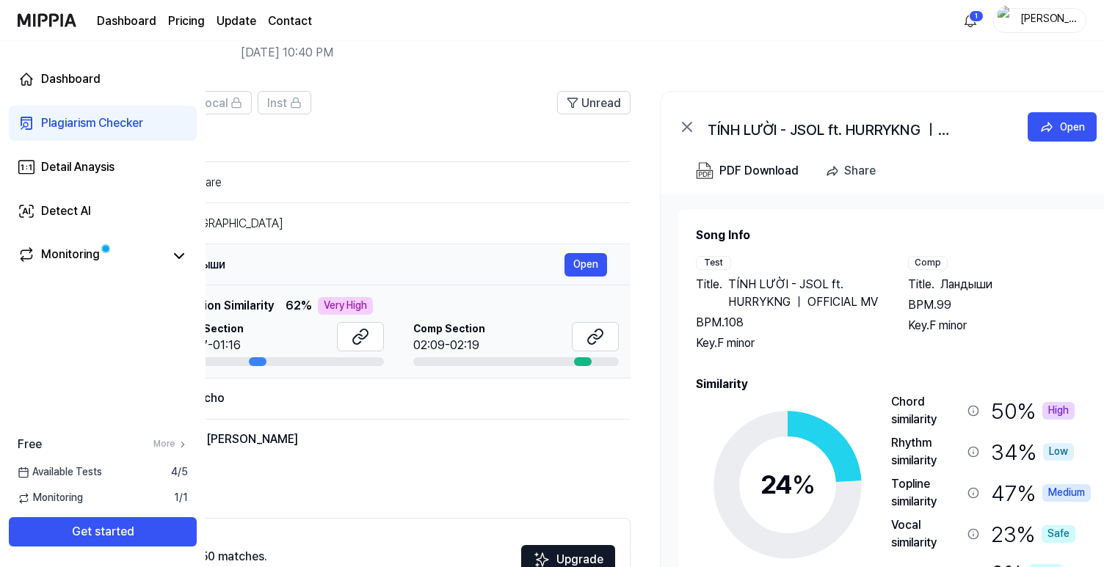
scroll to position [0, 76]
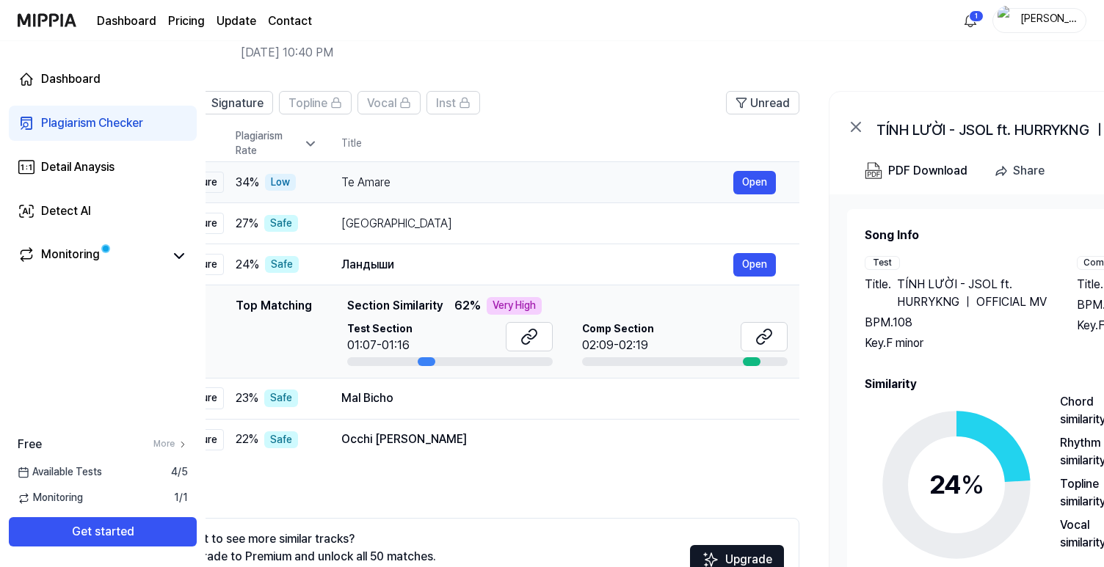
click at [440, 181] on div "Te Amare" at bounding box center [537, 183] width 392 height 18
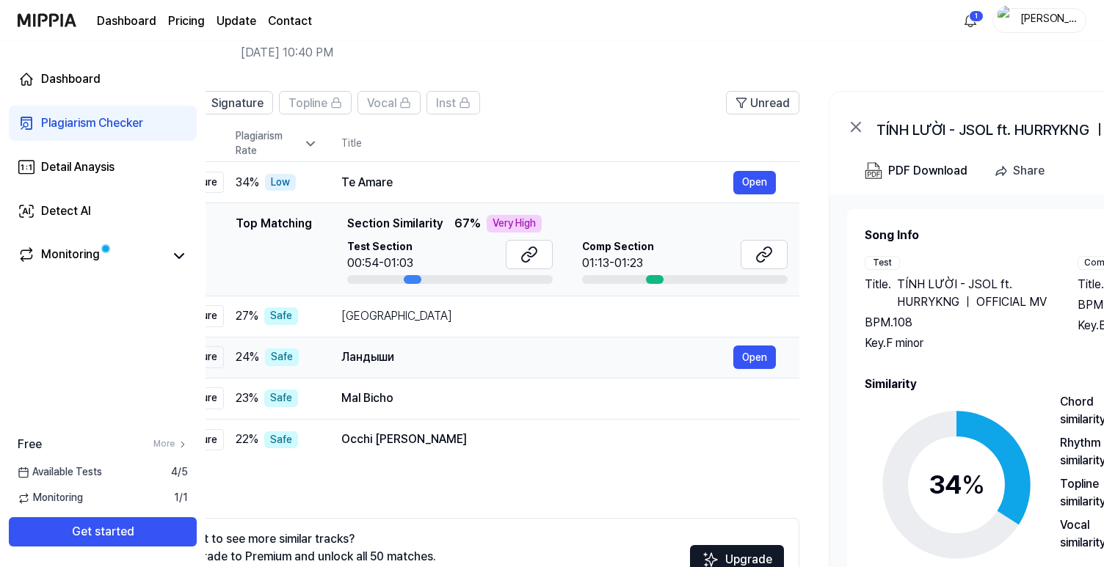
click at [393, 337] on td "Ландыши Open" at bounding box center [558, 357] width 481 height 41
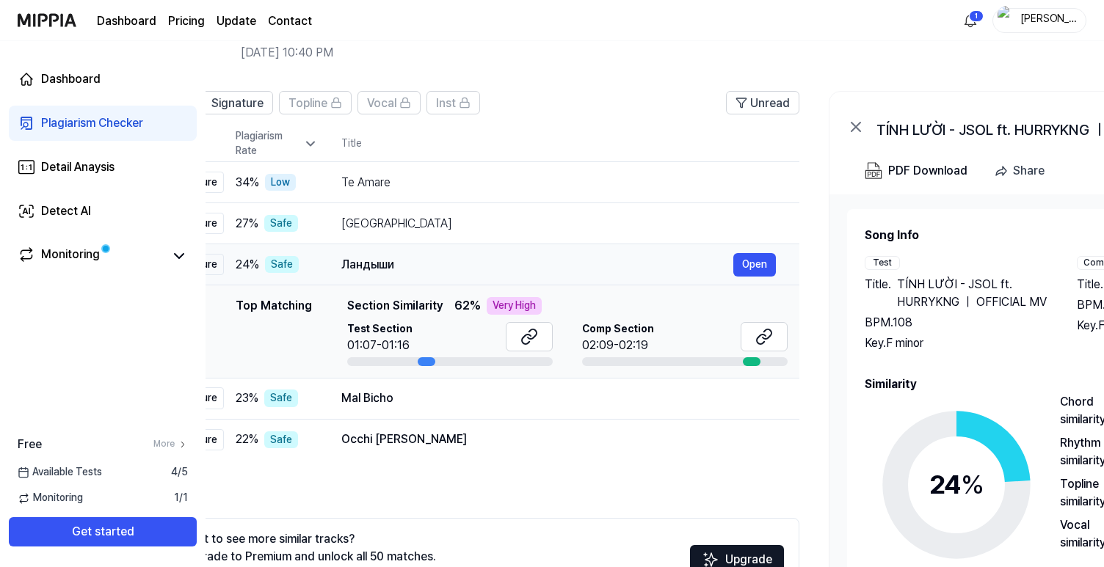
click at [411, 266] on div "Ландыши" at bounding box center [537, 265] width 392 height 18
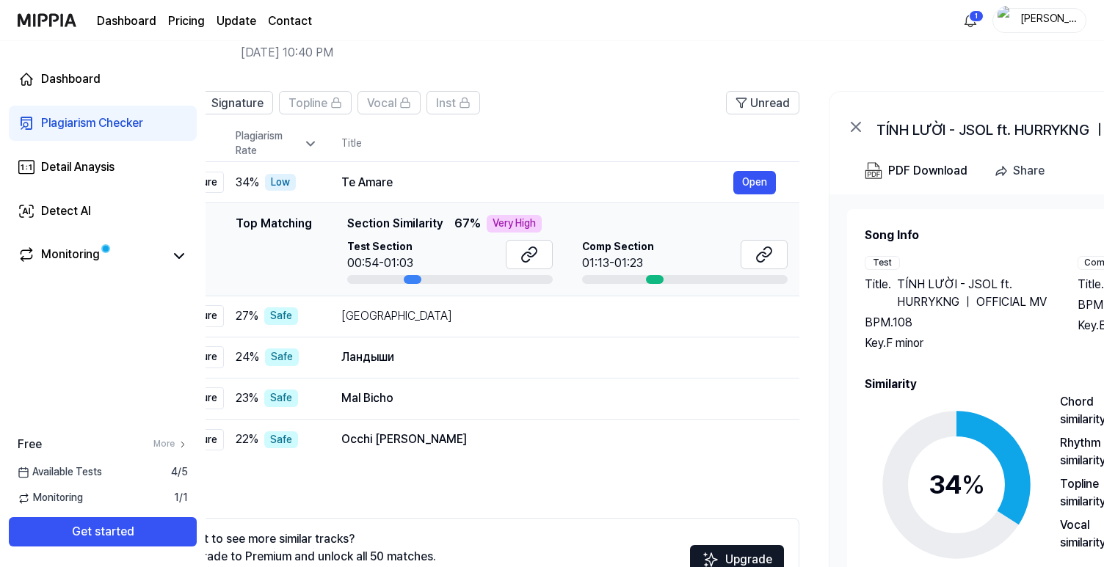
click at [421, 251] on div "Test Section 00:54-01:03" at bounding box center [450, 256] width 206 height 32
click at [285, 227] on div "Top Matching" at bounding box center [274, 249] width 76 height 69
click at [528, 250] on icon at bounding box center [529, 255] width 18 height 18
click at [763, 257] on icon at bounding box center [764, 255] width 18 height 18
